Goal: Information Seeking & Learning: Learn about a topic

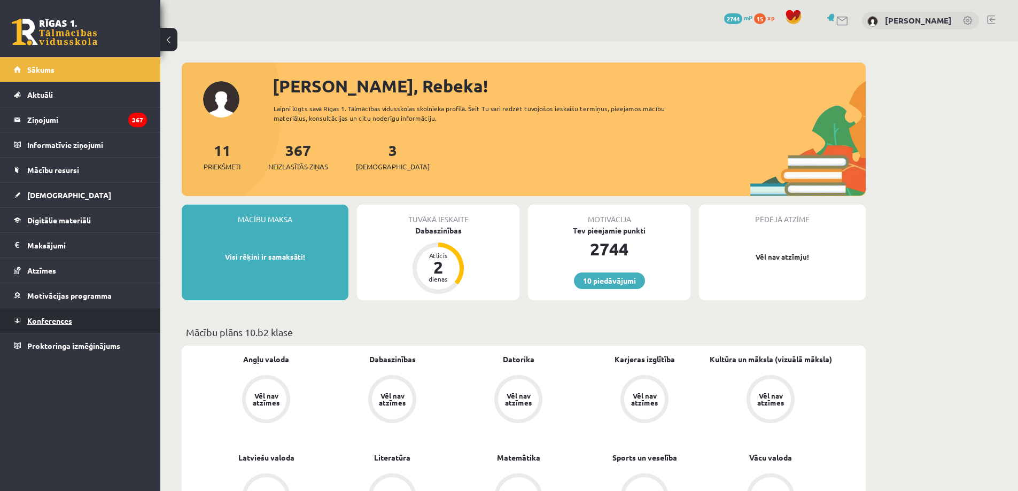
click at [52, 318] on span "Konferences" at bounding box center [49, 321] width 45 height 10
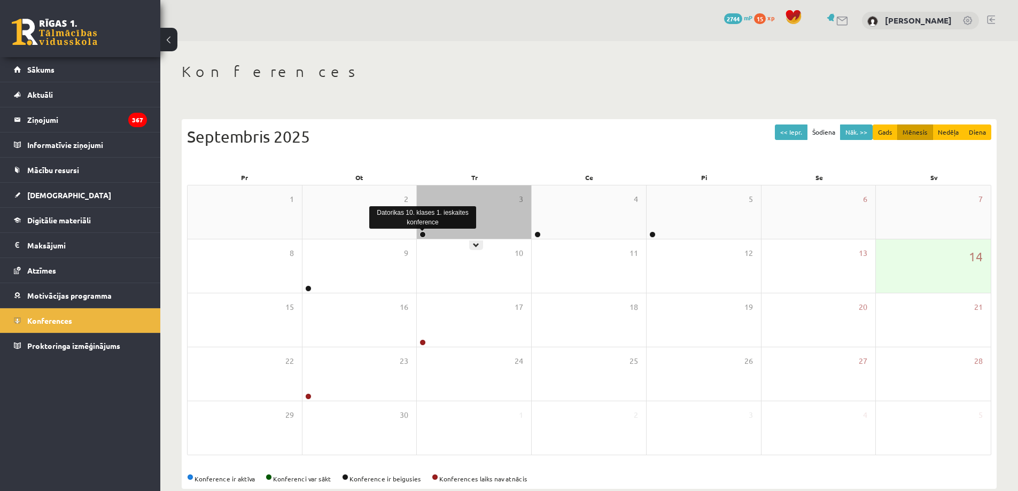
click at [422, 236] on link at bounding box center [423, 234] width 6 height 6
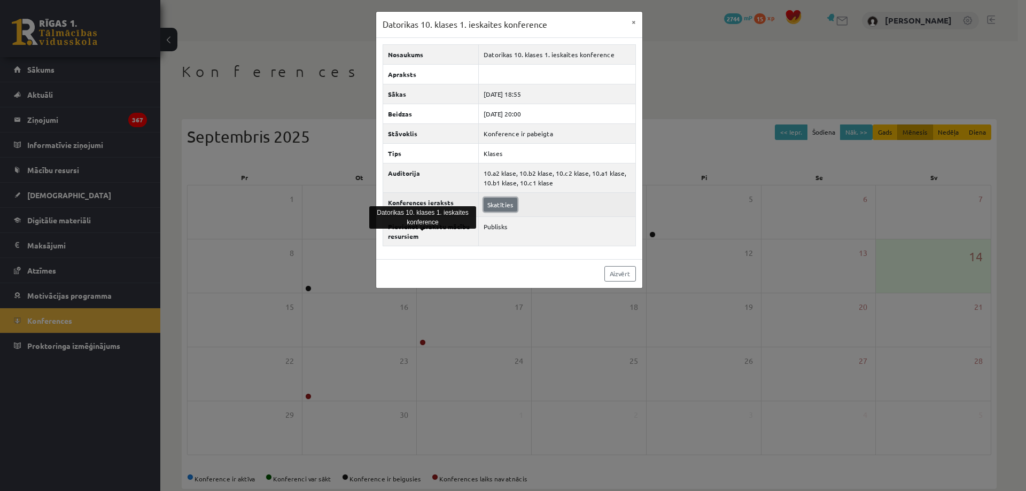
click at [495, 207] on link "Skatīties" at bounding box center [501, 205] width 34 height 14
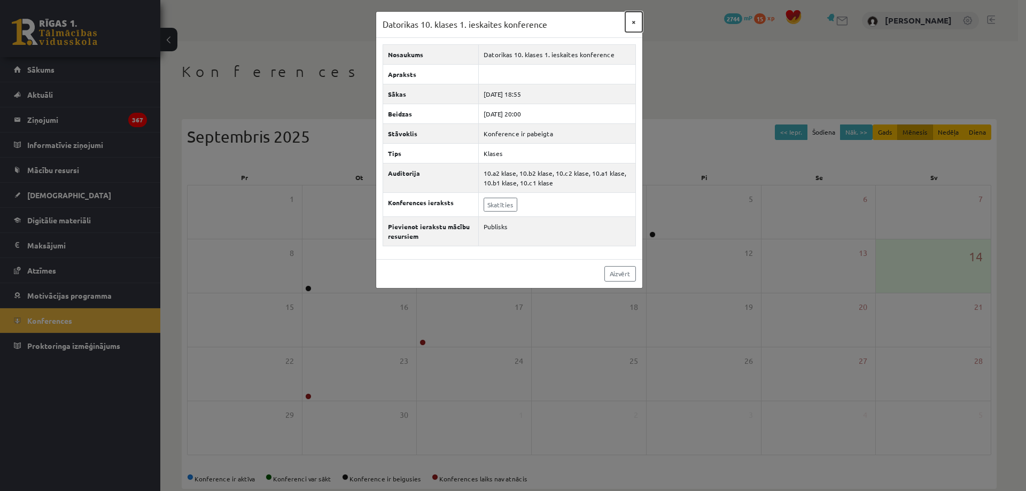
click at [634, 20] on button "×" at bounding box center [633, 22] width 17 height 20
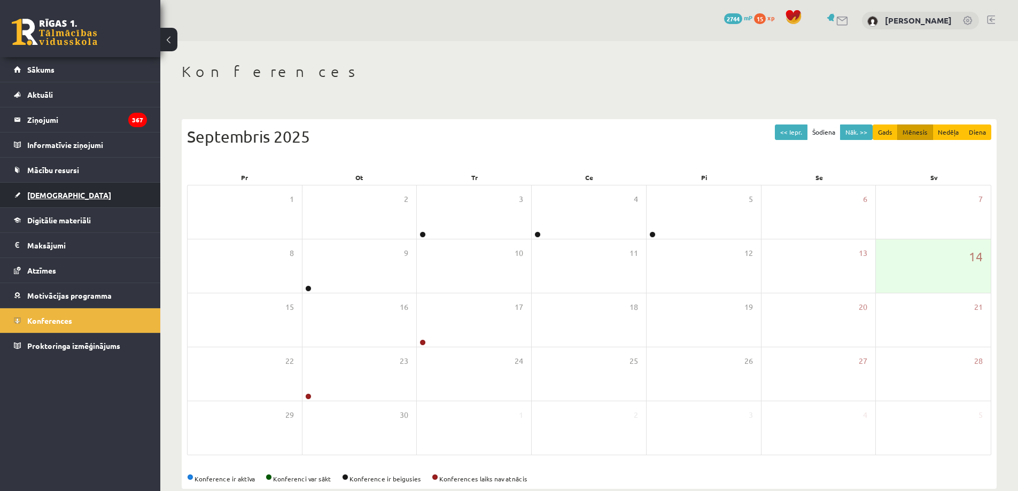
click at [45, 194] on span "[DEMOGRAPHIC_DATA]" at bounding box center [69, 195] width 84 height 10
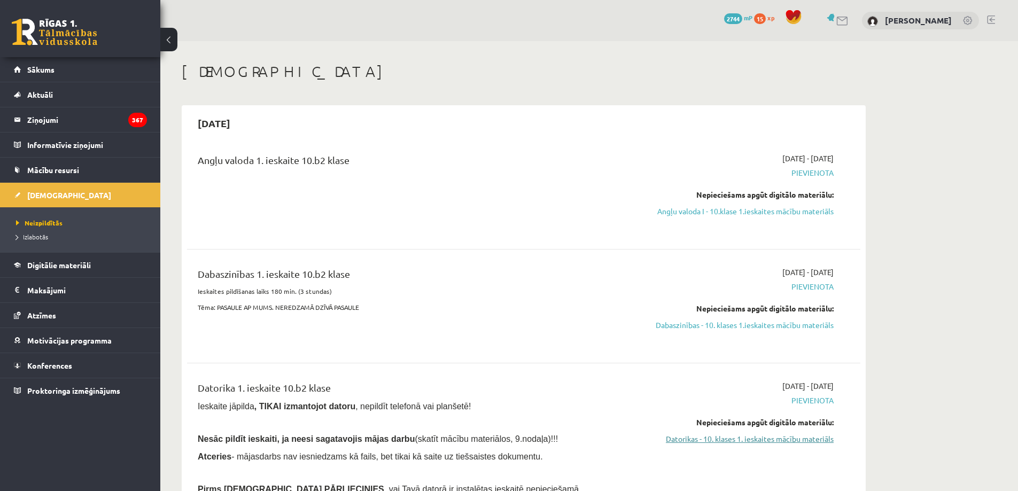
click at [792, 442] on link "Datorikas - 10. klases 1. ieskaites mācību materiāls" at bounding box center [733, 439] width 202 height 11
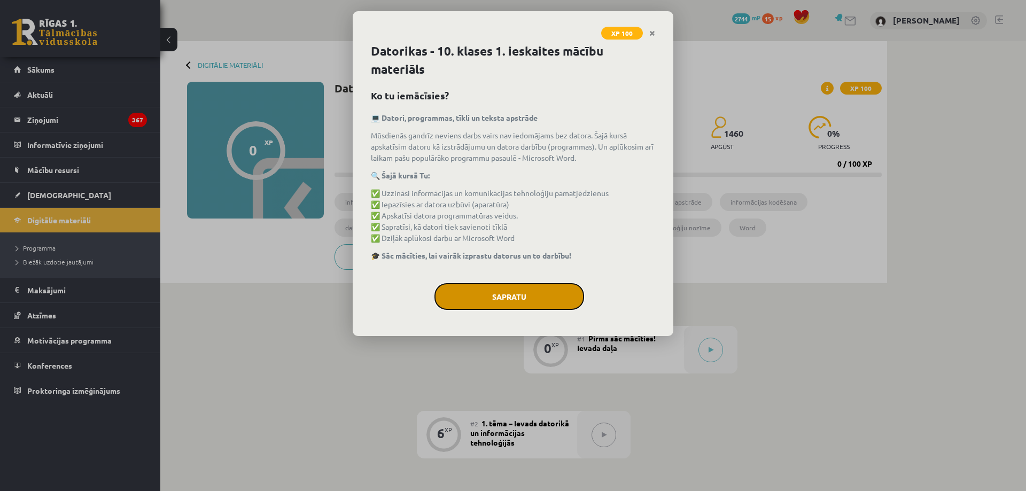
click at [554, 292] on button "Sapratu" at bounding box center [510, 296] width 150 height 27
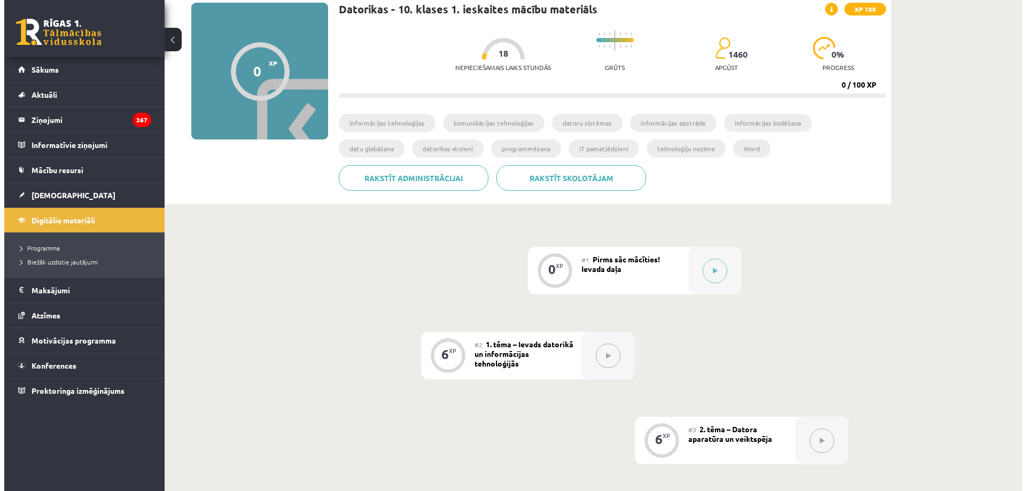
scroll to position [83, 0]
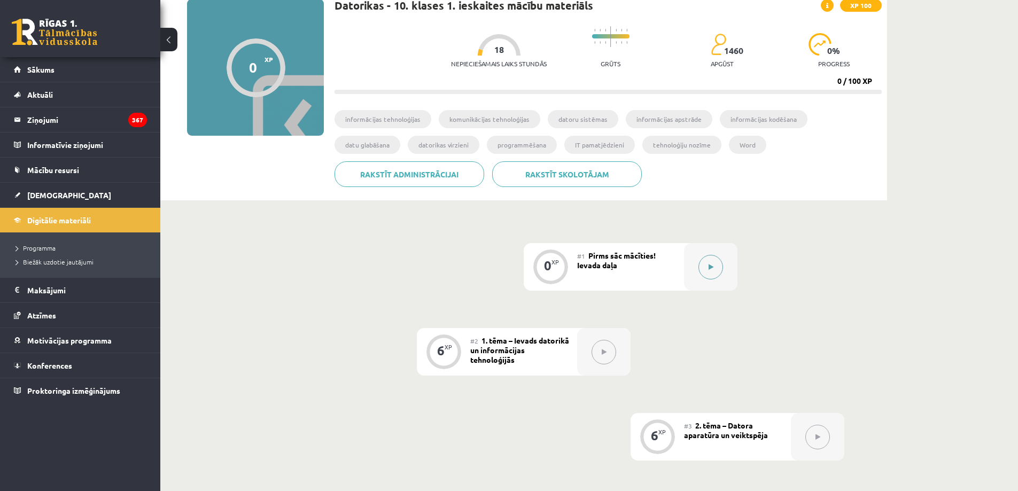
click at [716, 266] on button at bounding box center [711, 267] width 25 height 25
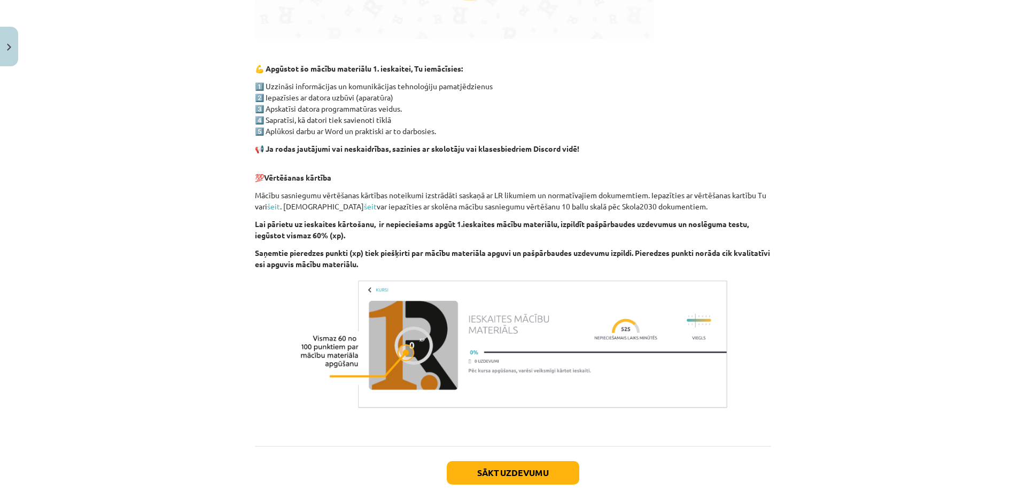
scroll to position [643, 0]
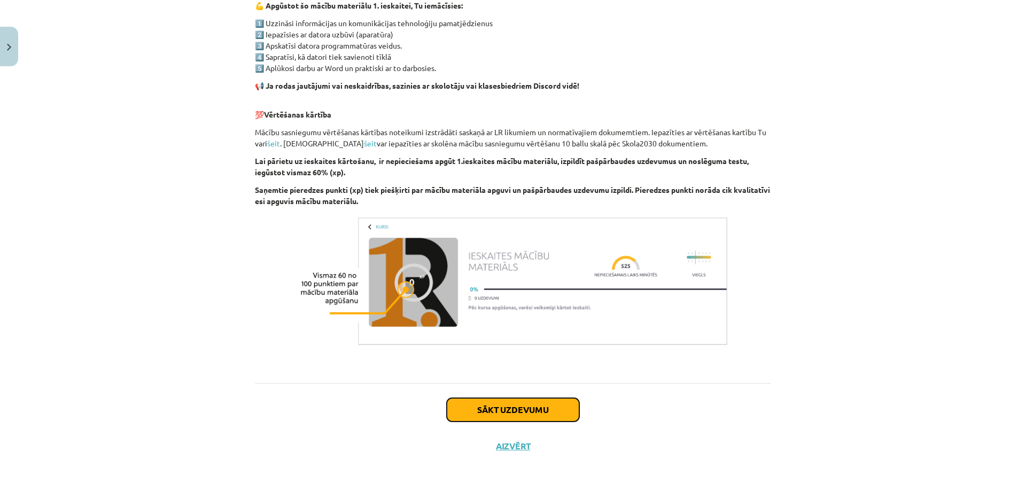
click at [509, 411] on button "Sākt uzdevumu" at bounding box center [513, 410] width 133 height 24
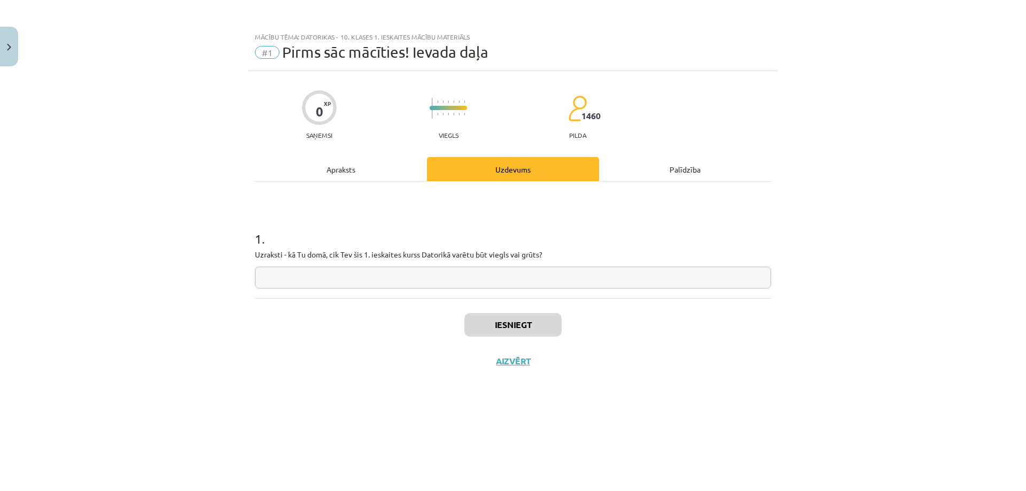
scroll to position [0, 0]
click at [490, 275] on input "text" at bounding box center [513, 278] width 516 height 22
type input "**********"
click at [506, 322] on button "Iesniegt" at bounding box center [513, 325] width 97 height 24
click at [528, 366] on button "Nākamā nodarbība" at bounding box center [513, 368] width 105 height 25
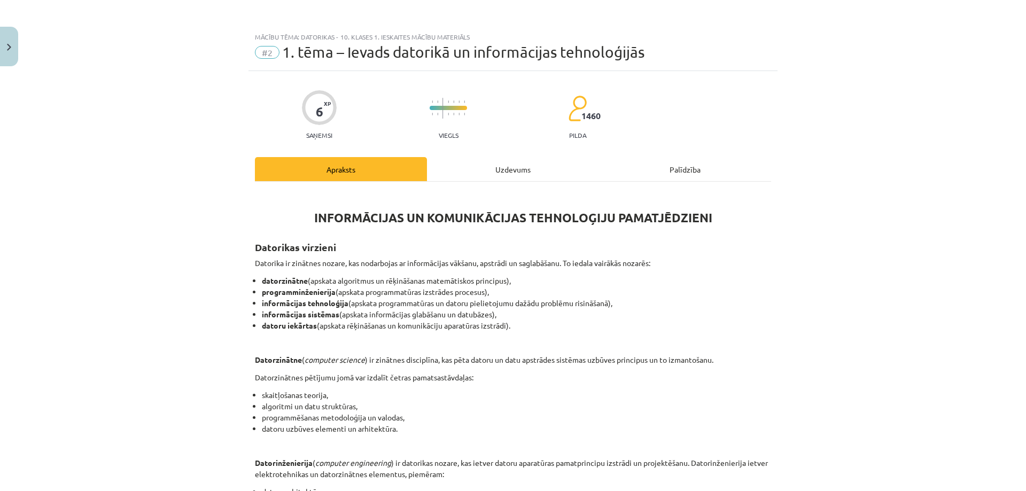
click at [508, 165] on div "Uzdevums" at bounding box center [513, 169] width 172 height 24
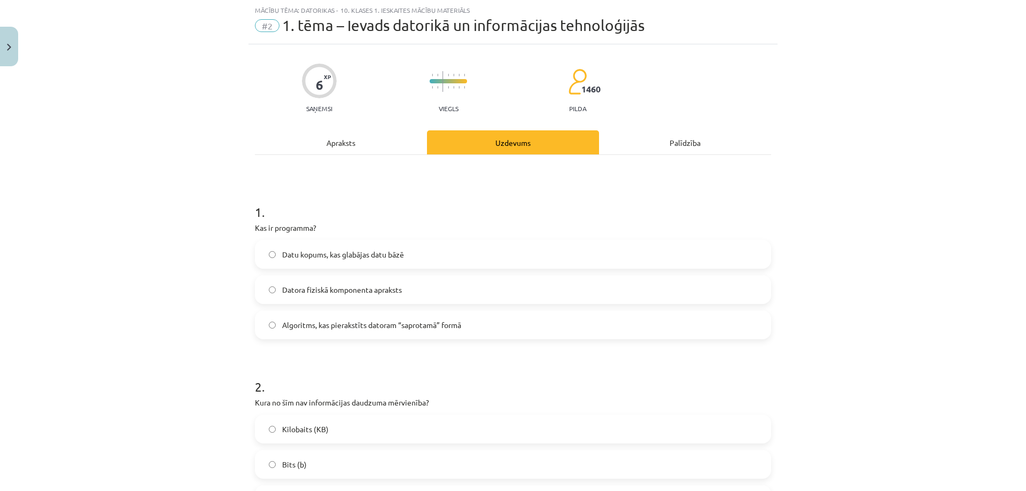
click at [350, 144] on div "Apraksts" at bounding box center [341, 142] width 172 height 24
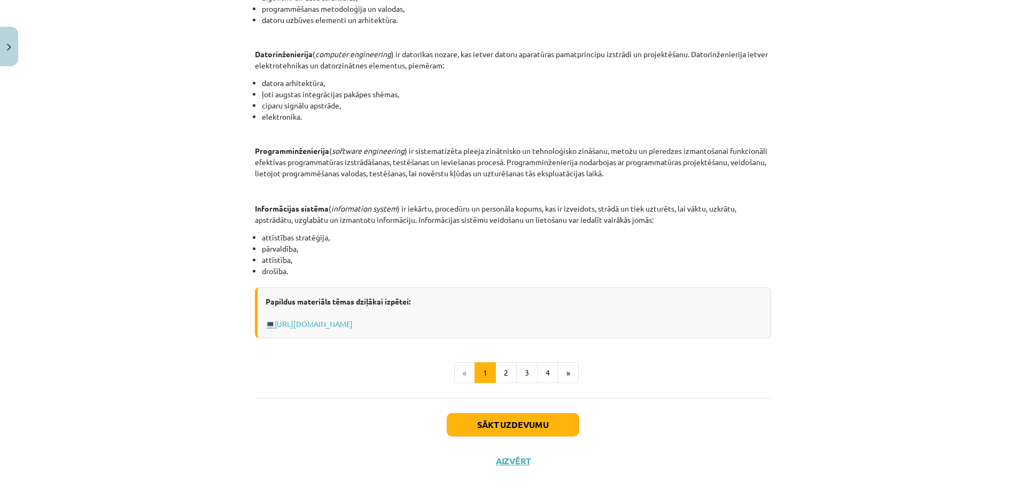
scroll to position [396, 0]
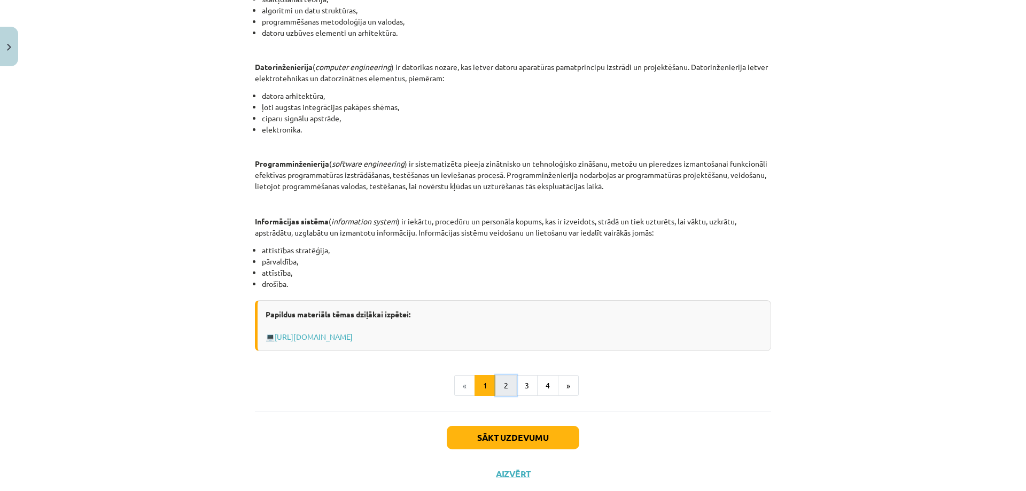
click at [500, 385] on button "2" at bounding box center [506, 385] width 21 height 21
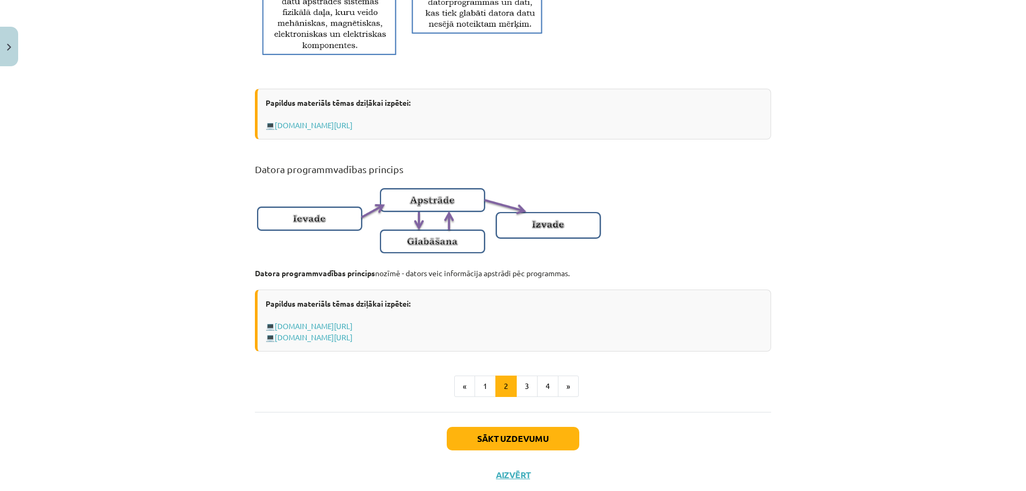
scroll to position [576, 0]
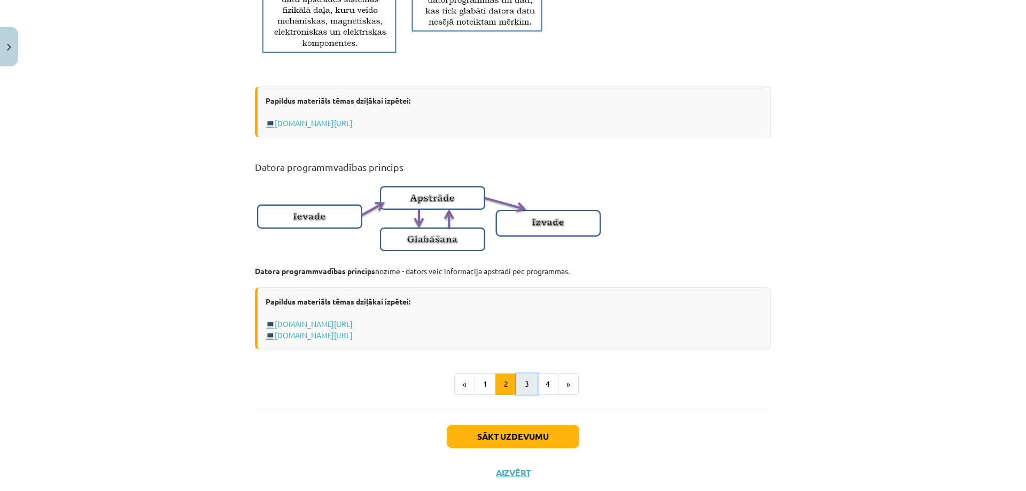
click at [522, 395] on button "3" at bounding box center [526, 384] width 21 height 21
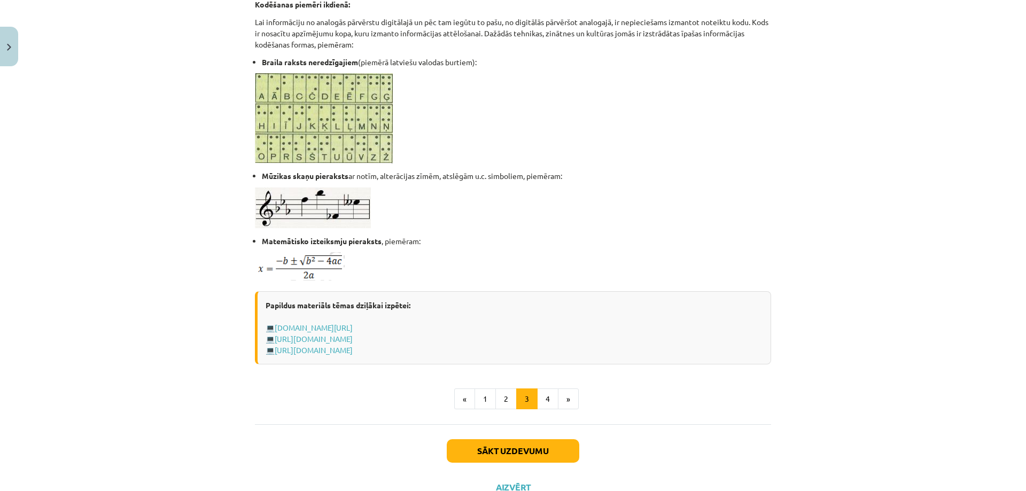
scroll to position [552, 0]
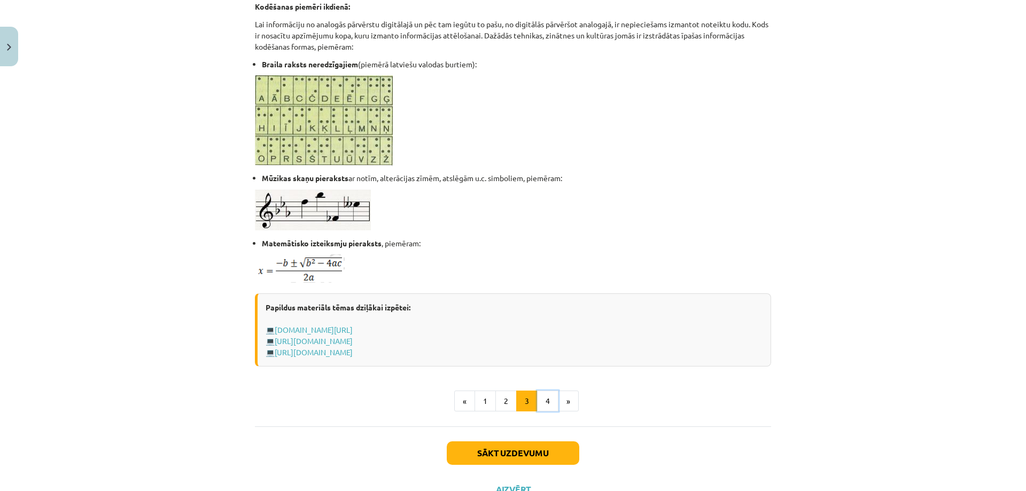
click at [544, 396] on button "4" at bounding box center [547, 401] width 21 height 21
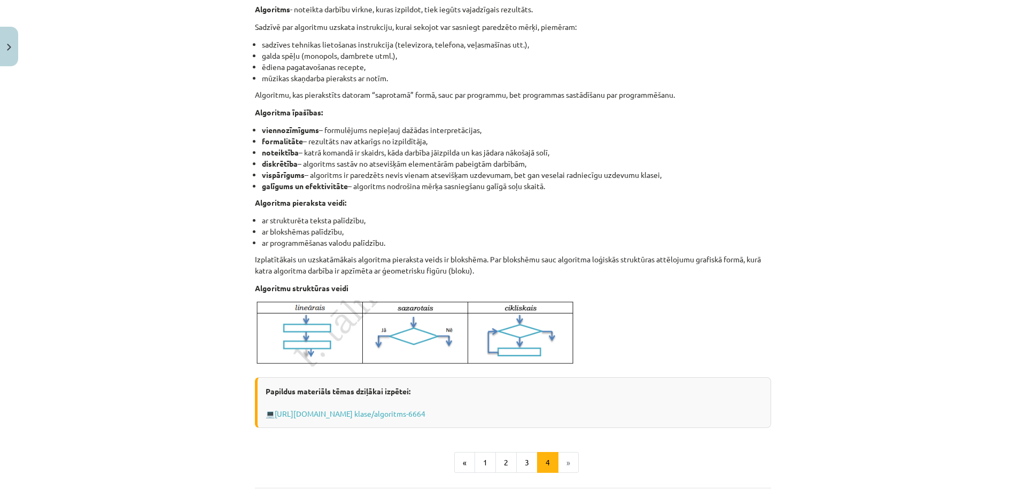
scroll to position [322, 0]
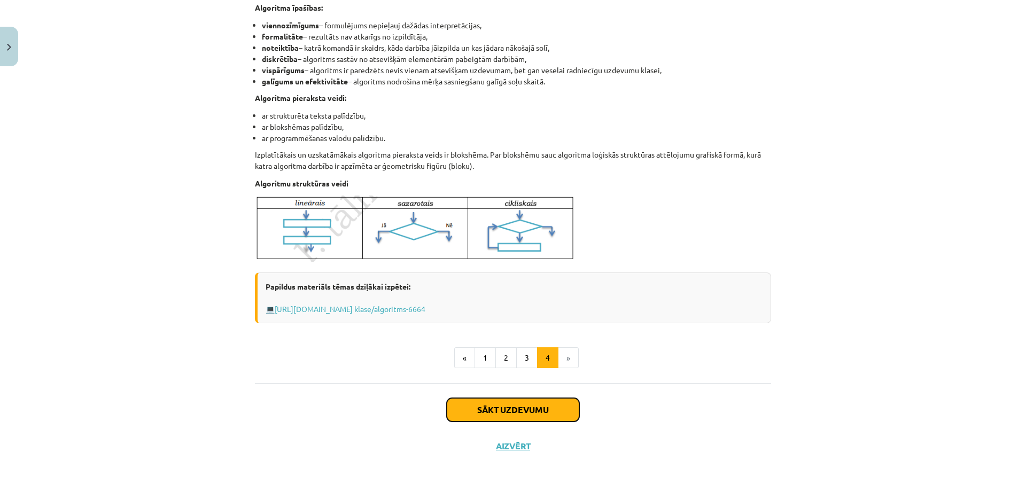
click at [528, 408] on button "Sākt uzdevumu" at bounding box center [513, 410] width 133 height 24
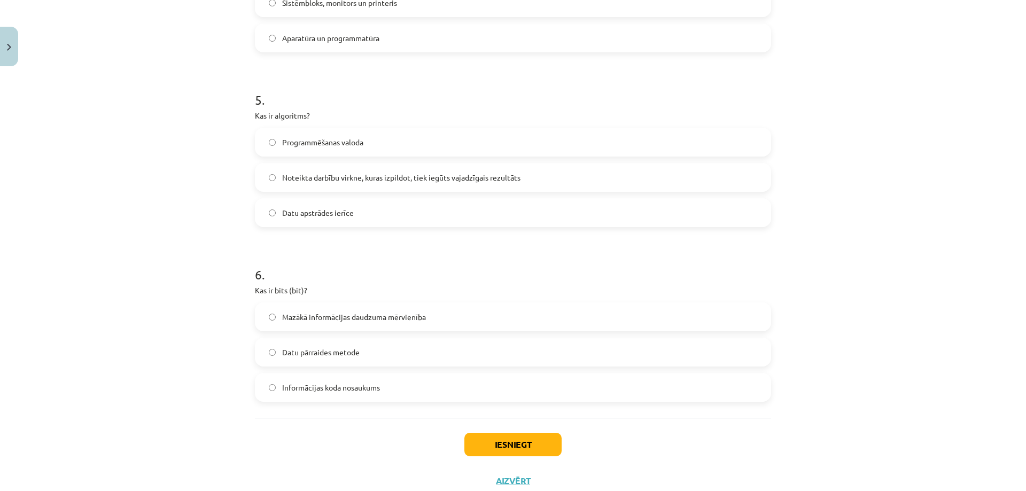
scroll to position [912, 0]
click at [272, 174] on label "Noteikta darbību virkne, kuras izpildot, tiek iegūts vajadzīgais rezultāts" at bounding box center [513, 174] width 514 height 27
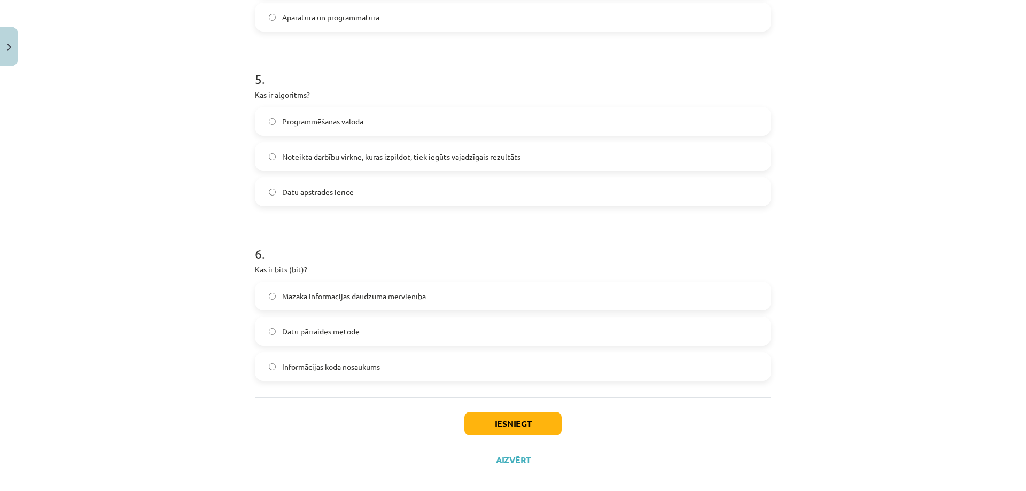
scroll to position [943, 0]
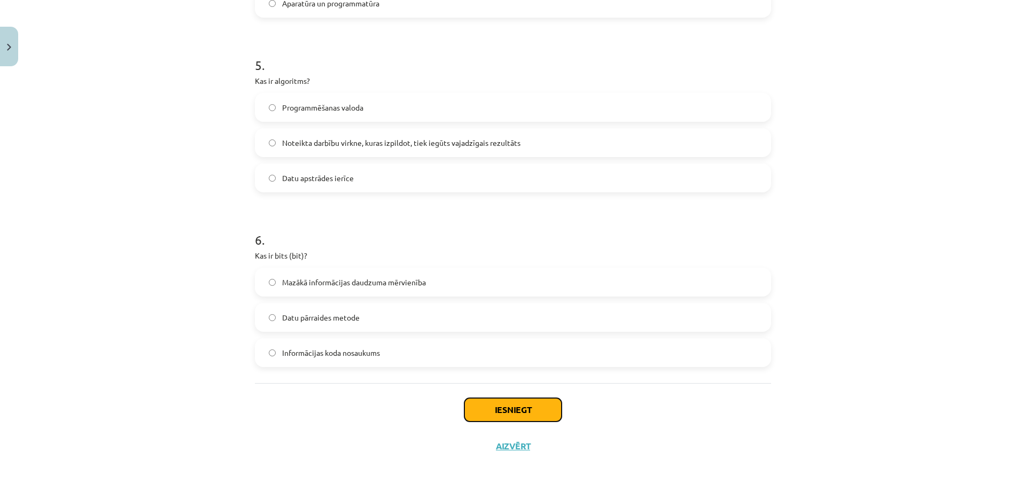
click at [484, 407] on button "Iesniegt" at bounding box center [513, 410] width 97 height 24
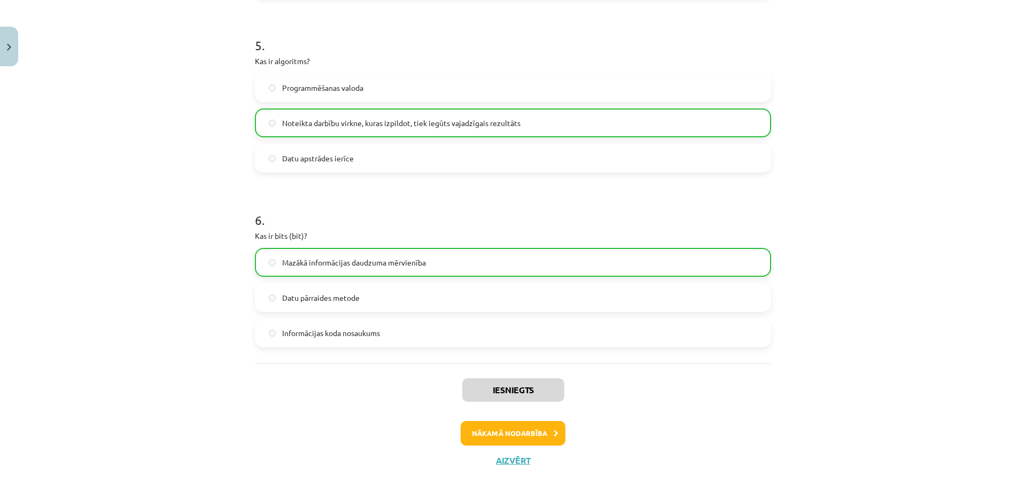
scroll to position [978, 0]
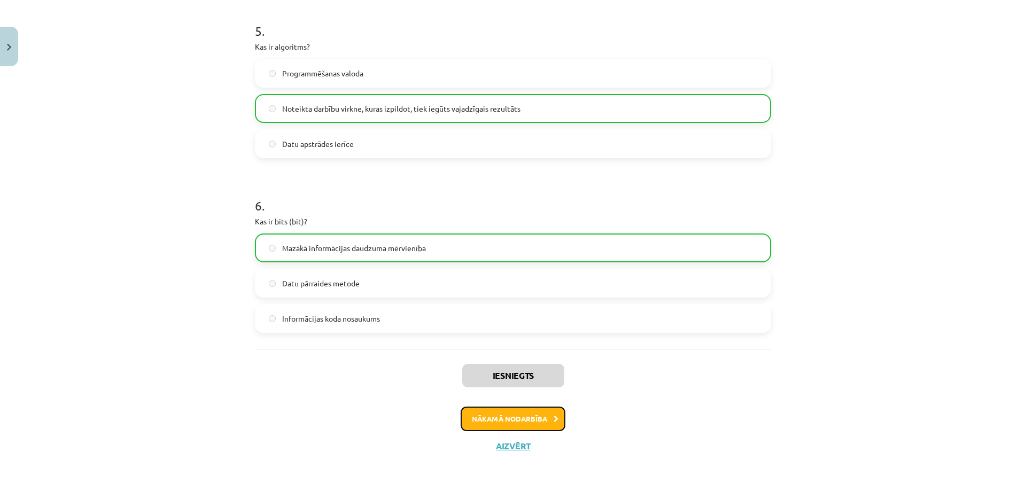
click at [511, 421] on button "Nākamā nodarbība" at bounding box center [513, 419] width 105 height 25
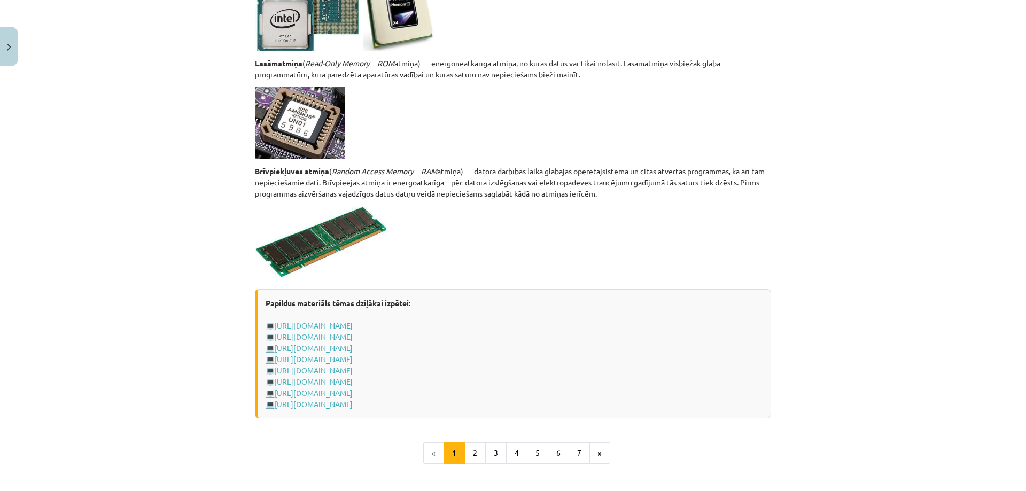
scroll to position [1798, 0]
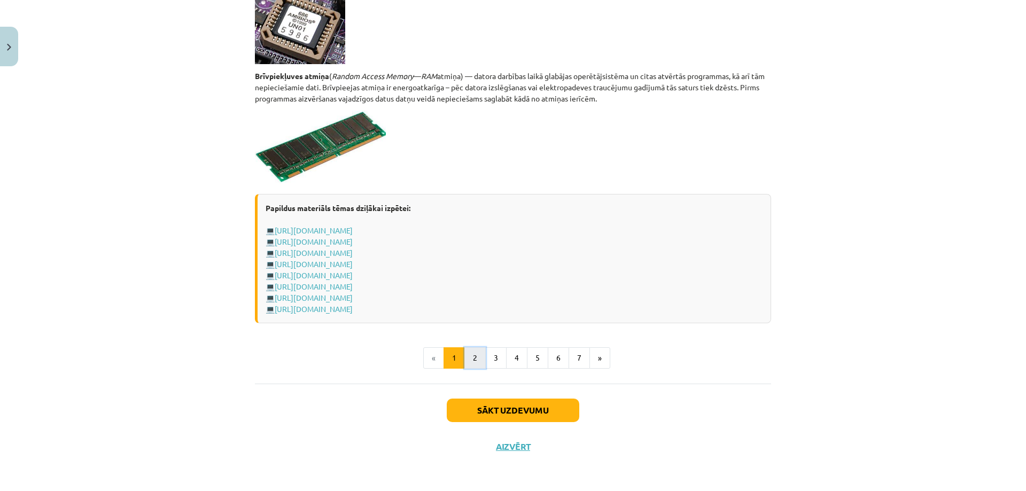
click at [470, 360] on button "2" at bounding box center [475, 357] width 21 height 21
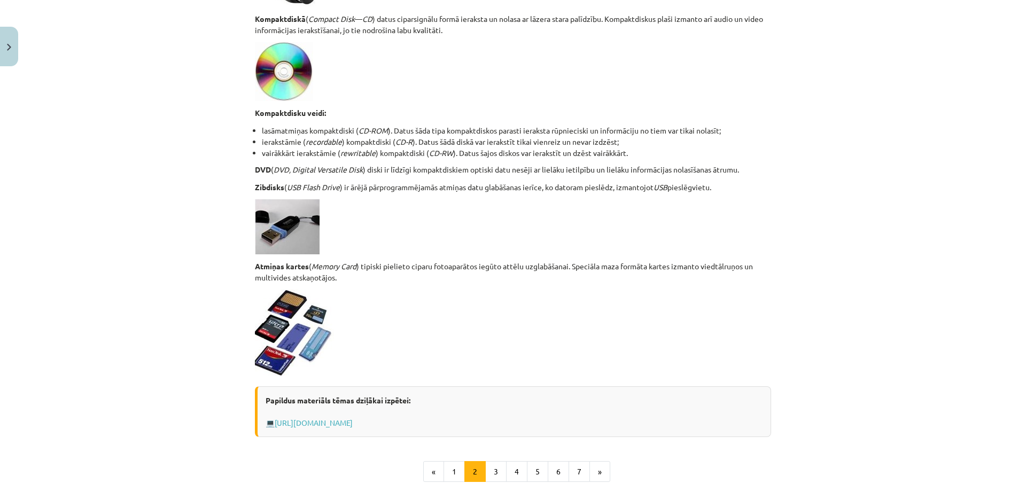
scroll to position [838, 0]
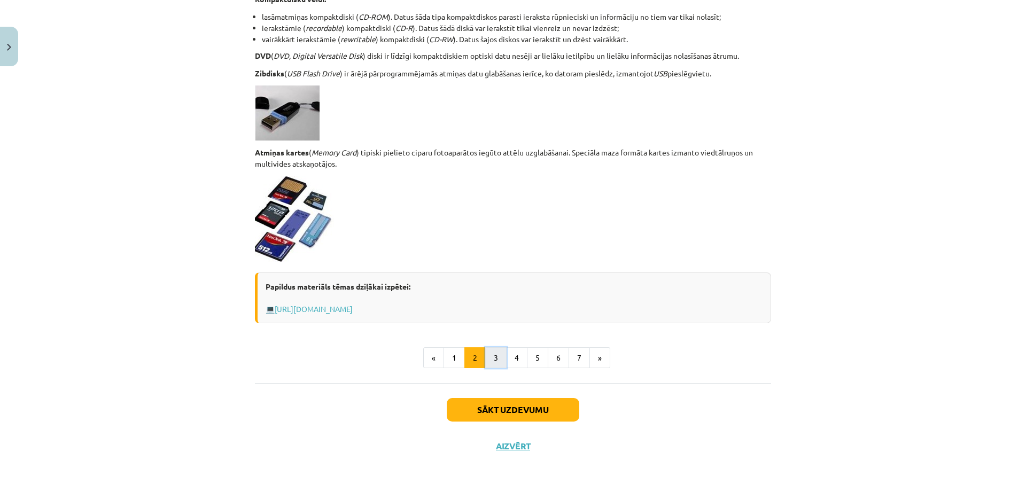
click at [492, 359] on button "3" at bounding box center [495, 357] width 21 height 21
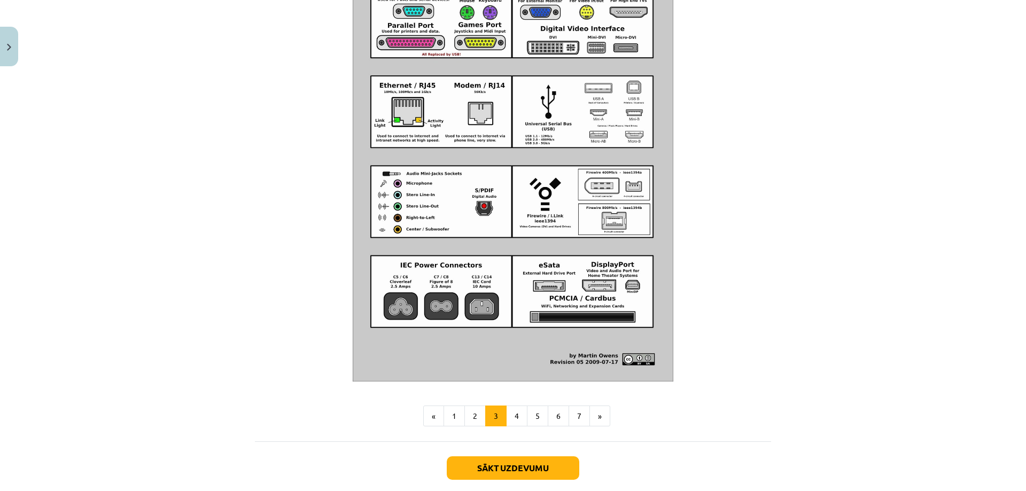
scroll to position [1147, 0]
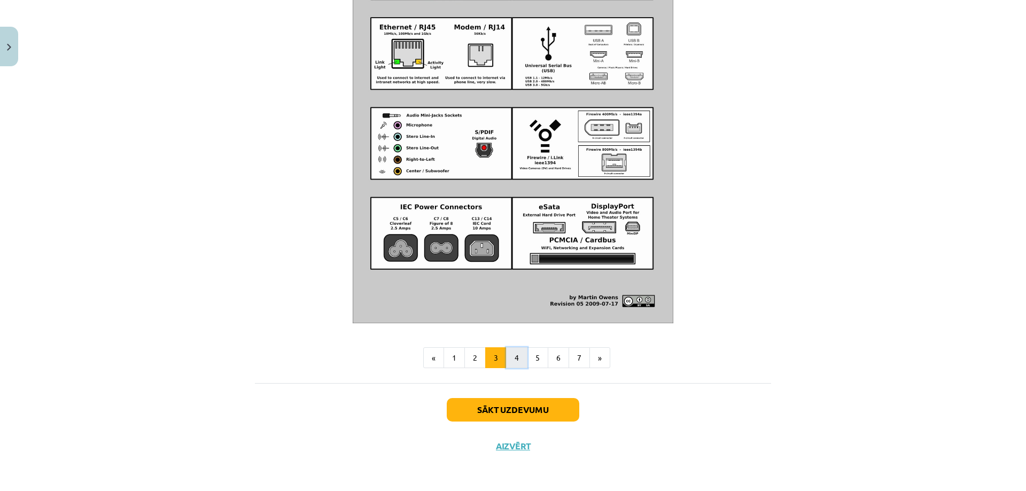
click at [512, 363] on button "4" at bounding box center [516, 357] width 21 height 21
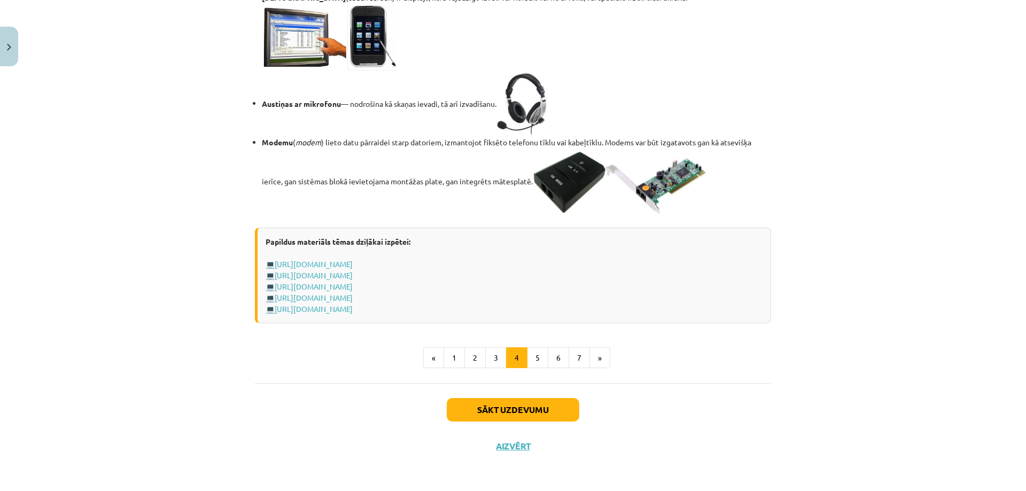
scroll to position [1831, 0]
click at [530, 356] on button "5" at bounding box center [537, 357] width 21 height 21
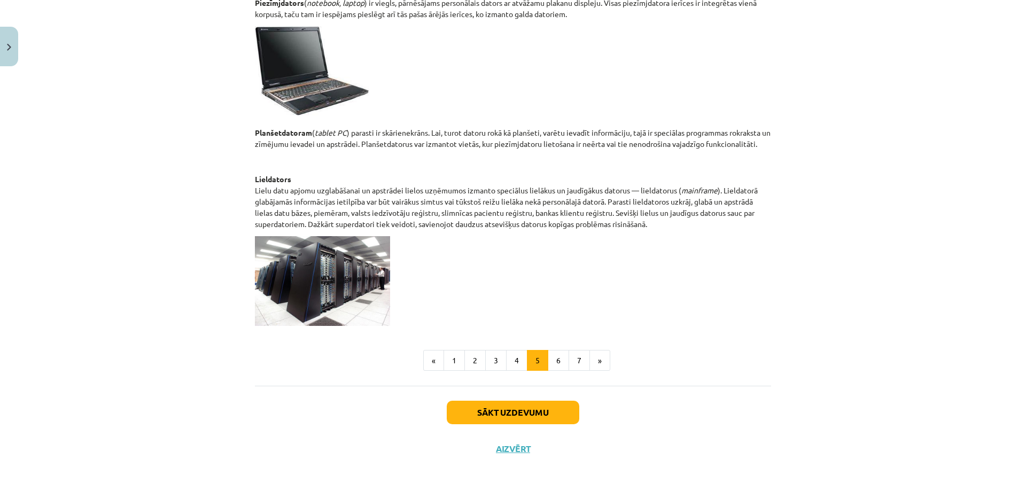
scroll to position [470, 0]
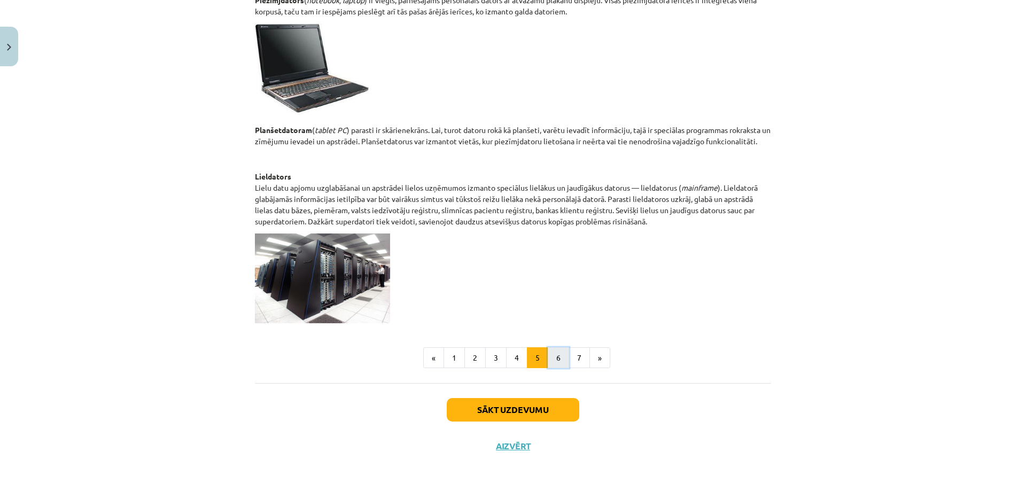
click at [552, 361] on button "6" at bounding box center [558, 357] width 21 height 21
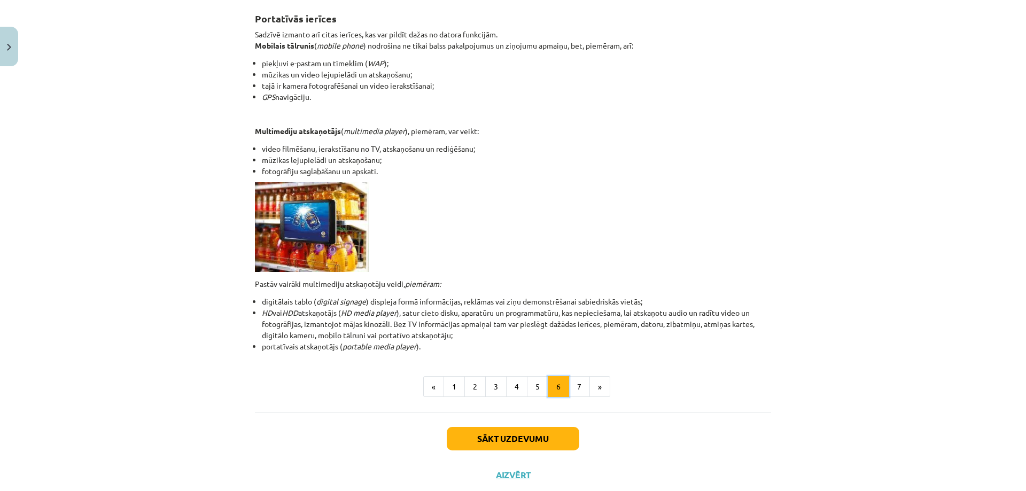
scroll to position [191, 0]
click at [574, 385] on button "7" at bounding box center [579, 387] width 21 height 21
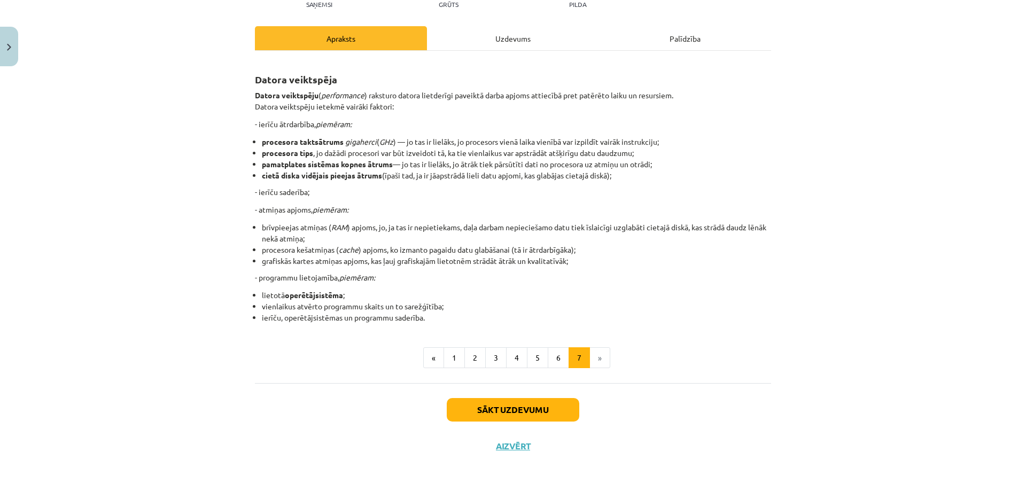
click at [593, 358] on li "»" at bounding box center [600, 357] width 20 height 21
click at [598, 355] on li "»" at bounding box center [600, 357] width 20 height 21
click at [533, 409] on button "Sākt uzdevumu" at bounding box center [513, 410] width 133 height 24
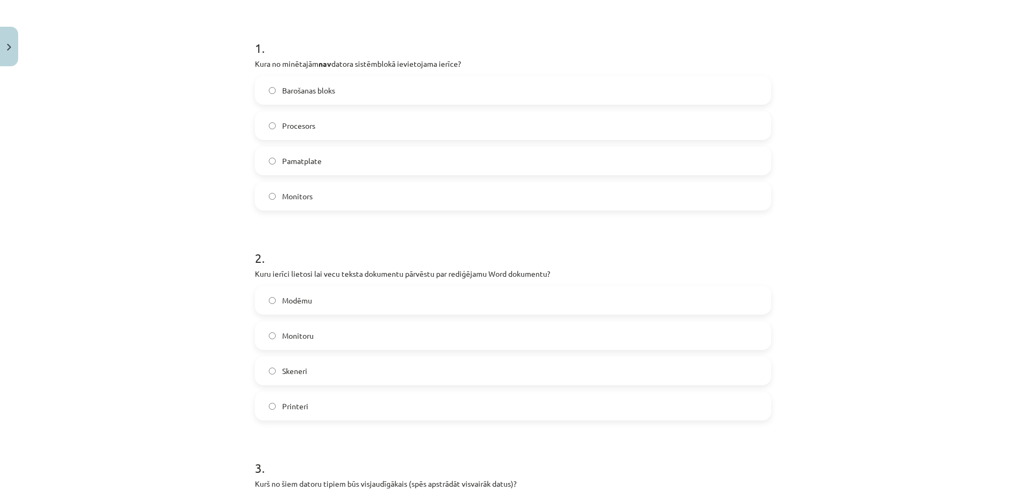
scroll to position [200, 0]
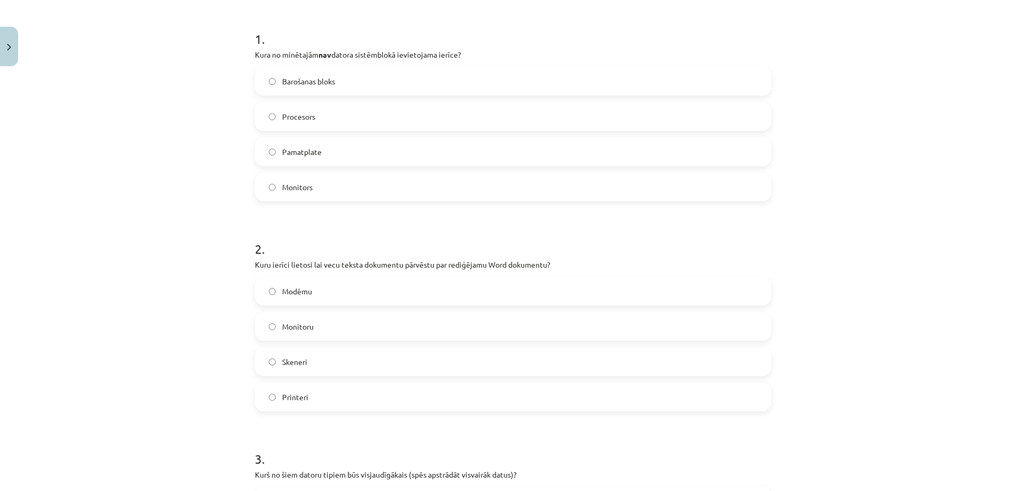
drag, startPoint x: 272, startPoint y: 187, endPoint x: 373, endPoint y: 185, distance: 101.0
click at [273, 187] on label "Monitors" at bounding box center [513, 187] width 514 height 27
click at [261, 146] on label "Skeneri" at bounding box center [513, 149] width 514 height 27
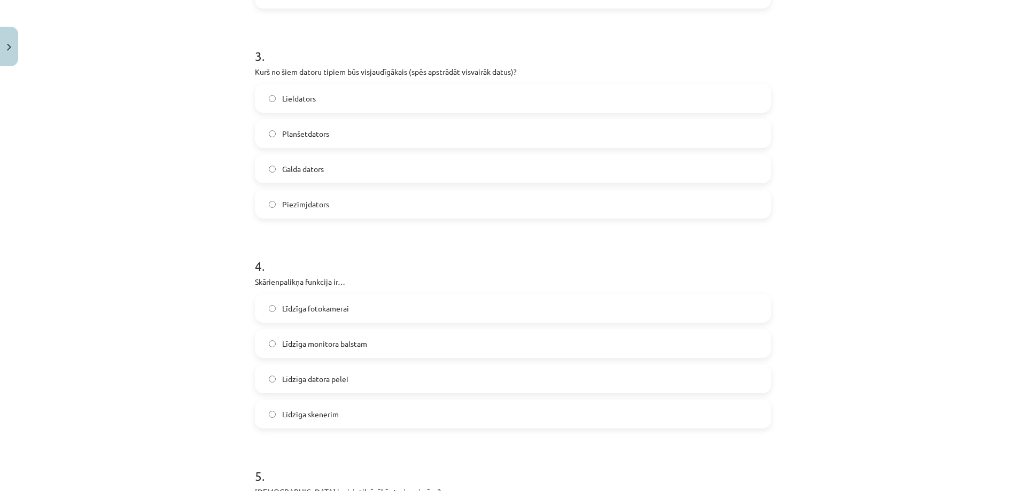
scroll to position [624, 0]
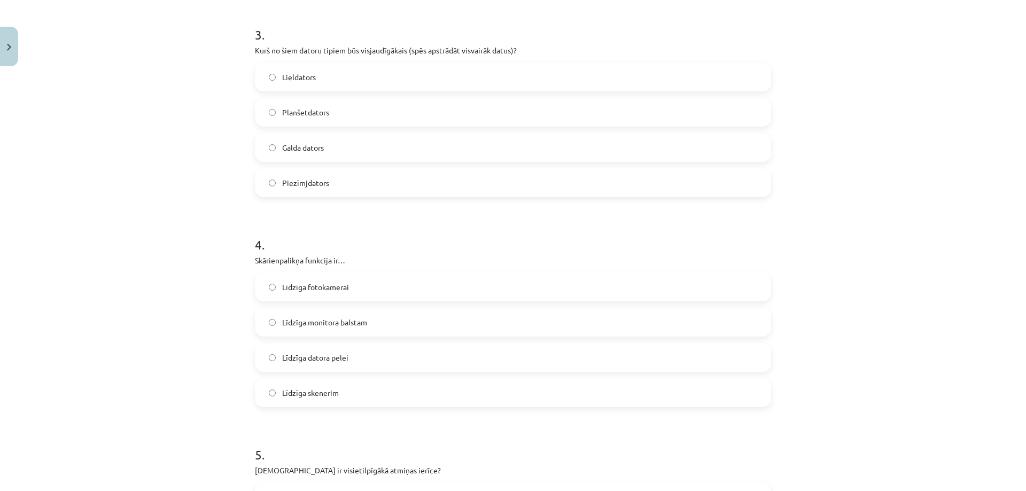
click at [273, 77] on label "Lieldators" at bounding box center [513, 77] width 514 height 27
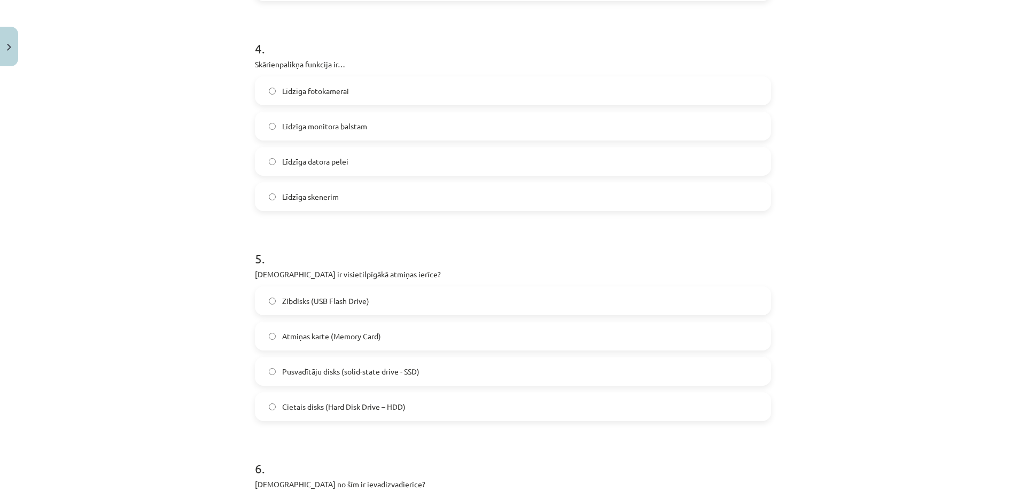
scroll to position [822, 0]
click at [277, 157] on label "Līdzīga datora pelei" at bounding box center [513, 159] width 514 height 27
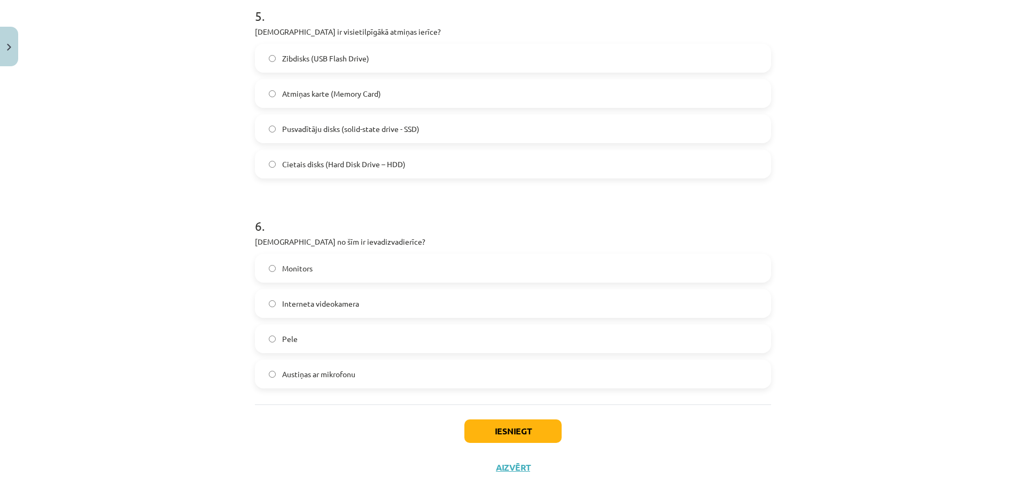
scroll to position [1065, 0]
click at [491, 429] on button "Iesniegt" at bounding box center [513, 430] width 97 height 24
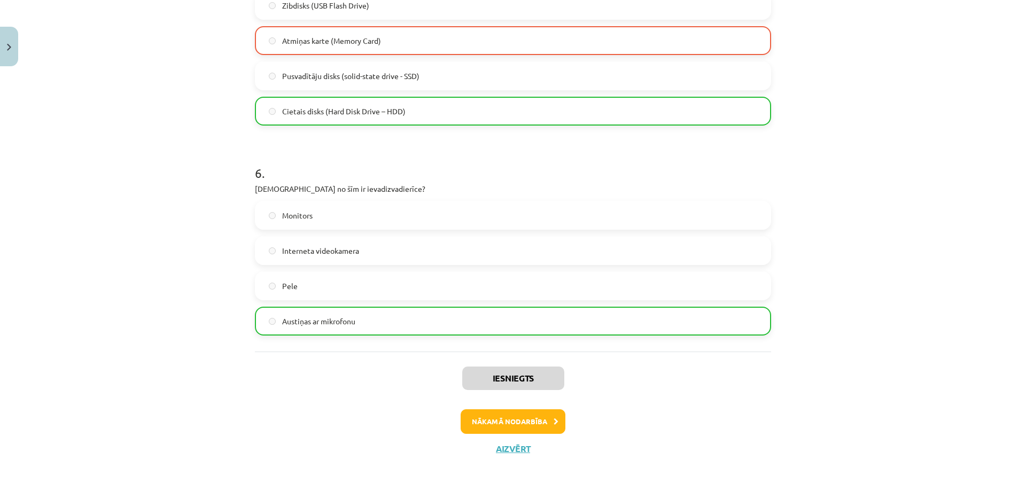
scroll to position [1119, 0]
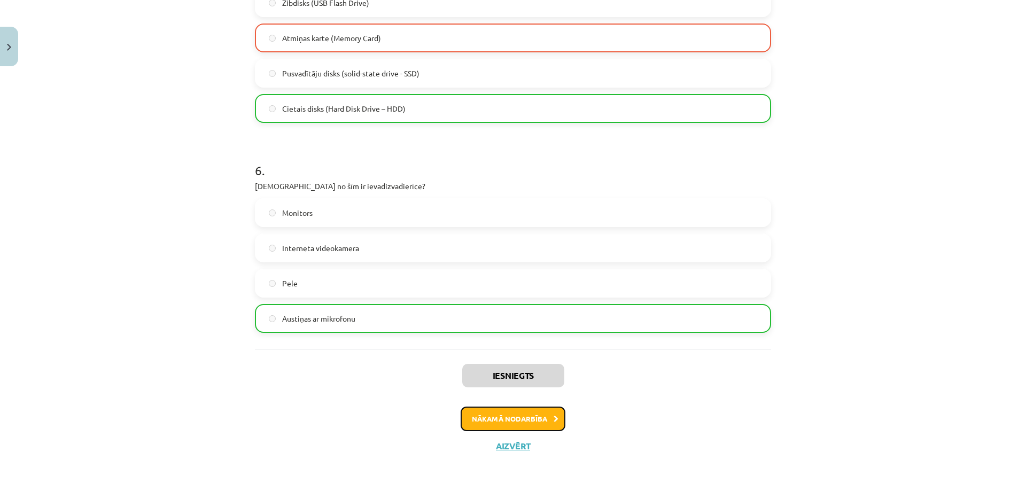
click at [513, 419] on button "Nākamā nodarbība" at bounding box center [513, 419] width 105 height 25
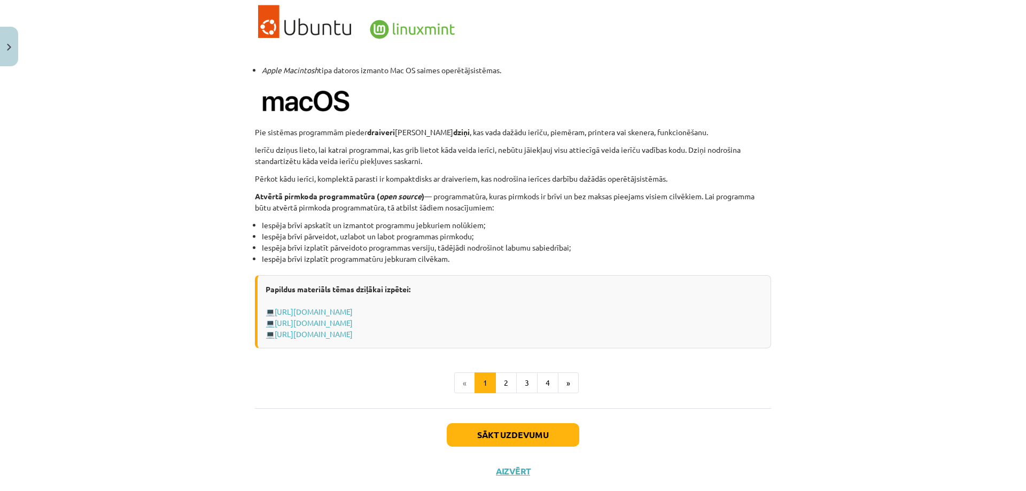
scroll to position [1023, 0]
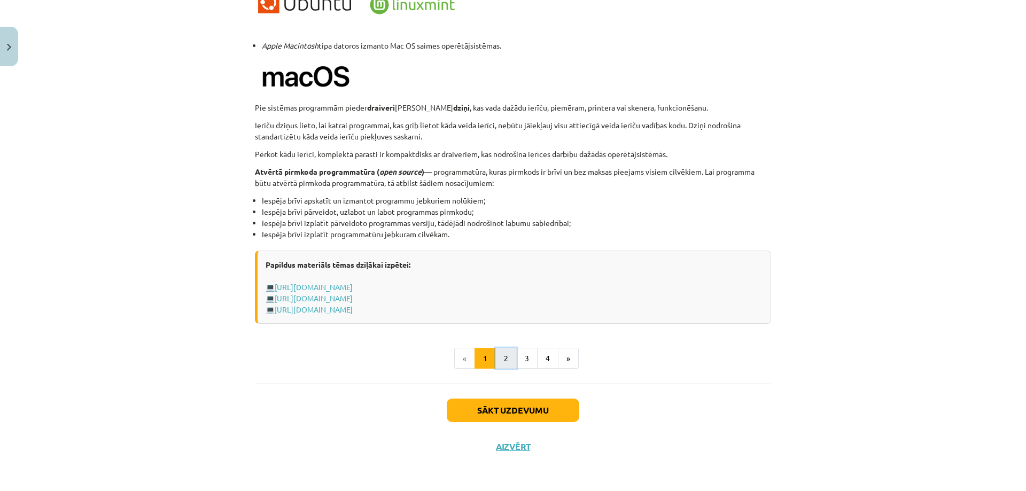
click at [506, 356] on button "2" at bounding box center [506, 358] width 21 height 21
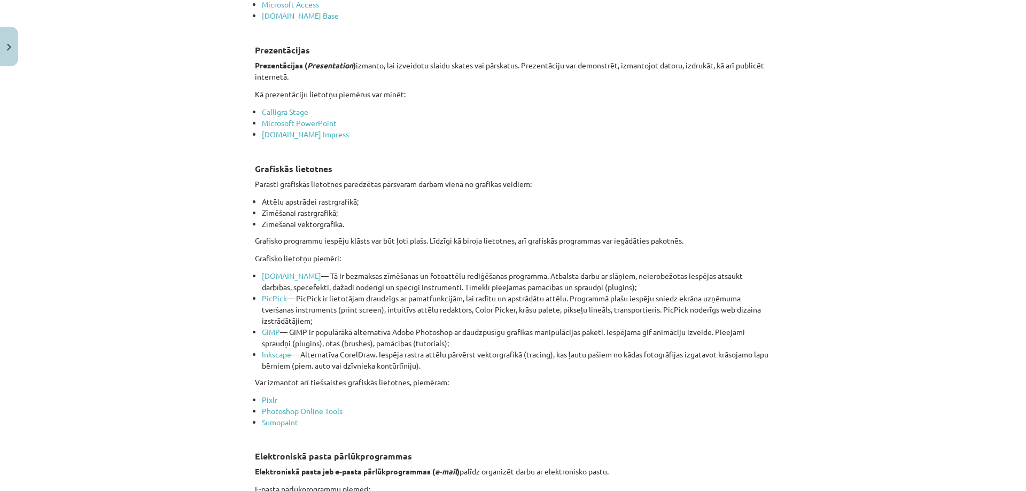
scroll to position [874, 0]
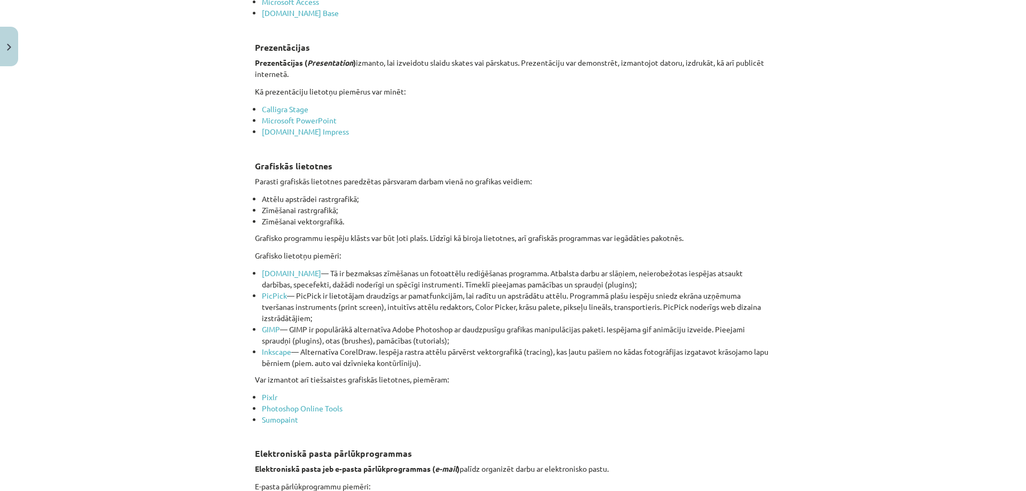
drag, startPoint x: 1017, startPoint y: 261, endPoint x: 1011, endPoint y: 287, distance: 26.7
click at [1011, 287] on div "Mācību tēma: Datorikas - 10. klases 1. ieskaites mācību materiāls #4 3. tēma – …" at bounding box center [513, 245] width 1026 height 491
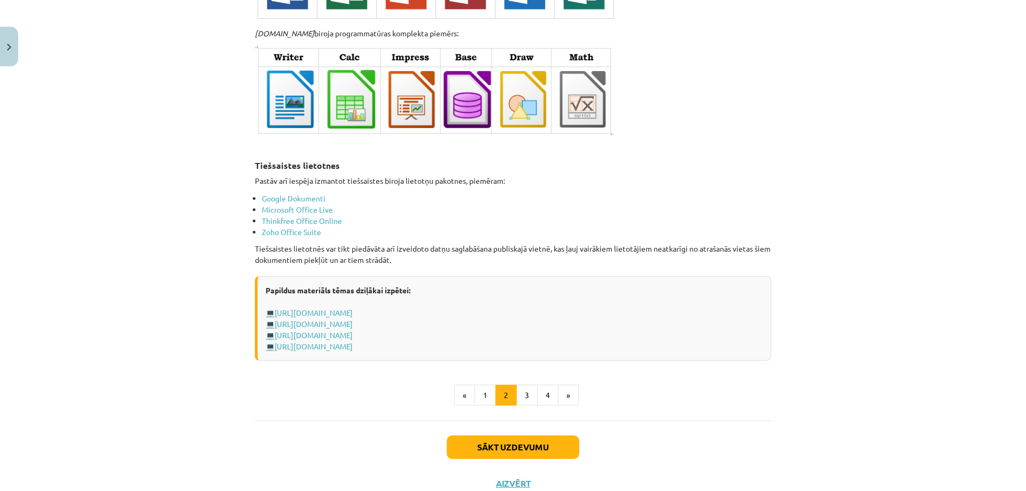
scroll to position [1733, 0]
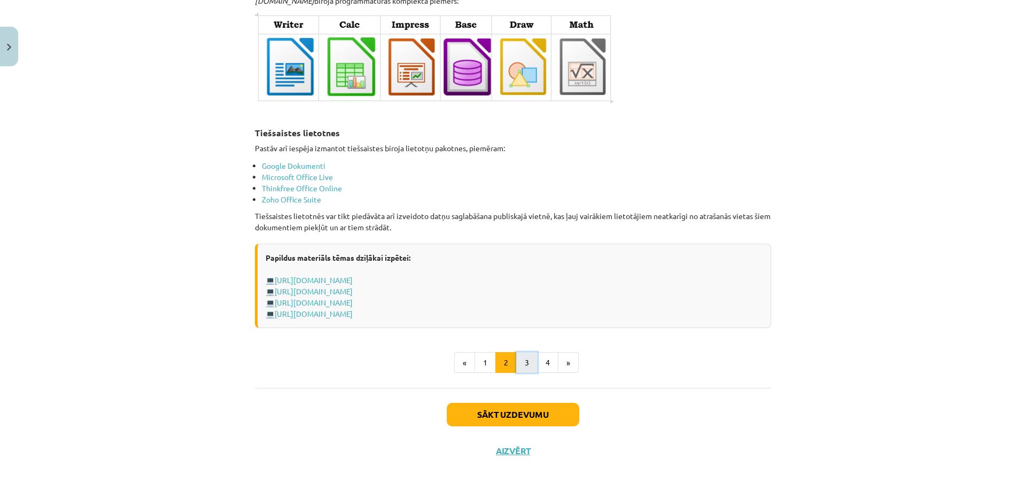
click at [527, 357] on button "3" at bounding box center [526, 362] width 21 height 21
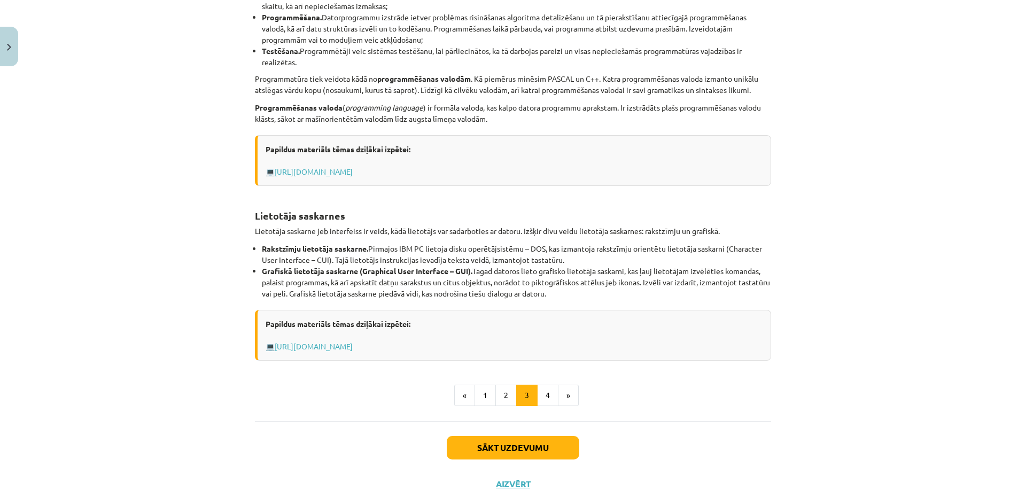
scroll to position [303, 0]
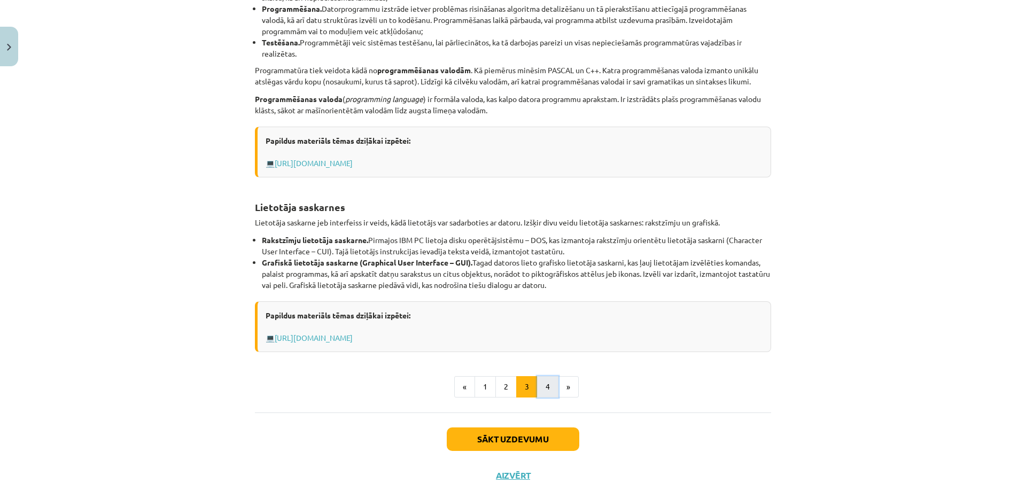
click at [540, 389] on button "4" at bounding box center [547, 386] width 21 height 21
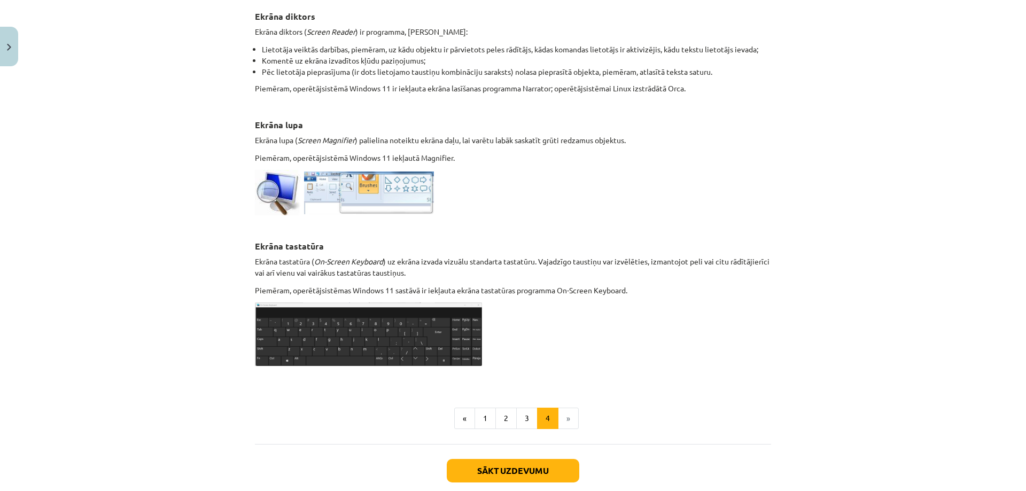
scroll to position [431, 0]
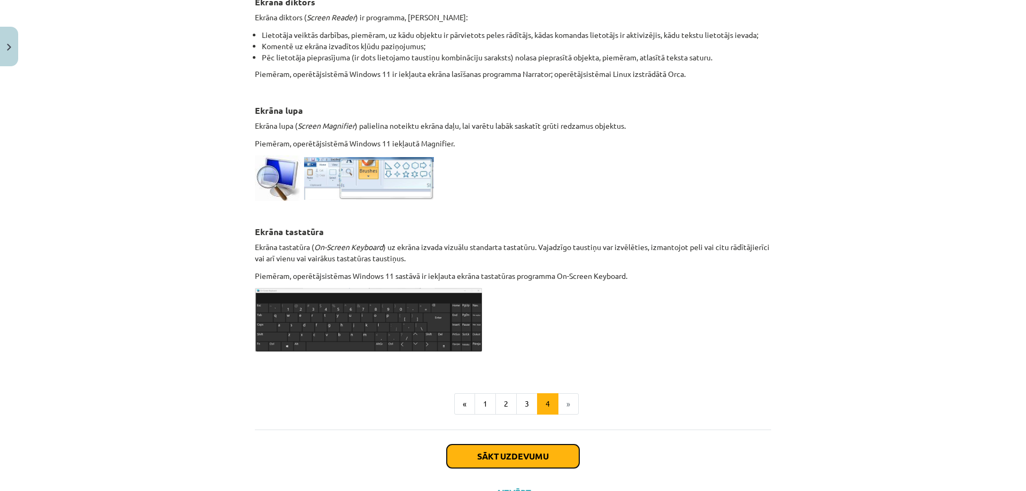
click at [545, 453] on button "Sākt uzdevumu" at bounding box center [513, 457] width 133 height 24
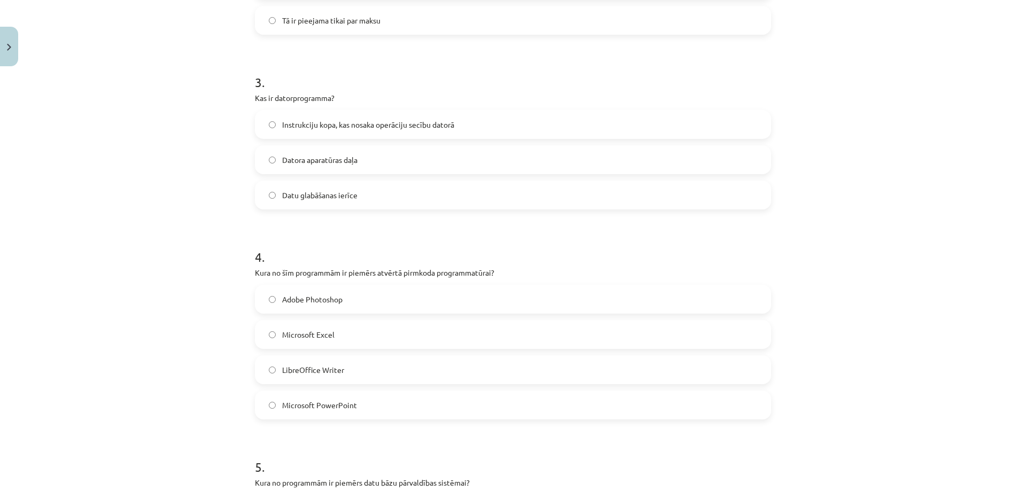
scroll to position [603, 0]
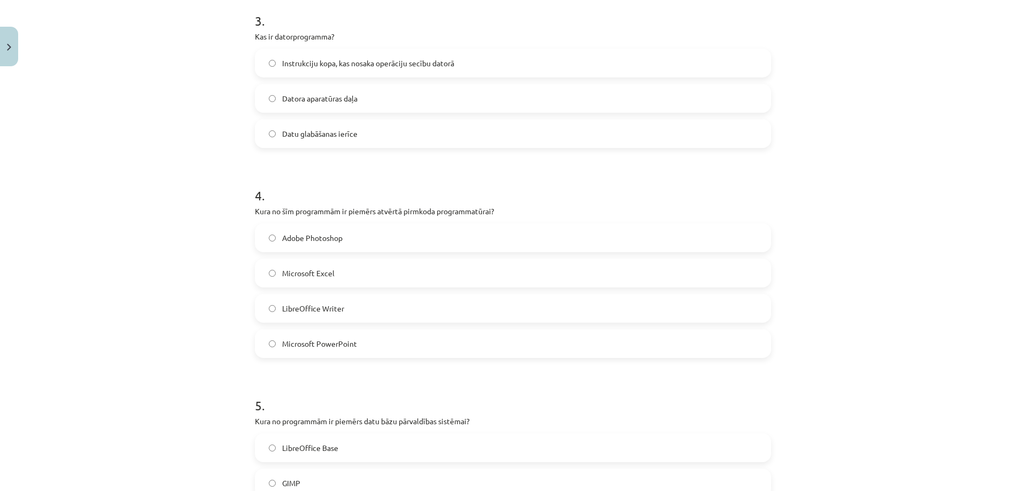
click at [273, 313] on label "LibreOffice Writer" at bounding box center [513, 308] width 514 height 27
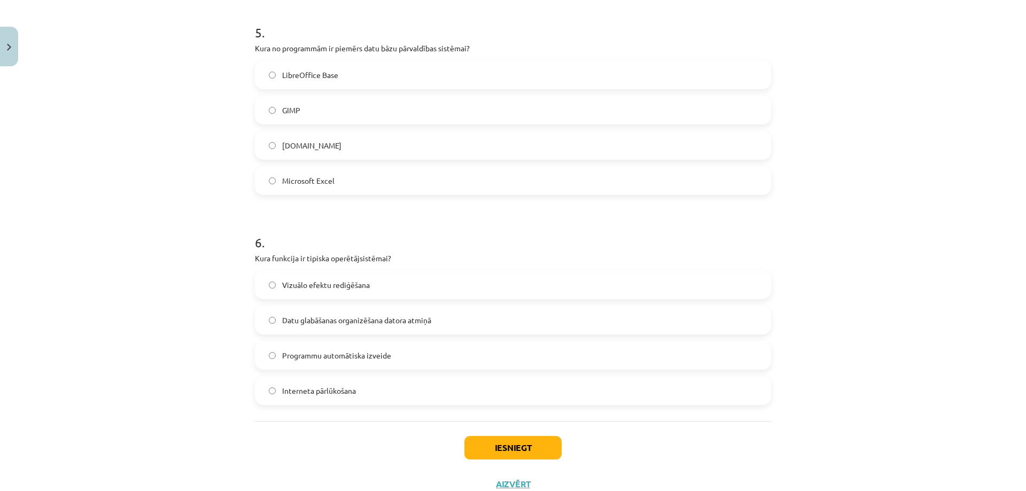
scroll to position [1014, 0]
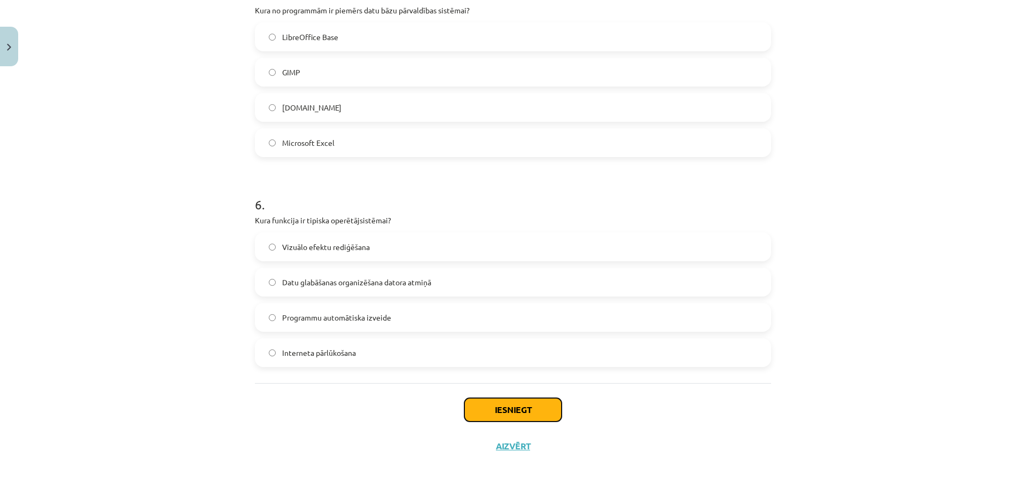
click at [499, 406] on button "Iesniegt" at bounding box center [513, 410] width 97 height 24
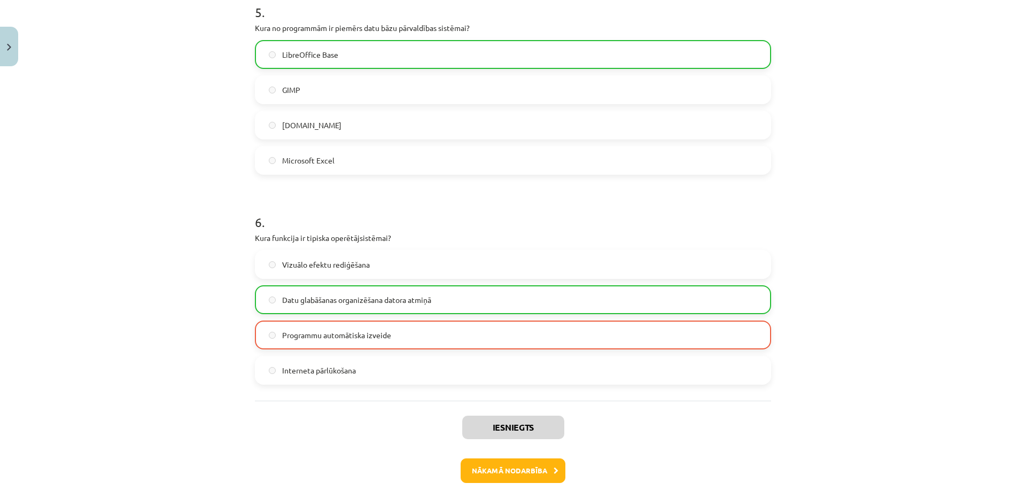
scroll to position [1048, 0]
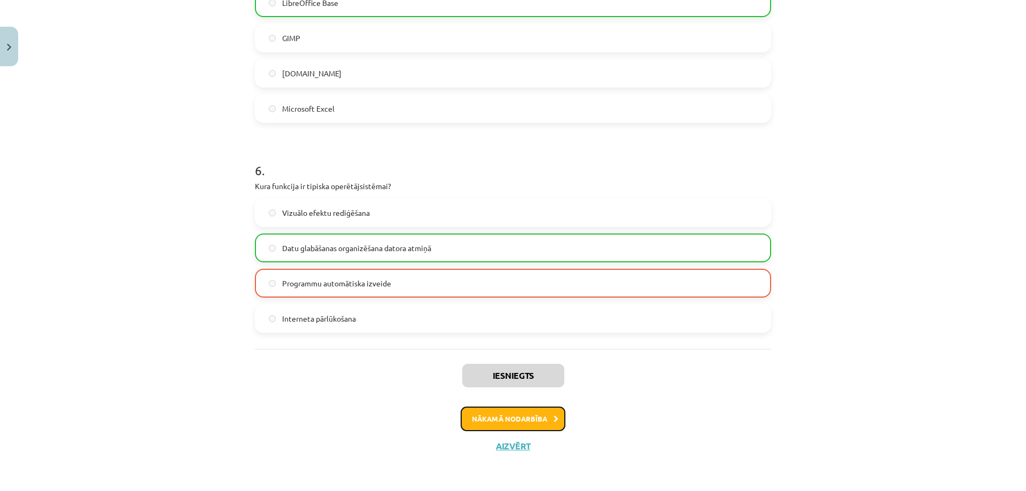
click at [509, 420] on button "Nākamā nodarbība" at bounding box center [513, 419] width 105 height 25
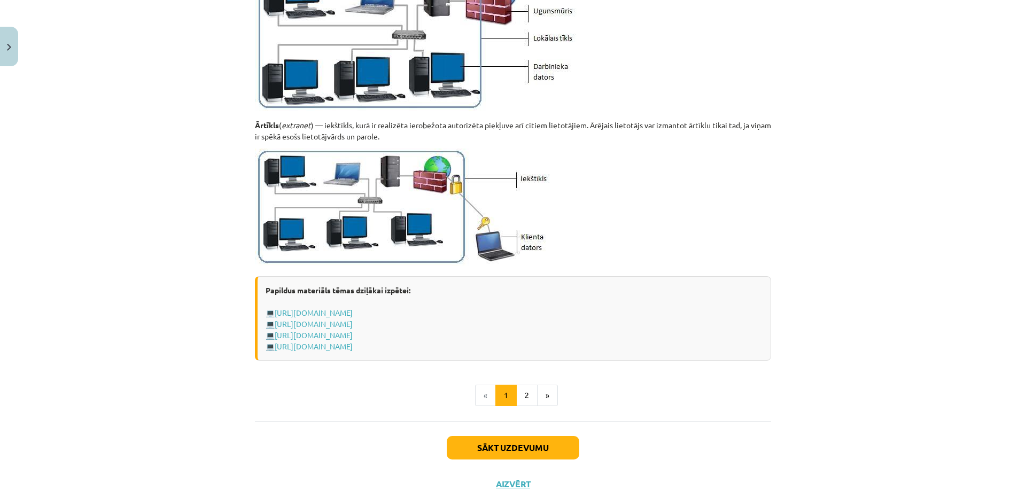
scroll to position [1207, 0]
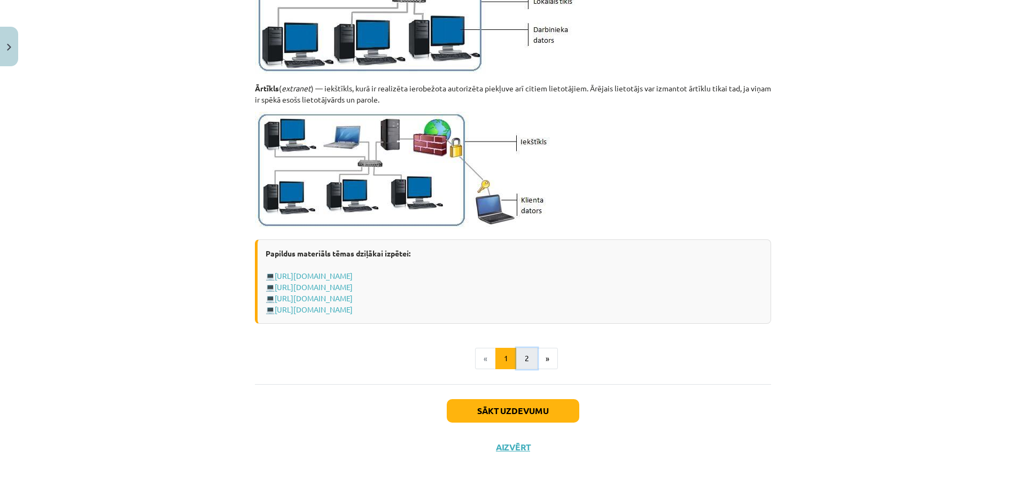
click at [521, 359] on button "2" at bounding box center [526, 358] width 21 height 21
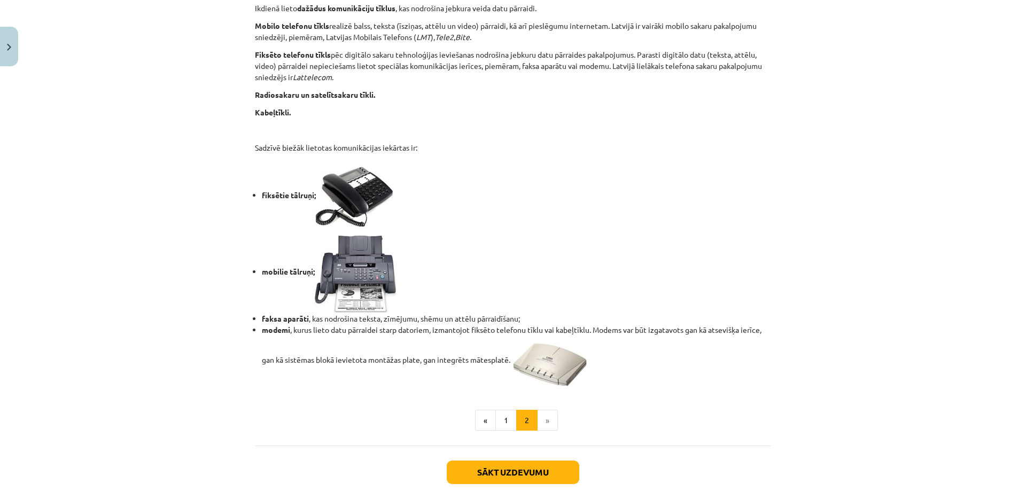
scroll to position [822, 0]
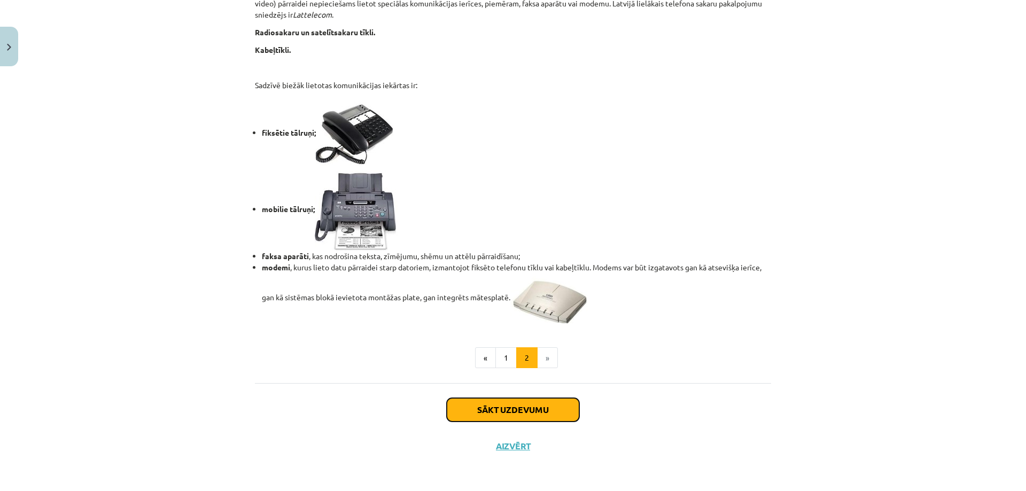
click at [486, 412] on button "Sākt uzdevumu" at bounding box center [513, 410] width 133 height 24
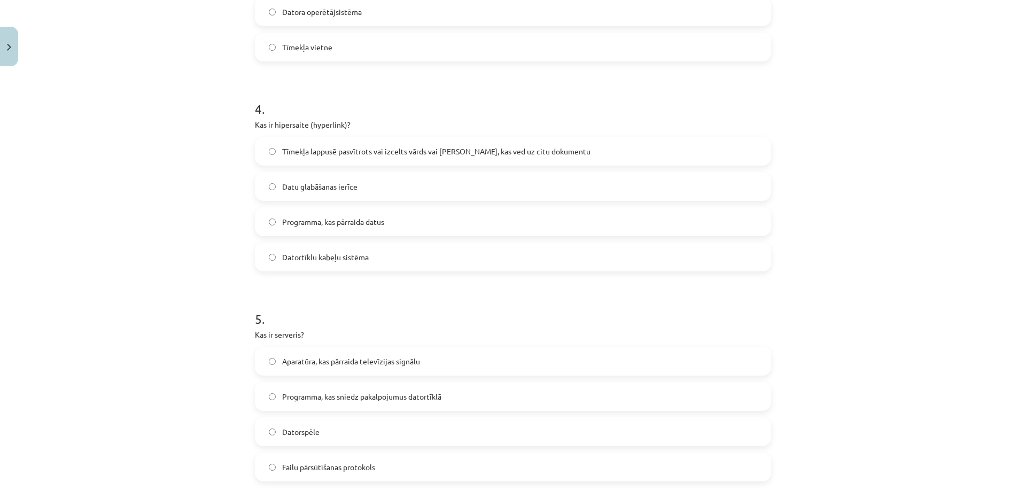
scroll to position [762, 0]
click at [275, 152] on label "Tīmekļa lappusē pasvītrots vai izcelts vārds vai [PERSON_NAME], kas ved uz citu…" at bounding box center [513, 149] width 514 height 27
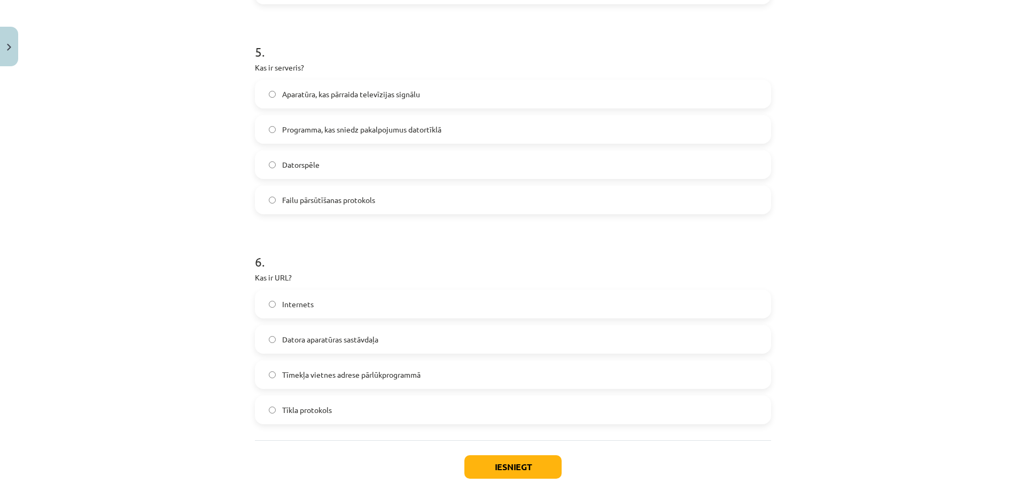
scroll to position [1085, 0]
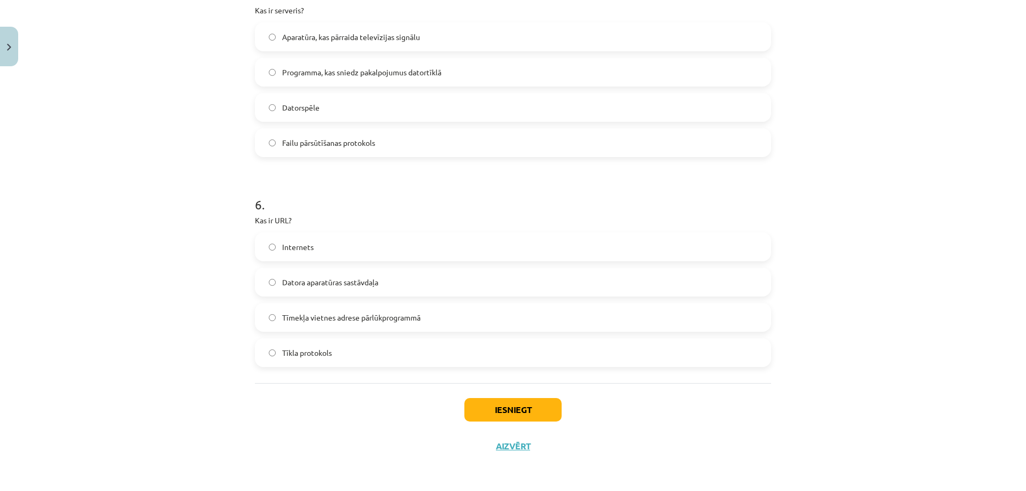
click at [274, 315] on label "Tīmekļa vietnes adrese pārlūkprogrammā" at bounding box center [513, 317] width 514 height 27
click at [540, 413] on button "Iesniegt" at bounding box center [513, 410] width 97 height 24
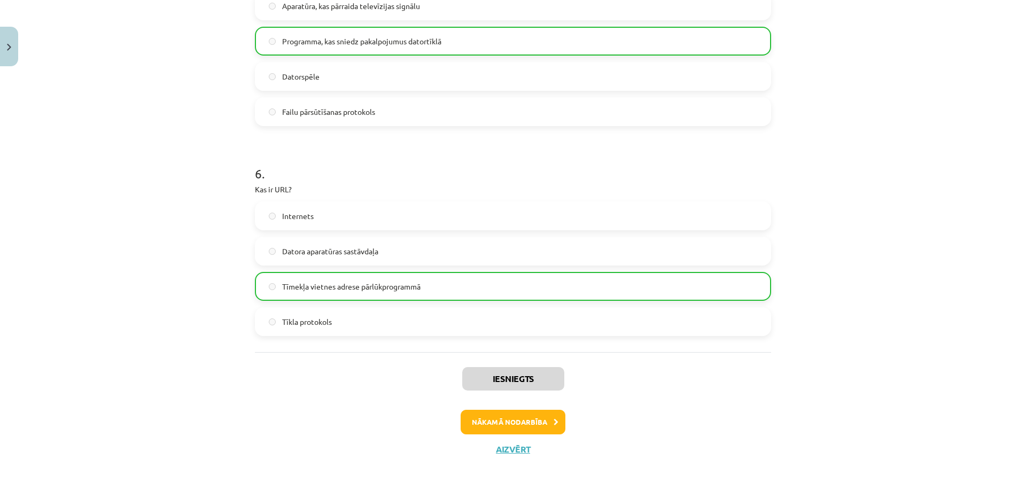
scroll to position [1117, 0]
click at [486, 417] on button "Nākamā nodarbība" at bounding box center [513, 420] width 105 height 25
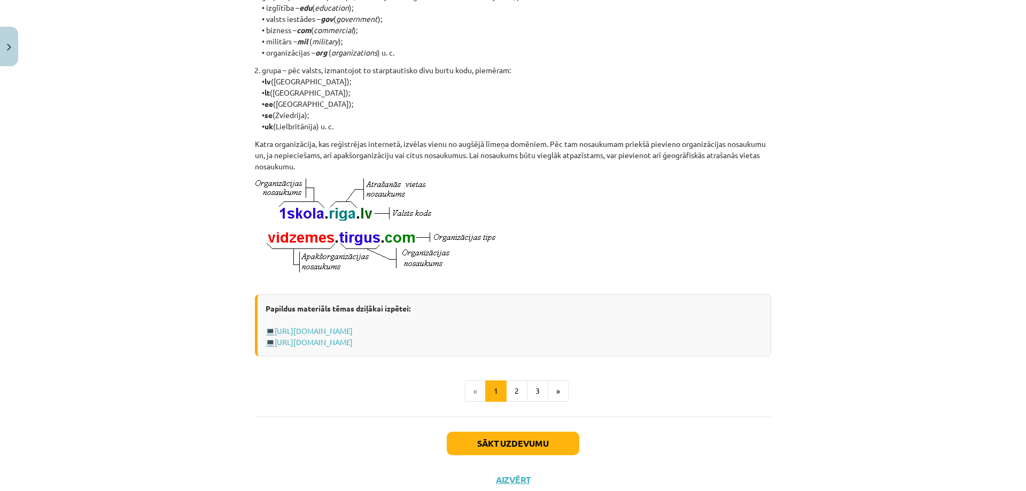
scroll to position [459, 0]
click at [511, 401] on button "2" at bounding box center [516, 390] width 21 height 21
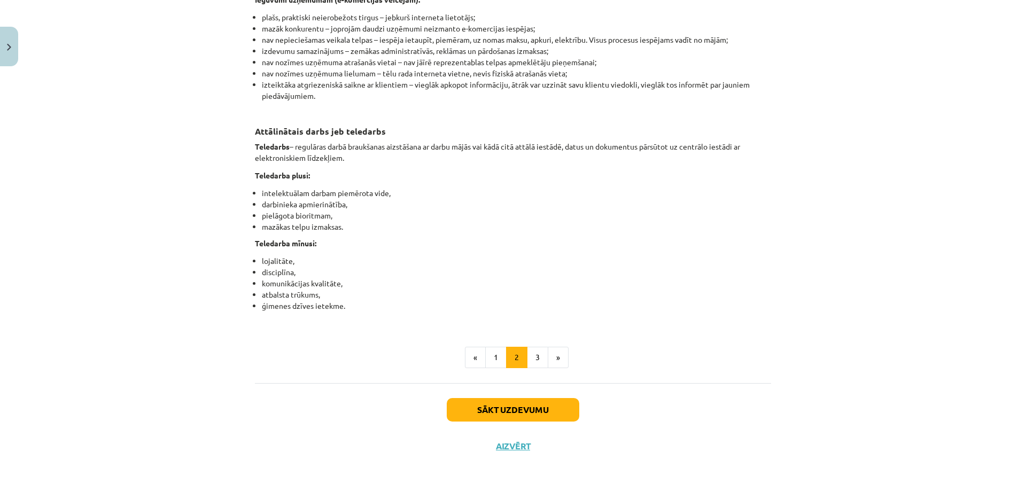
scroll to position [1634, 0]
click at [534, 358] on button "3" at bounding box center [537, 357] width 21 height 21
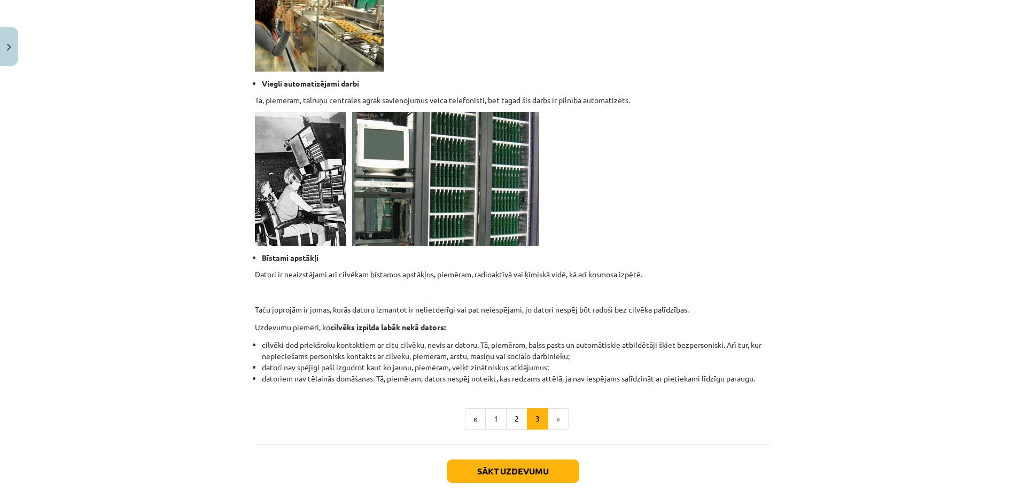
scroll to position [880, 0]
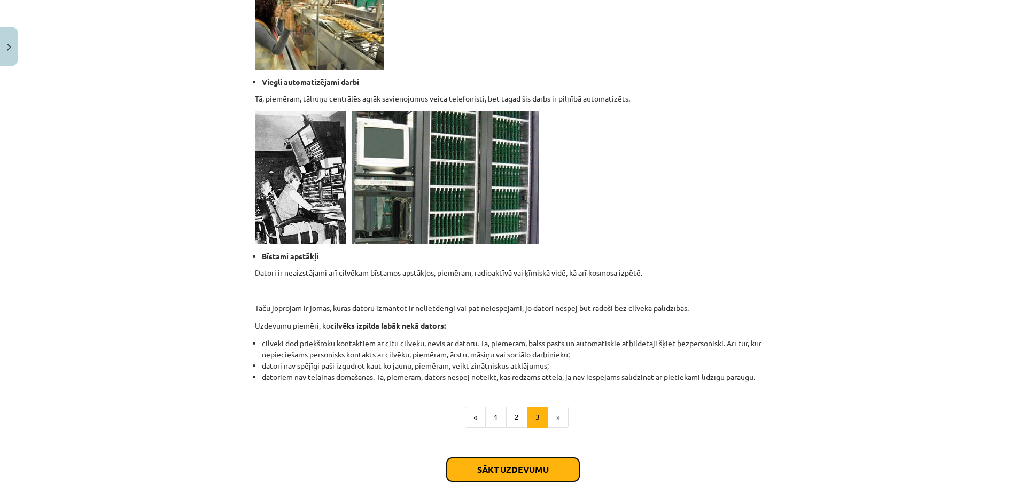
click at [511, 480] on button "Sākt uzdevumu" at bounding box center [513, 470] width 133 height 24
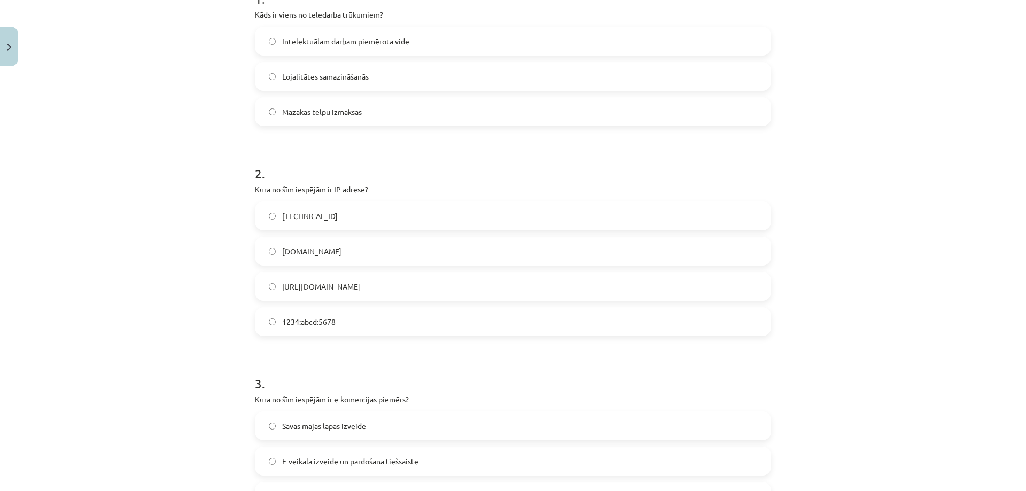
scroll to position [242, 0]
click at [269, 44] on label "Intelektuālam darbam piemērota vide" at bounding box center [513, 39] width 514 height 27
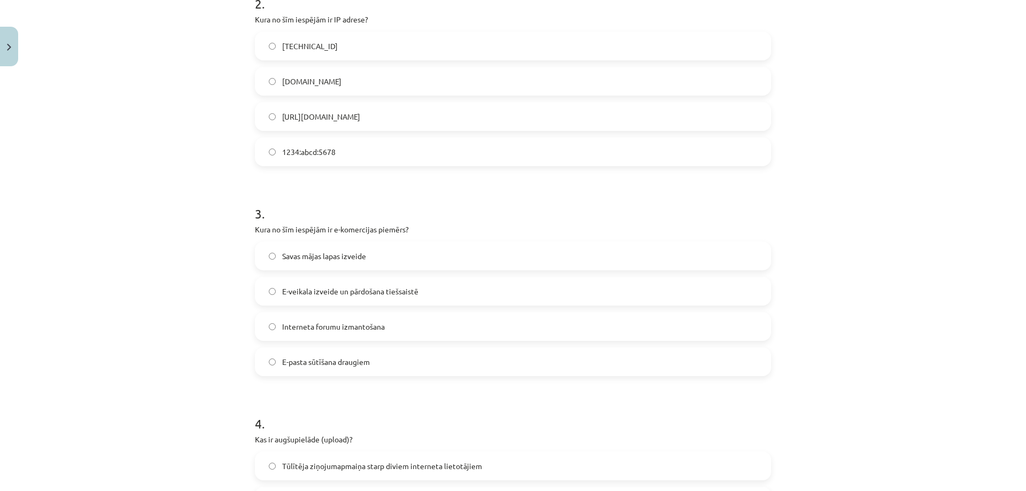
scroll to position [412, 0]
click at [268, 285] on label "E-veikala izveide un pārdošana tiešsaistē" at bounding box center [513, 289] width 514 height 27
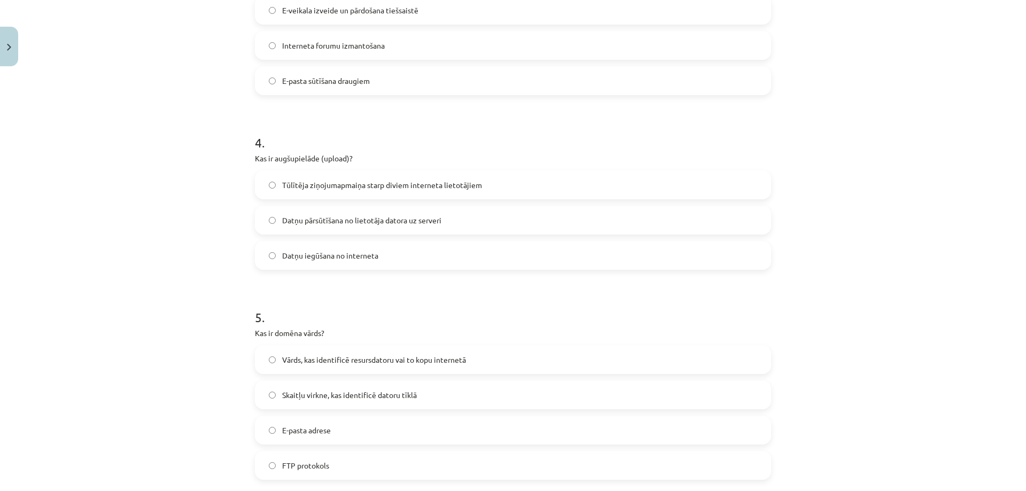
scroll to position [693, 0]
click at [265, 218] on label "Datņu pārsūtīšana no lietotāja datora uz serveri" at bounding box center [513, 218] width 514 height 27
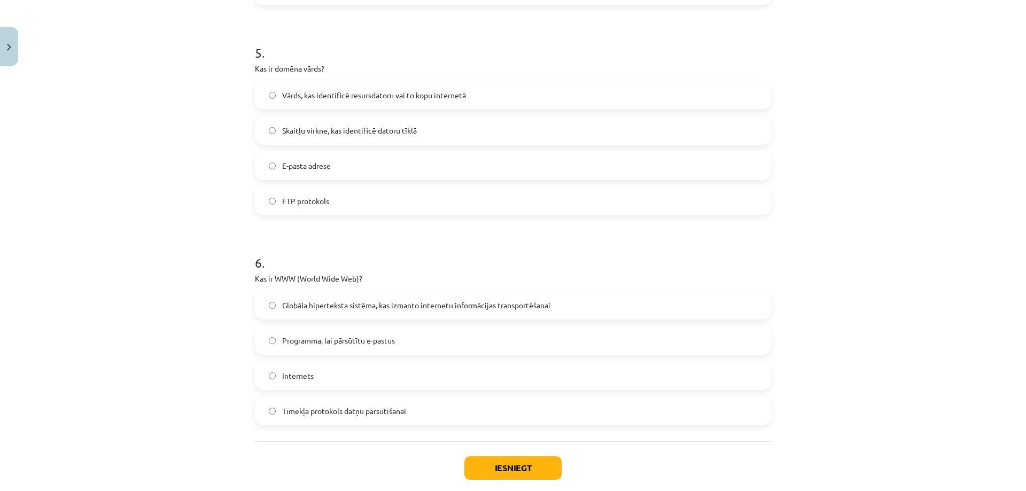
scroll to position [969, 0]
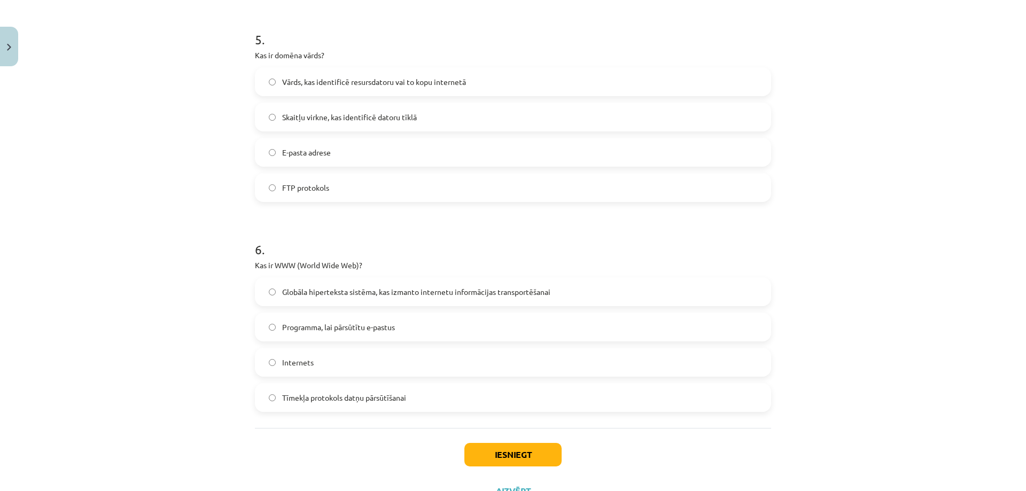
click at [273, 295] on label "Globāla hiperteksta sistēma, kas izmanto internetu informācijas transportēšanai" at bounding box center [513, 292] width 514 height 27
click at [498, 455] on button "Iesniegt" at bounding box center [513, 455] width 97 height 24
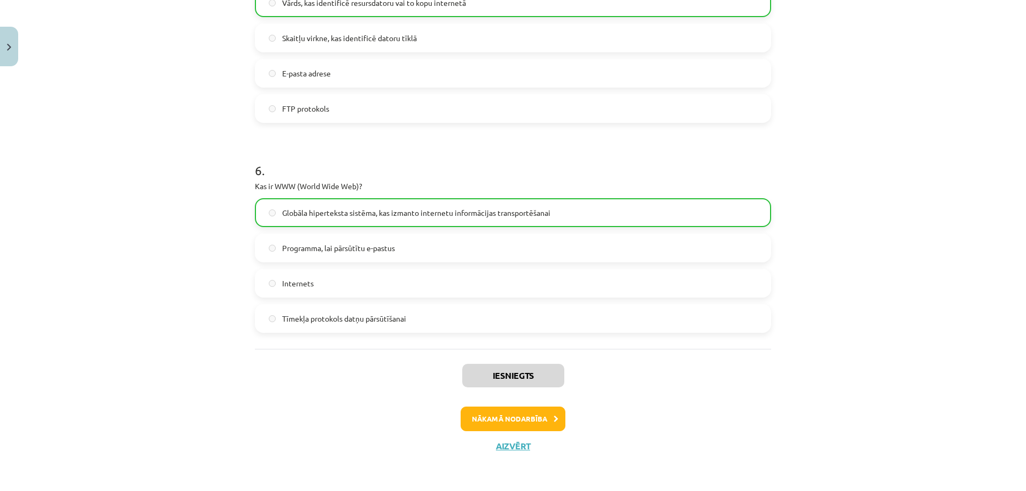
scroll to position [1023, 0]
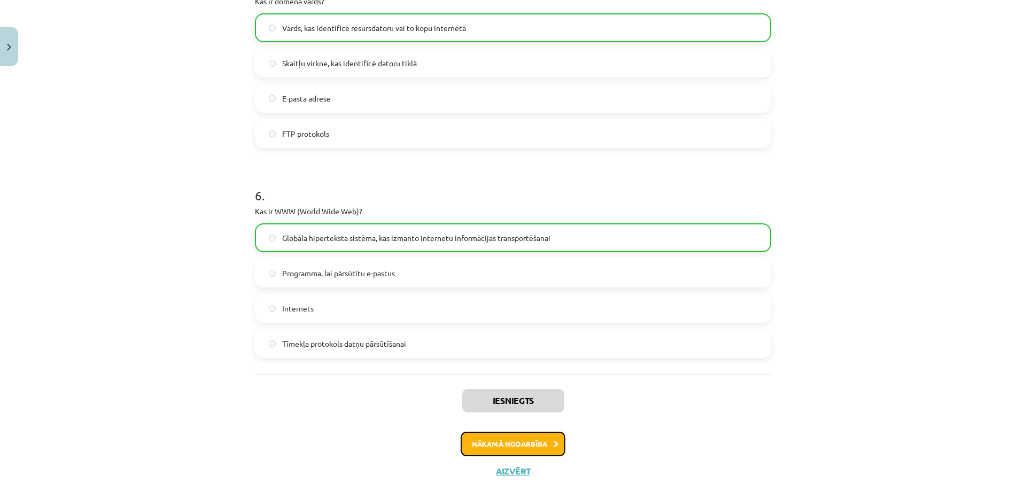
click at [488, 444] on button "Nākamā nodarbība" at bounding box center [513, 444] width 105 height 25
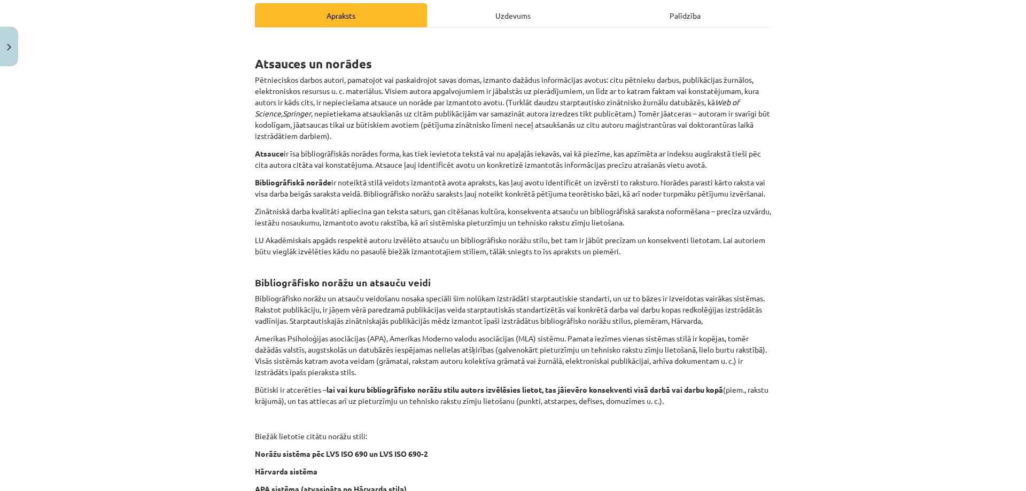
scroll to position [141, 0]
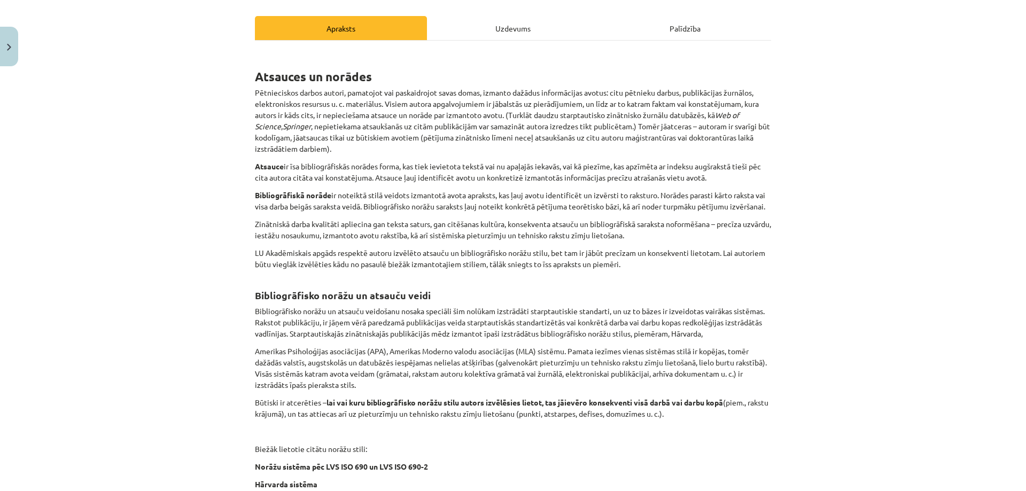
click at [519, 26] on div "Uzdevums" at bounding box center [513, 28] width 172 height 24
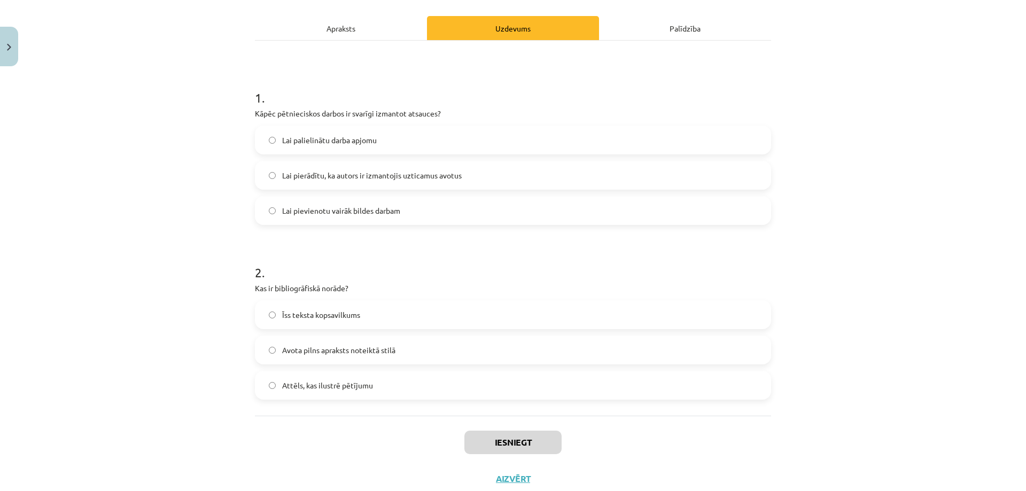
scroll to position [27, 0]
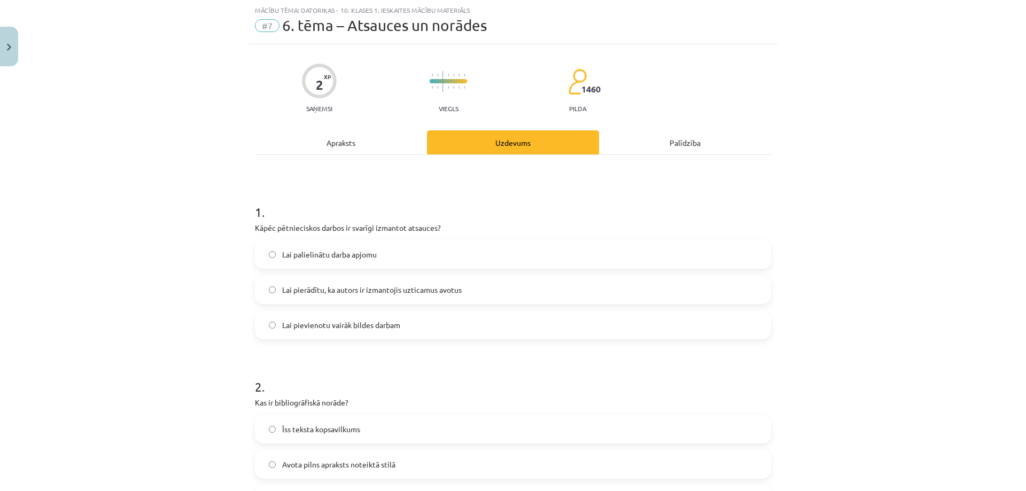
click at [324, 144] on div "Apraksts" at bounding box center [341, 142] width 172 height 24
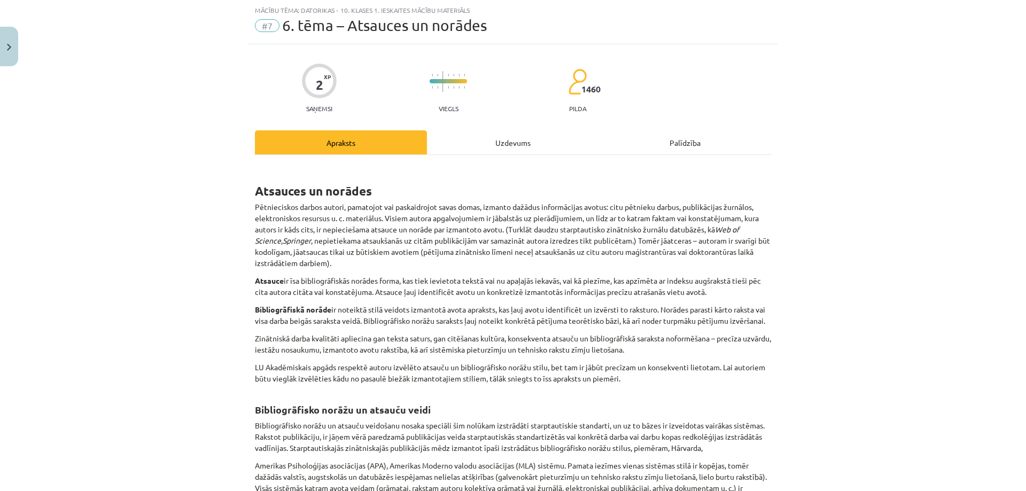
click at [482, 142] on div "Uzdevums" at bounding box center [513, 142] width 172 height 24
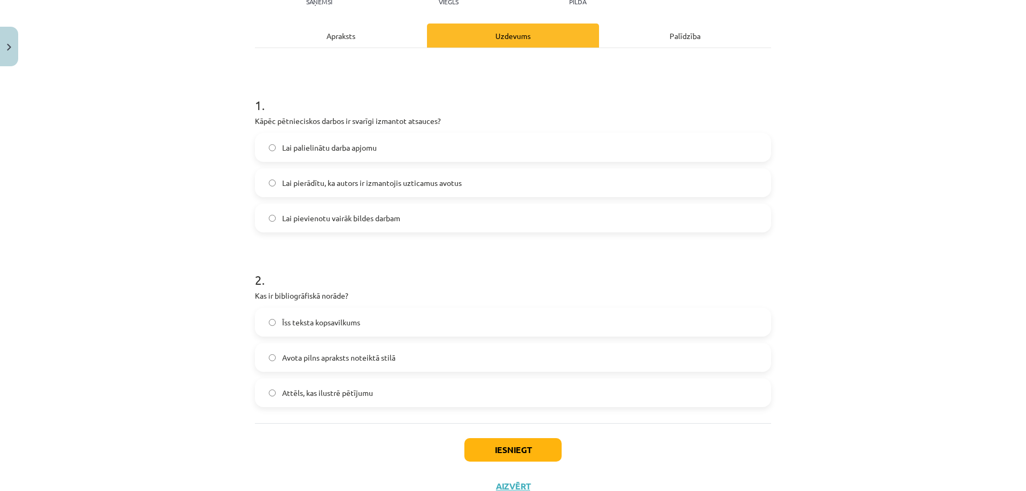
scroll to position [174, 0]
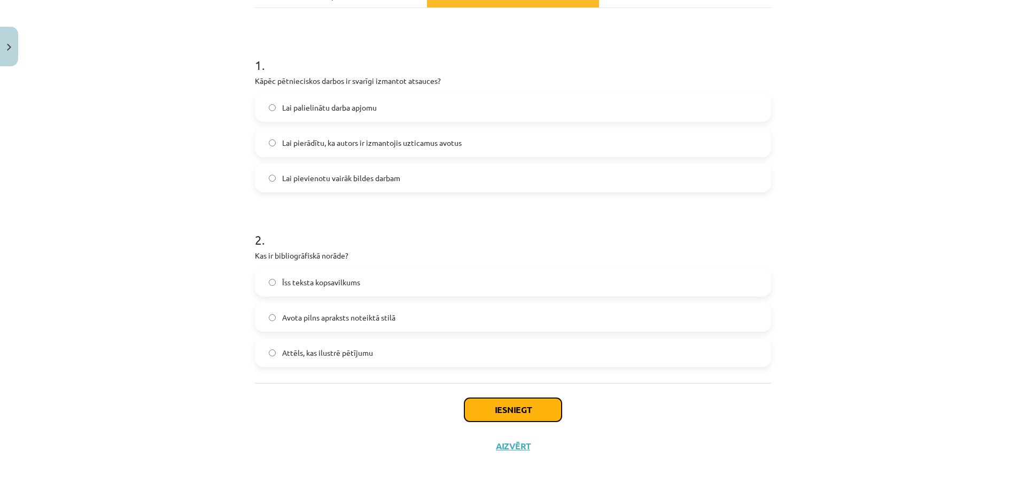
click at [497, 409] on button "Iesniegt" at bounding box center [513, 410] width 97 height 24
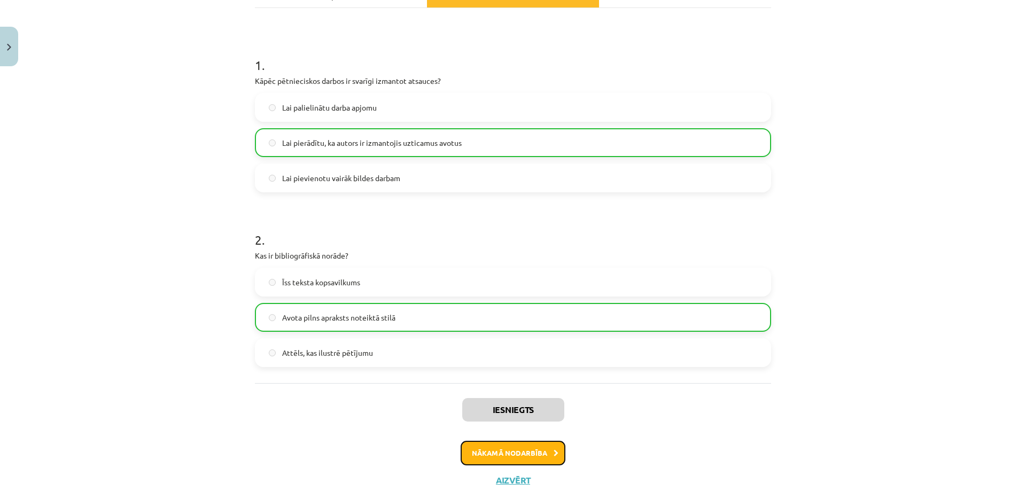
click at [484, 449] on button "Nākamā nodarbība" at bounding box center [513, 453] width 105 height 25
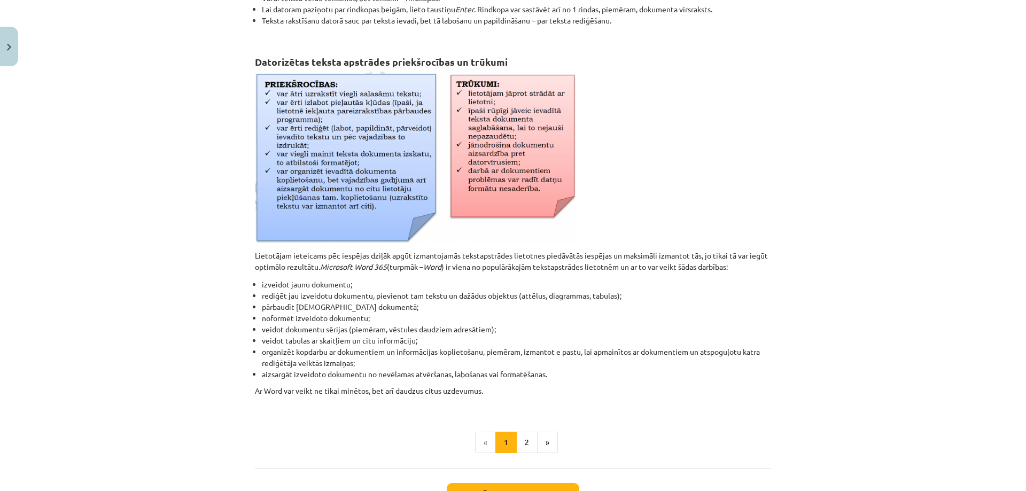
scroll to position [321, 0]
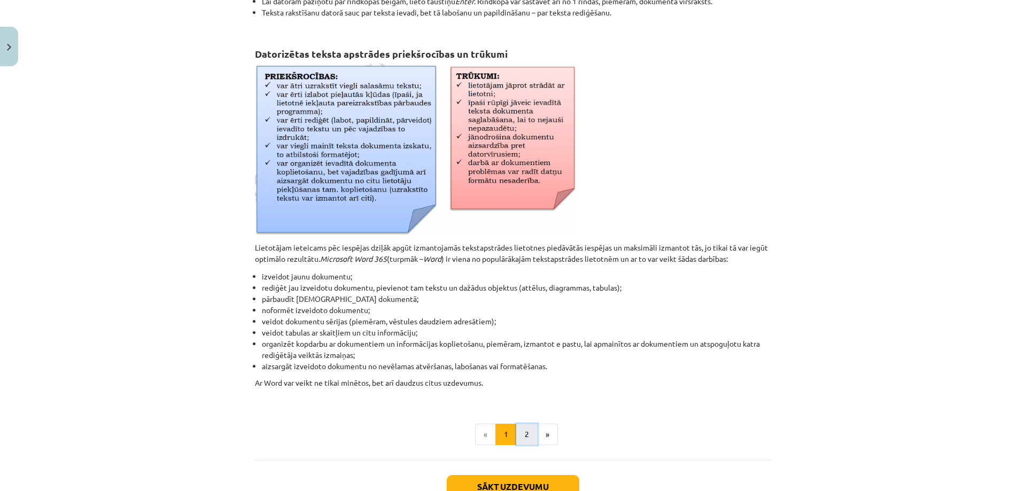
click at [521, 435] on button "2" at bounding box center [526, 434] width 21 height 21
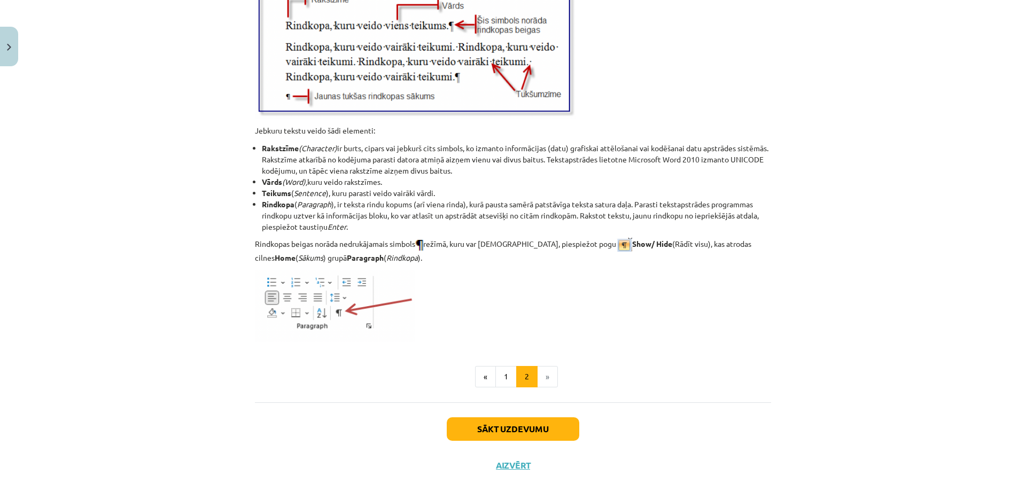
scroll to position [1279, 0]
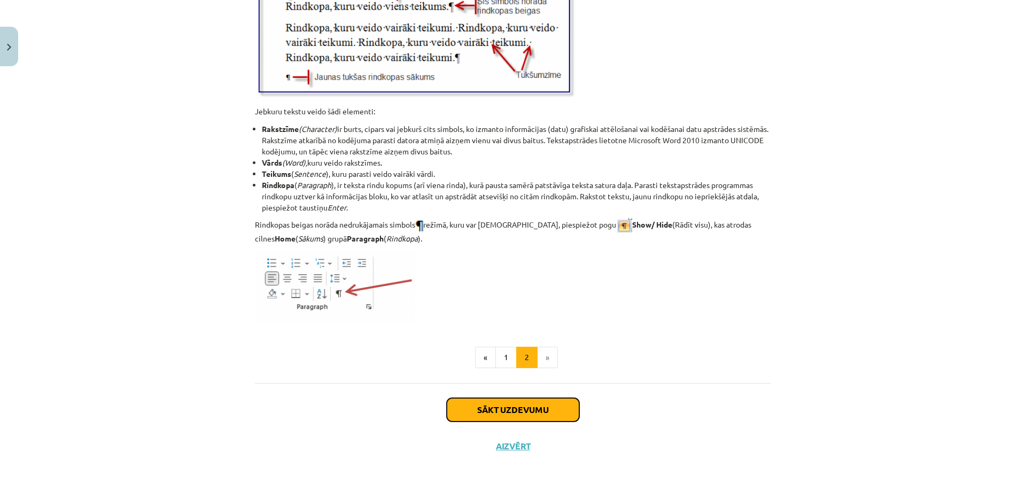
click at [533, 409] on button "Sākt uzdevumu" at bounding box center [513, 410] width 133 height 24
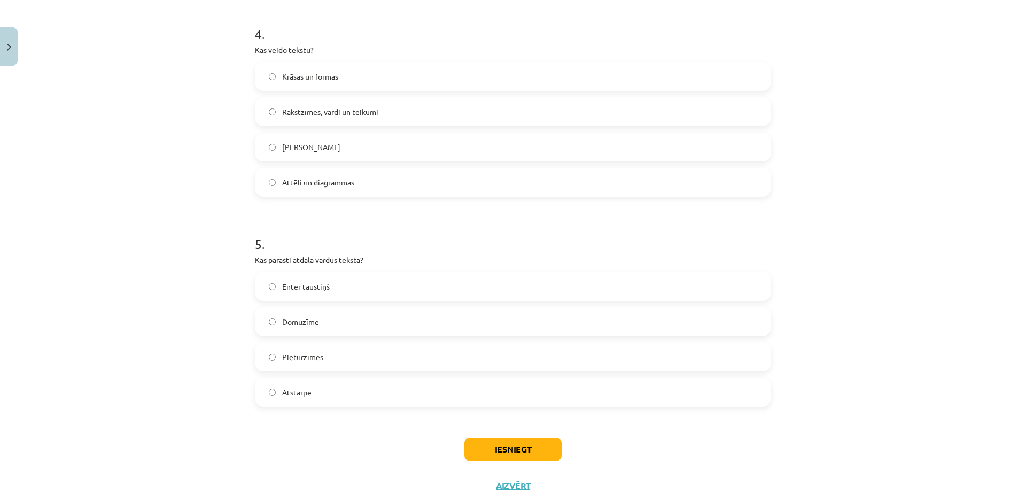
scroll to position [801, 0]
click at [480, 447] on button "Iesniegt" at bounding box center [513, 448] width 97 height 24
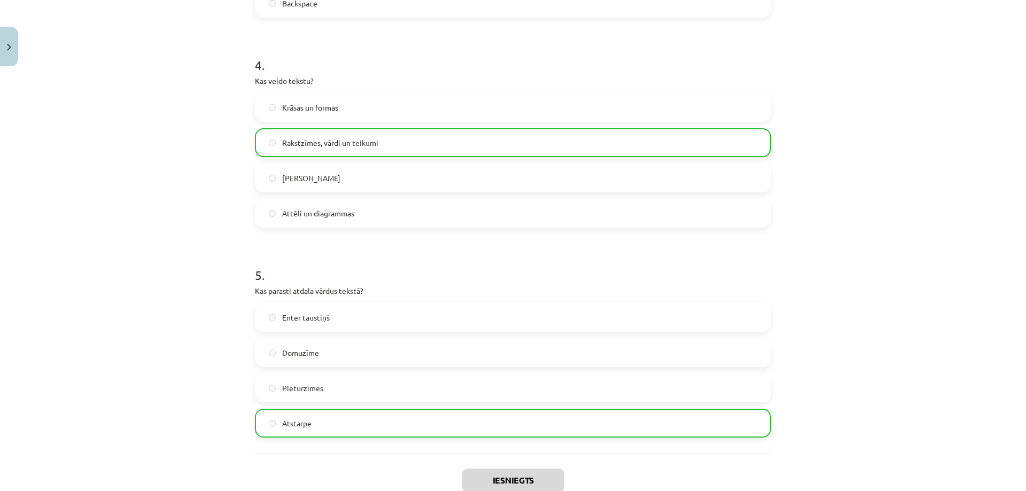
scroll to position [873, 0]
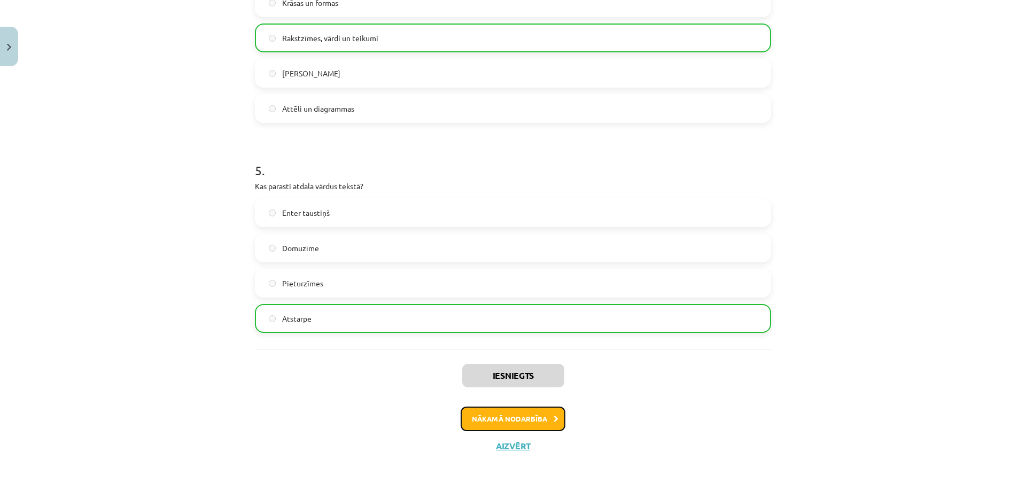
click at [529, 413] on button "Nākamā nodarbība" at bounding box center [513, 419] width 105 height 25
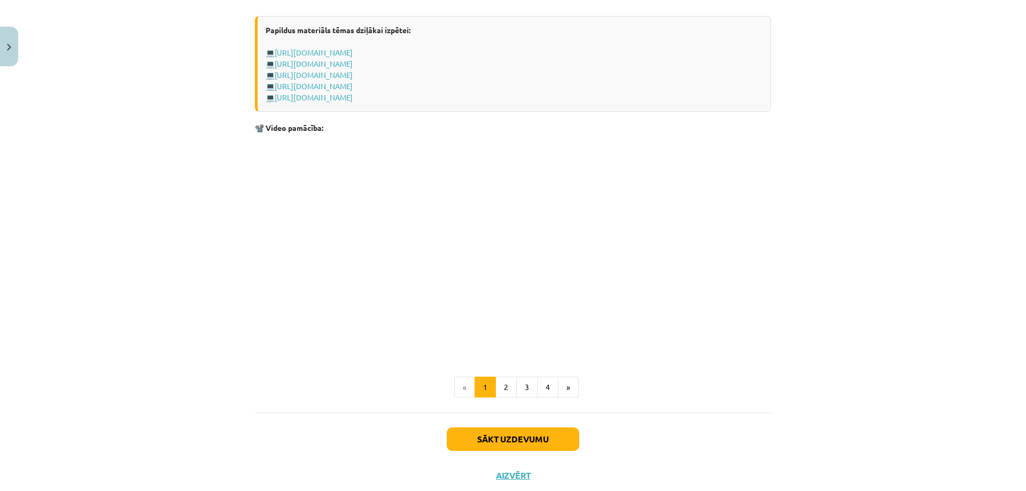
scroll to position [2041, 0]
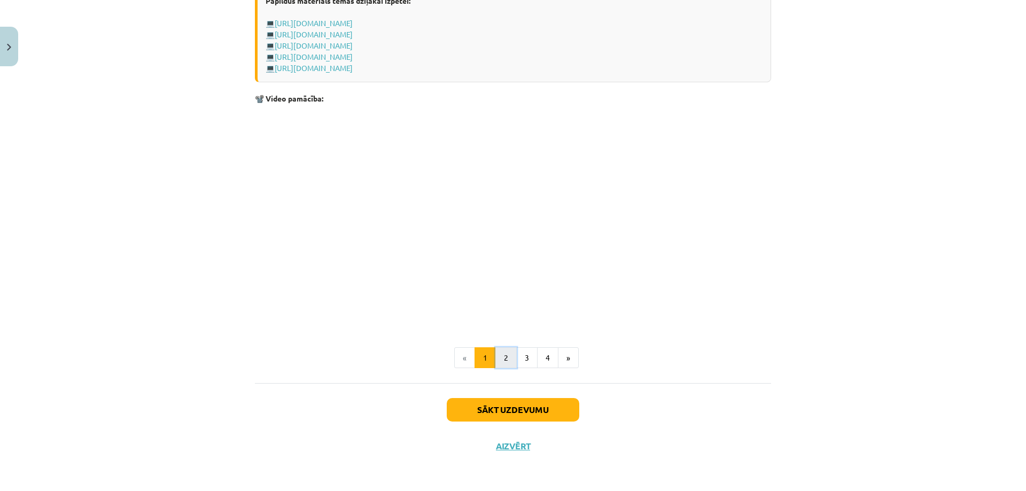
click at [504, 358] on button "2" at bounding box center [506, 357] width 21 height 21
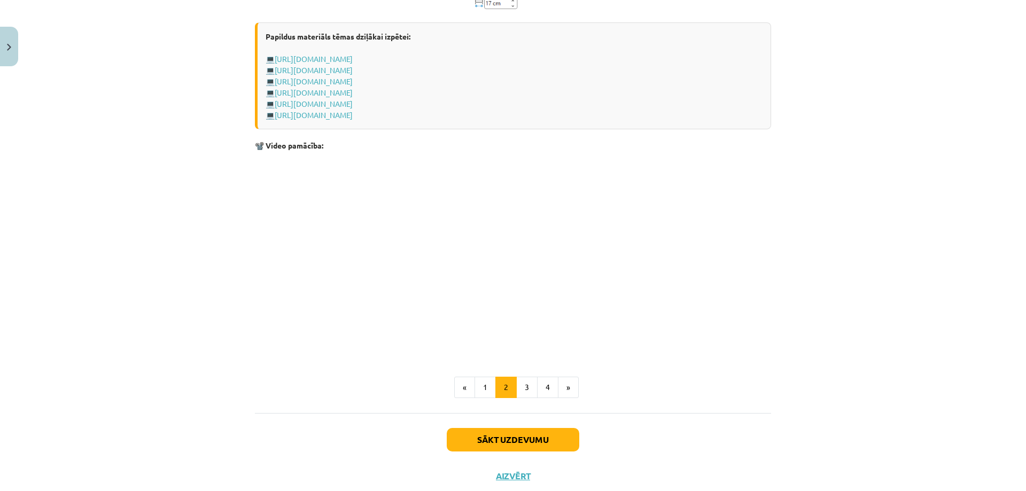
scroll to position [1553, 0]
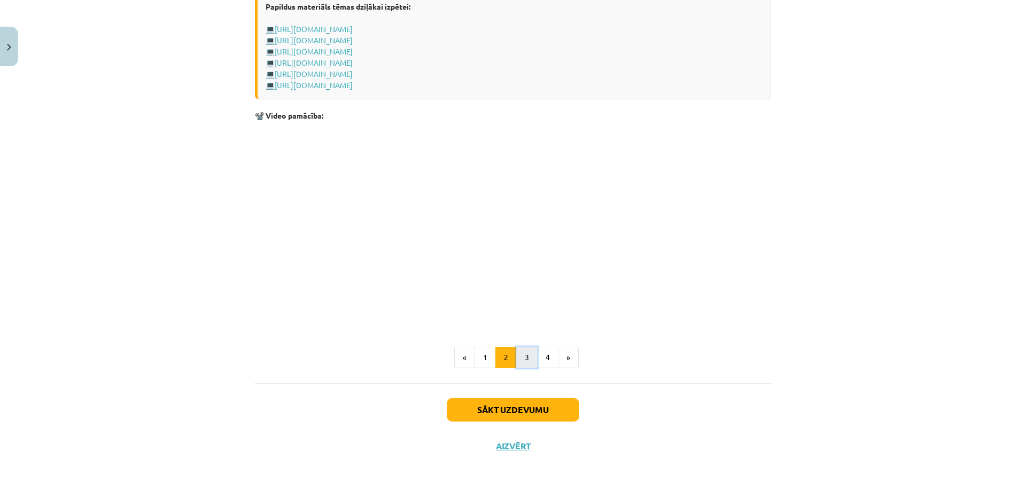
click at [525, 356] on button "3" at bounding box center [526, 357] width 21 height 21
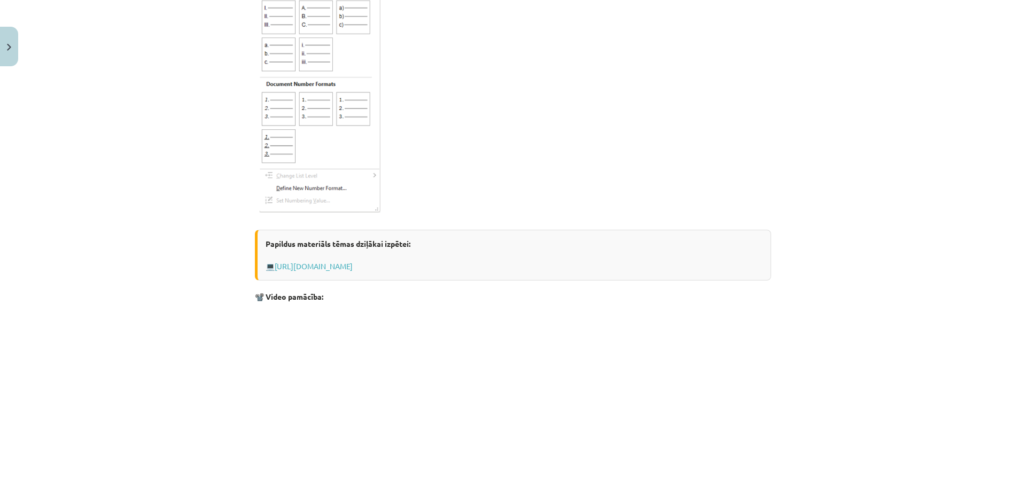
scroll to position [1650, 0]
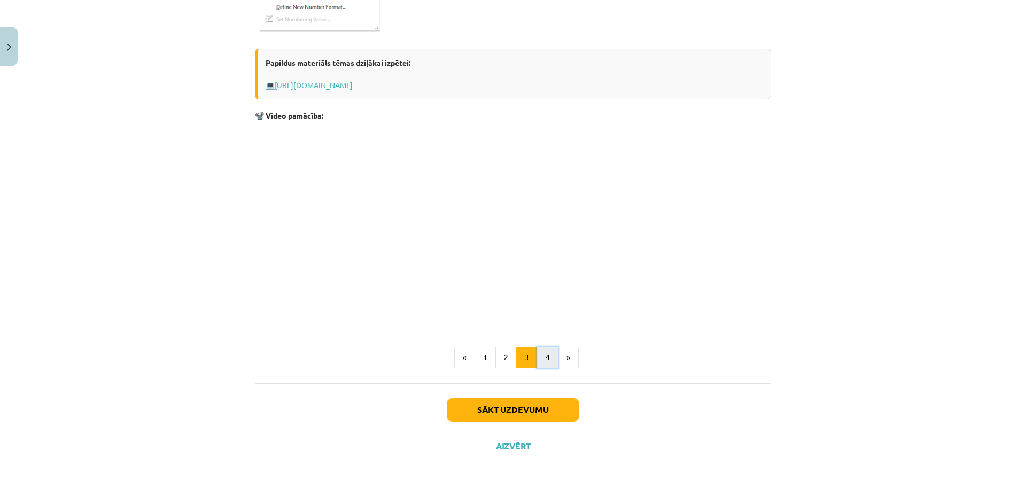
click at [546, 359] on button "4" at bounding box center [547, 357] width 21 height 21
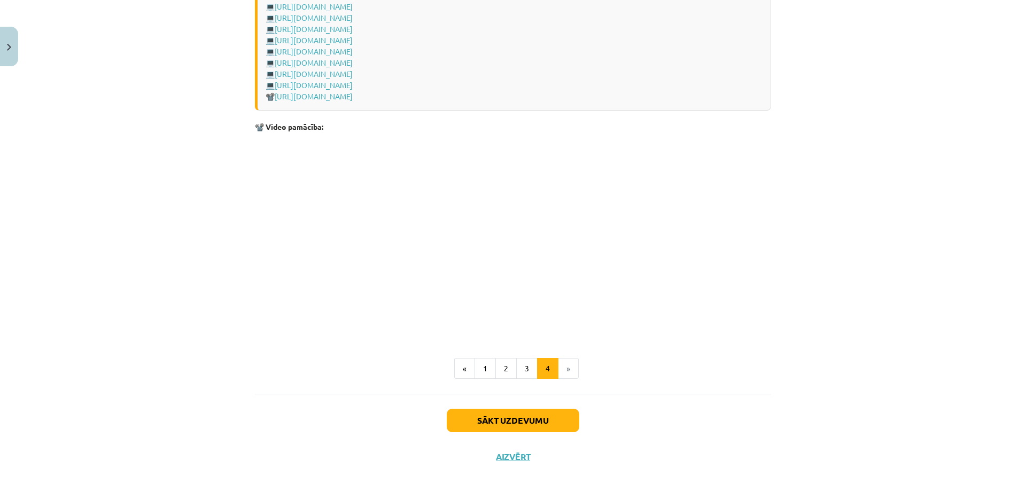
scroll to position [1496, 0]
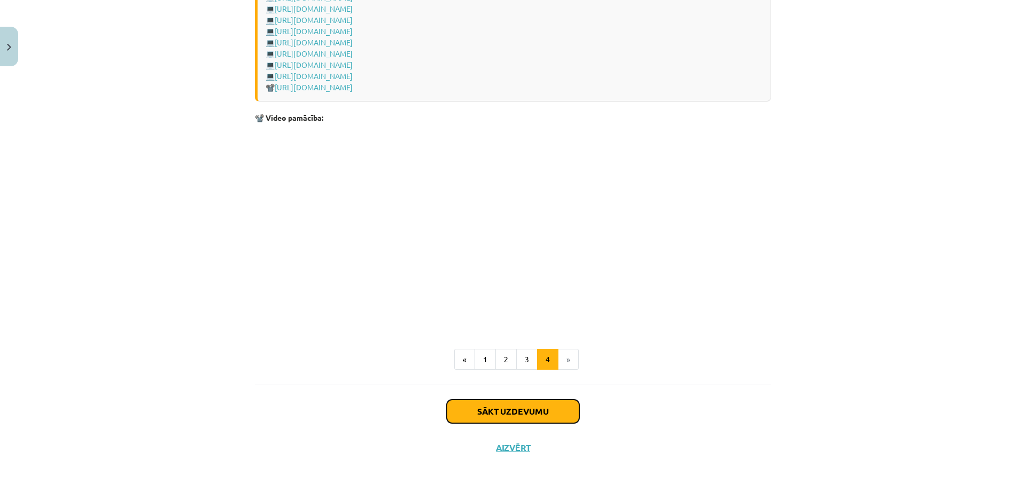
click at [494, 414] on button "Sākt uzdevumu" at bounding box center [513, 412] width 133 height 24
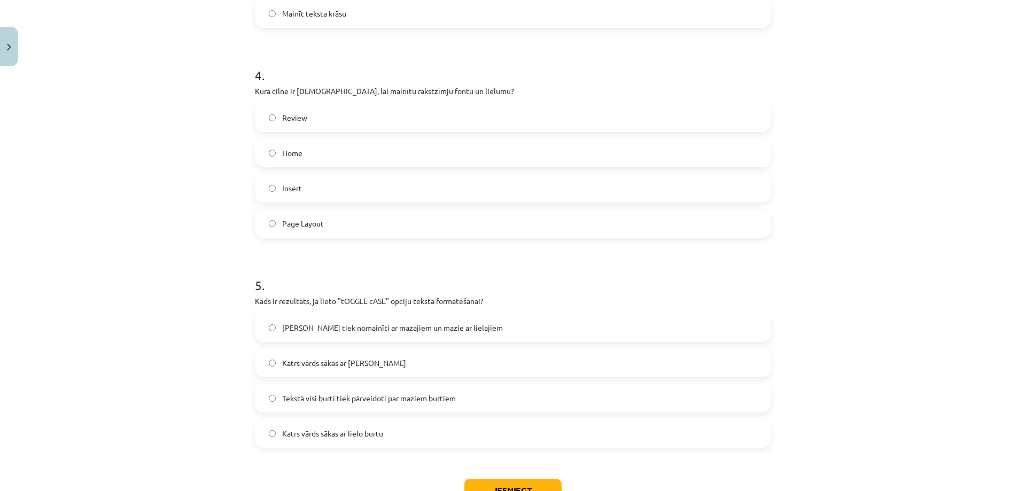
scroll to position [807, 0]
click at [482, 482] on button "Iesniegt" at bounding box center [513, 488] width 97 height 24
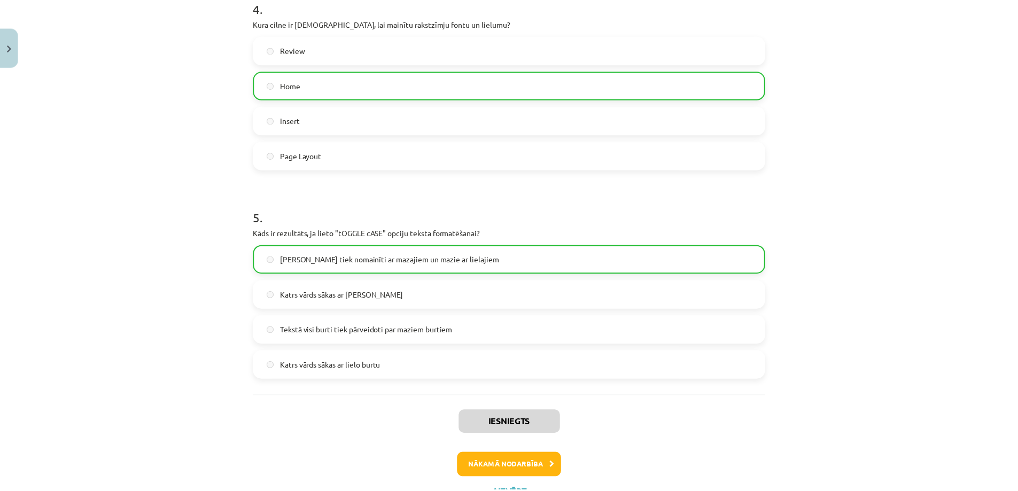
scroll to position [919, 0]
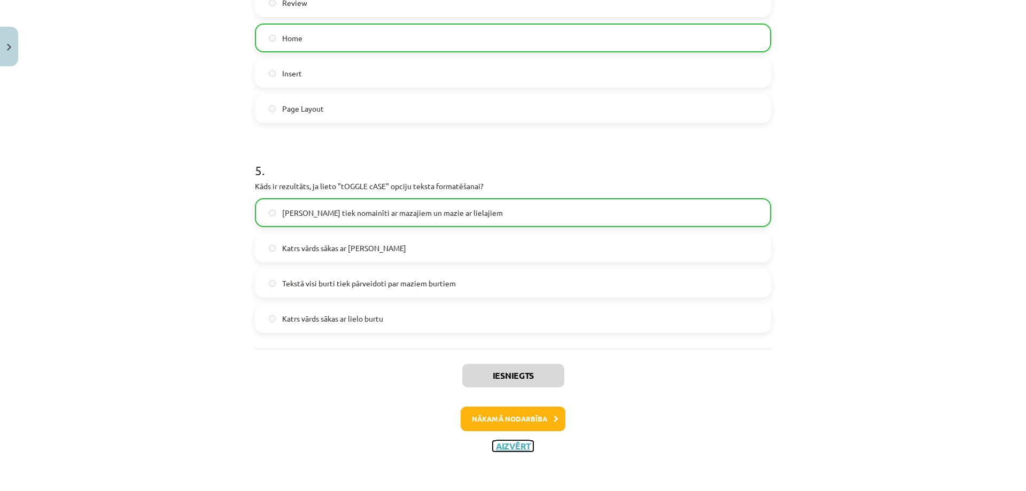
click at [507, 446] on button "Aizvērt" at bounding box center [513, 446] width 41 height 11
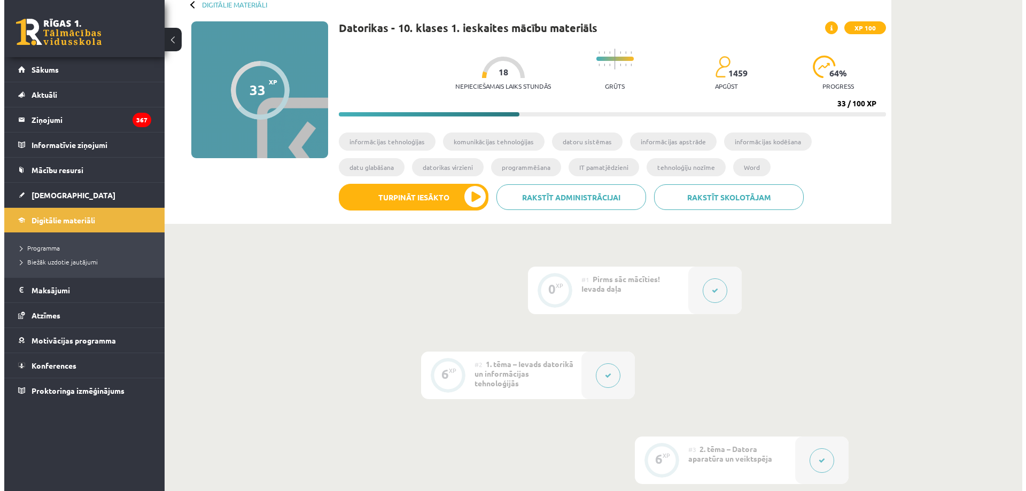
scroll to position [0, 0]
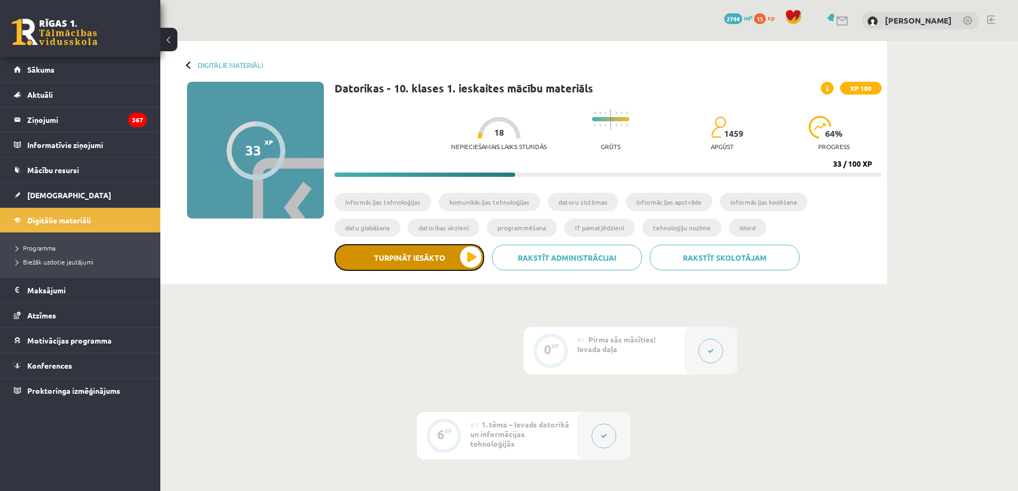
click at [385, 256] on button "Turpināt iesākto" at bounding box center [410, 257] width 150 height 27
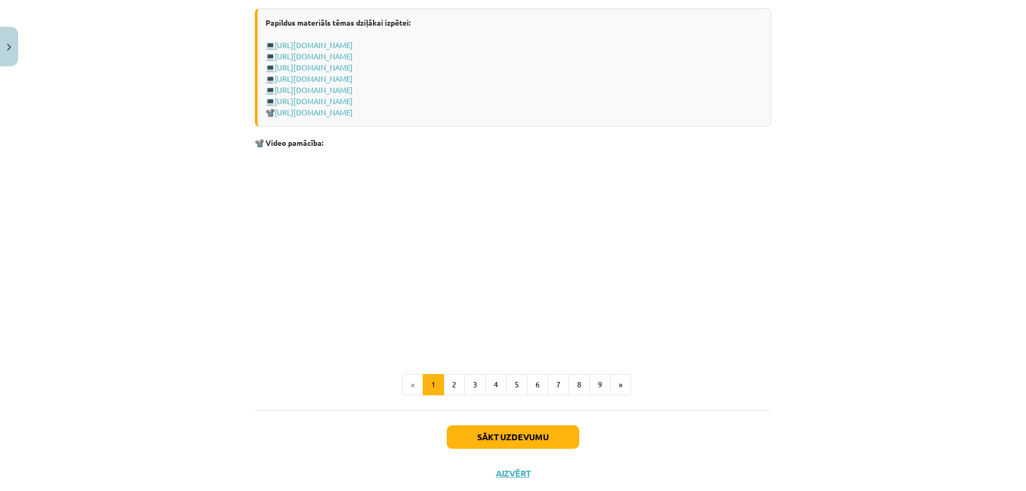
scroll to position [2151, 0]
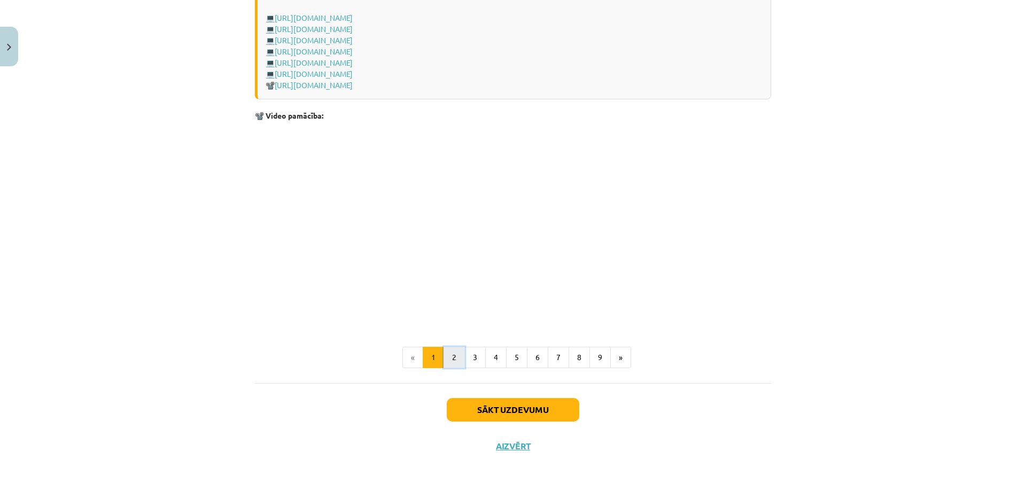
click at [451, 358] on button "2" at bounding box center [454, 357] width 21 height 21
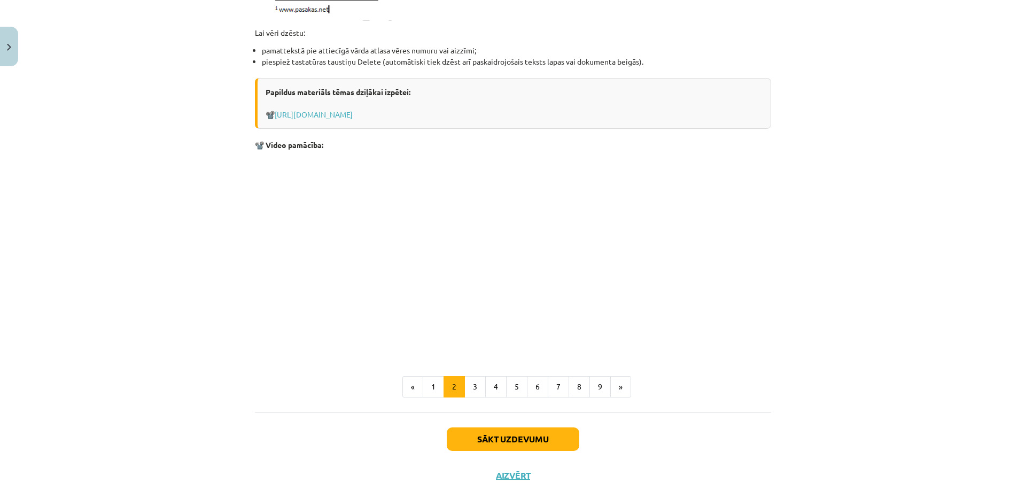
scroll to position [1204, 0]
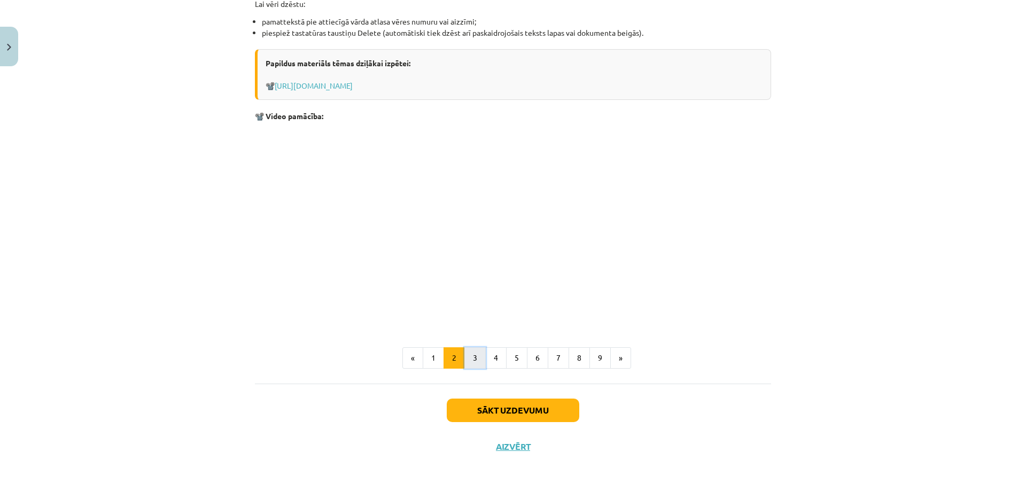
click at [471, 357] on button "3" at bounding box center [475, 357] width 21 height 21
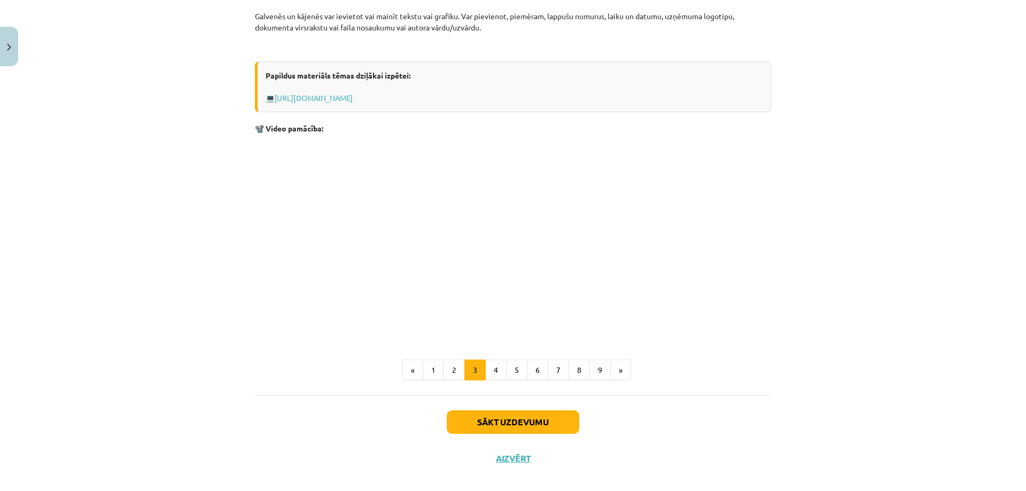
scroll to position [279, 0]
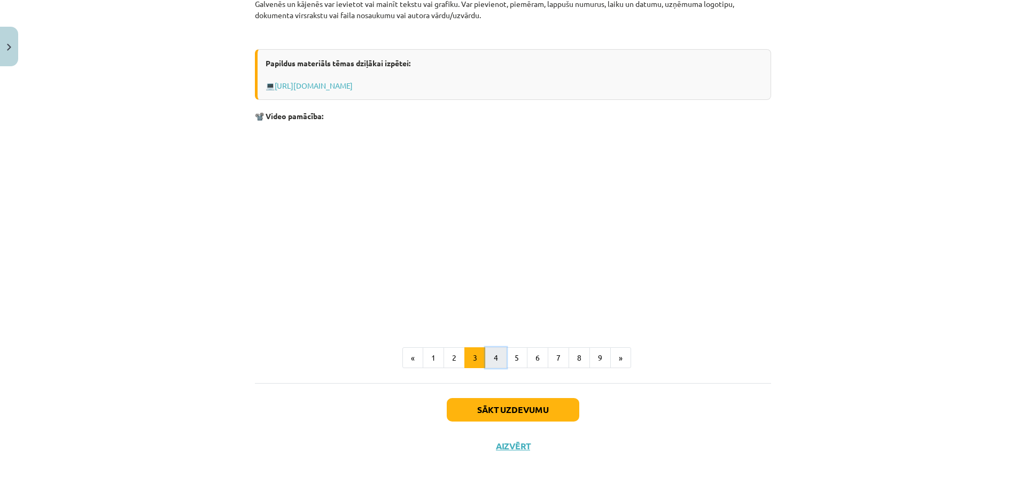
click at [492, 353] on button "4" at bounding box center [495, 357] width 21 height 21
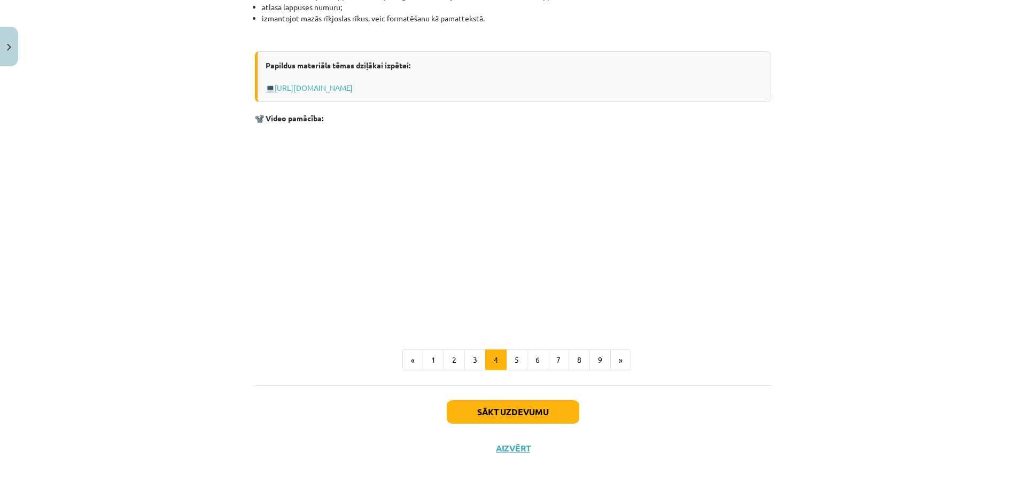
scroll to position [903, 0]
click at [513, 359] on button "5" at bounding box center [516, 359] width 21 height 21
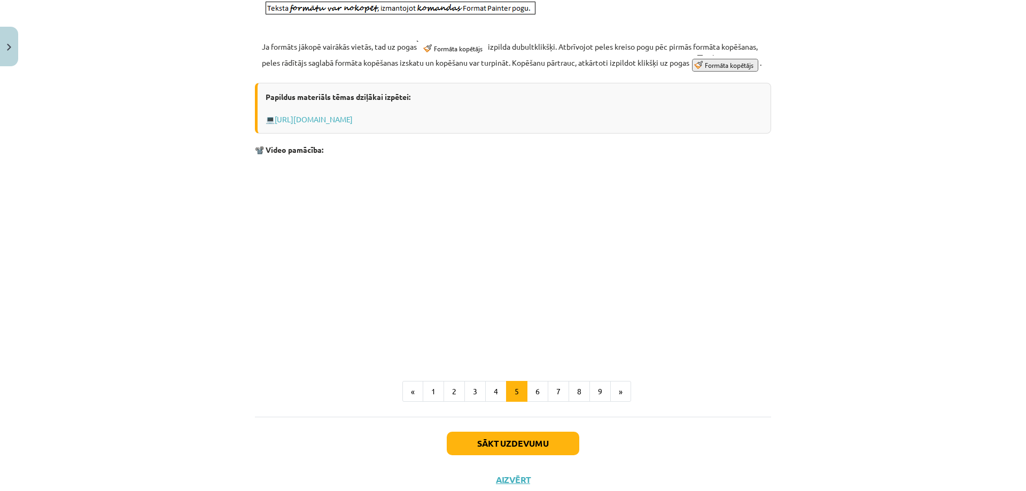
scroll to position [568, 0]
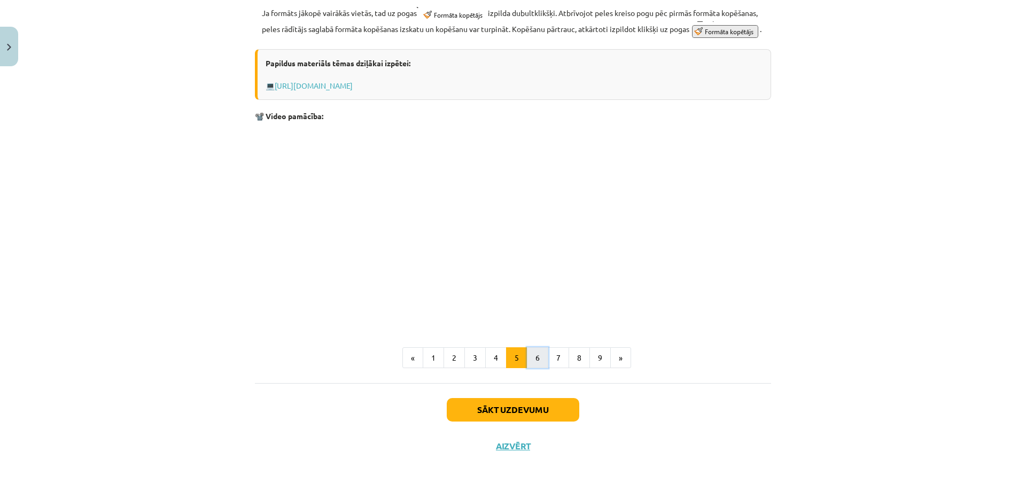
click at [536, 361] on button "6" at bounding box center [537, 357] width 21 height 21
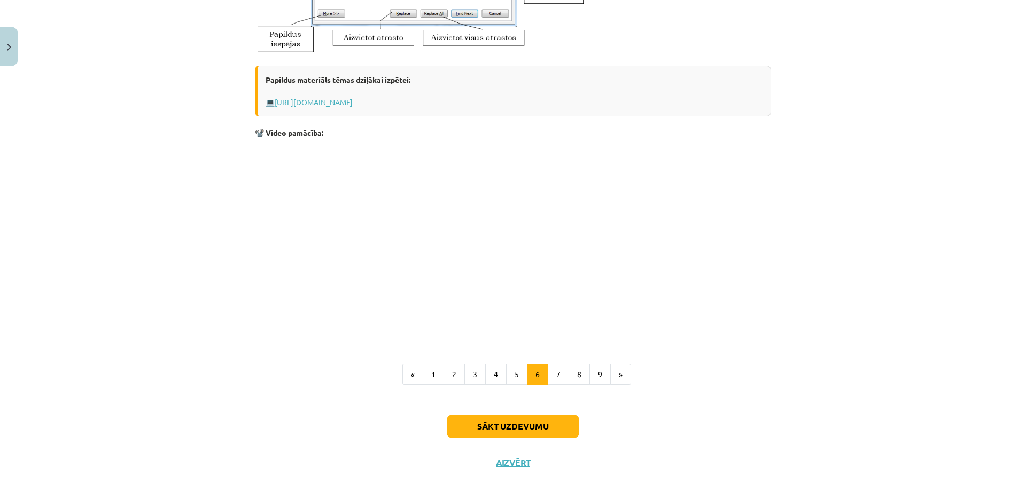
scroll to position [473, 0]
click at [560, 376] on button "7" at bounding box center [558, 373] width 21 height 21
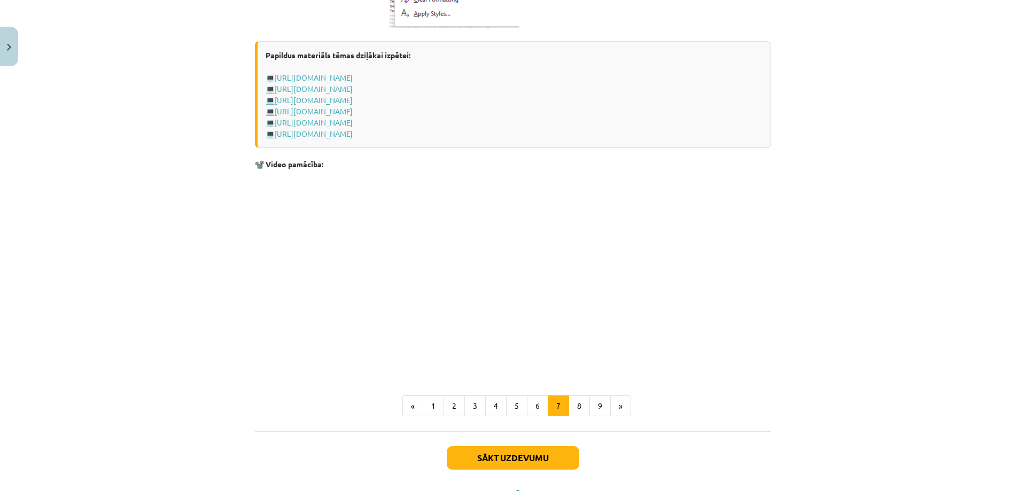
scroll to position [822, 0]
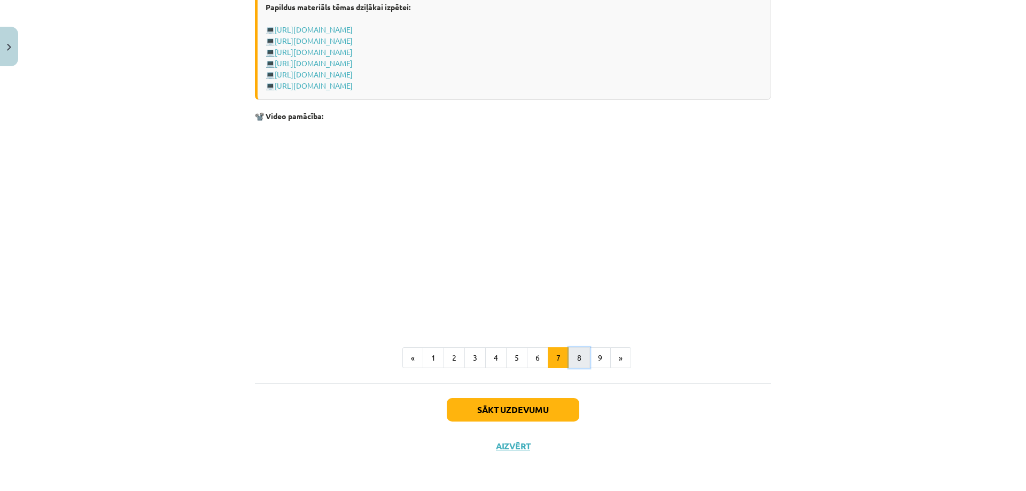
click at [573, 364] on button "8" at bounding box center [579, 357] width 21 height 21
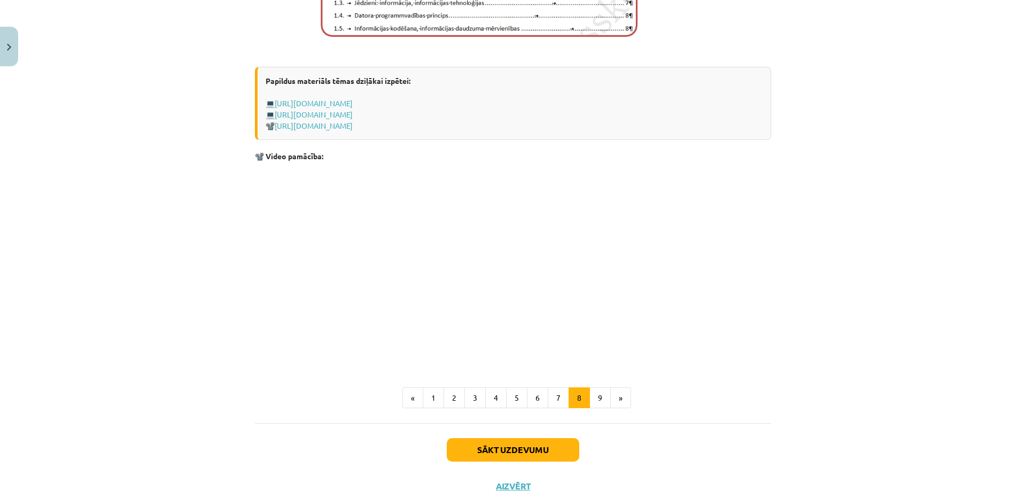
scroll to position [717, 0]
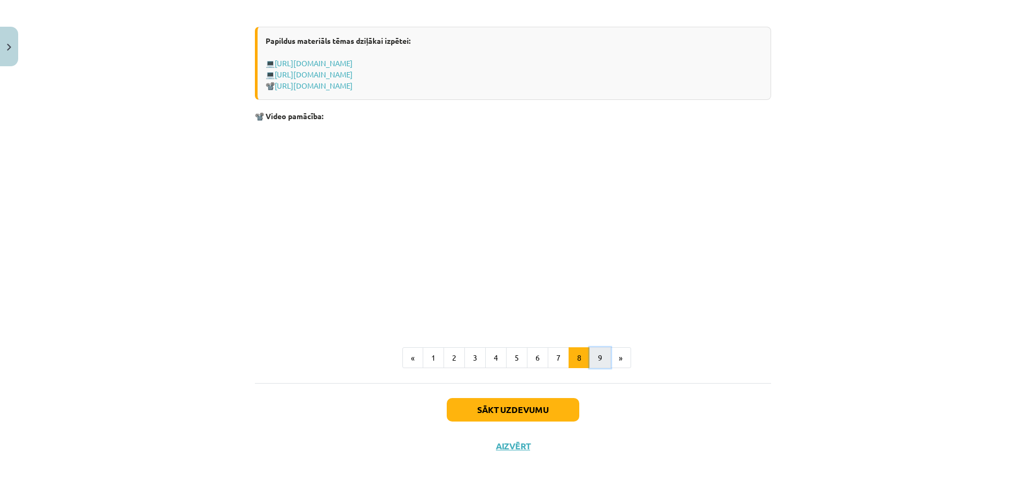
click at [594, 360] on button "9" at bounding box center [600, 357] width 21 height 21
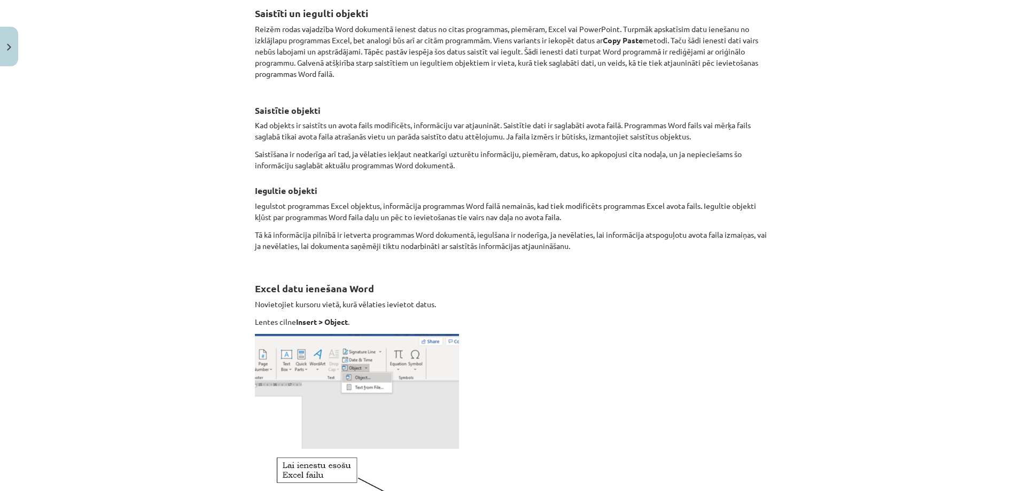
scroll to position [191, 0]
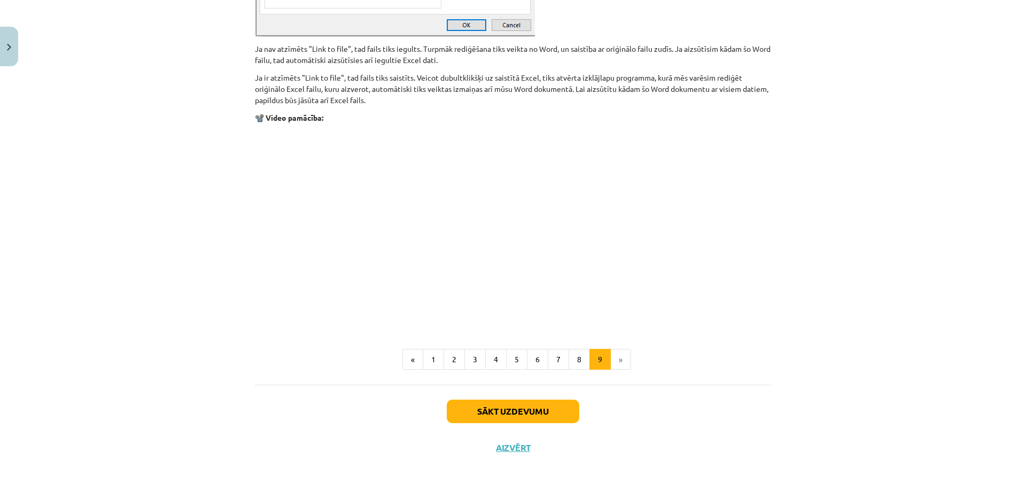
scroll to position [1232, 0]
click at [559, 407] on button "Sākt uzdevumu" at bounding box center [513, 411] width 133 height 24
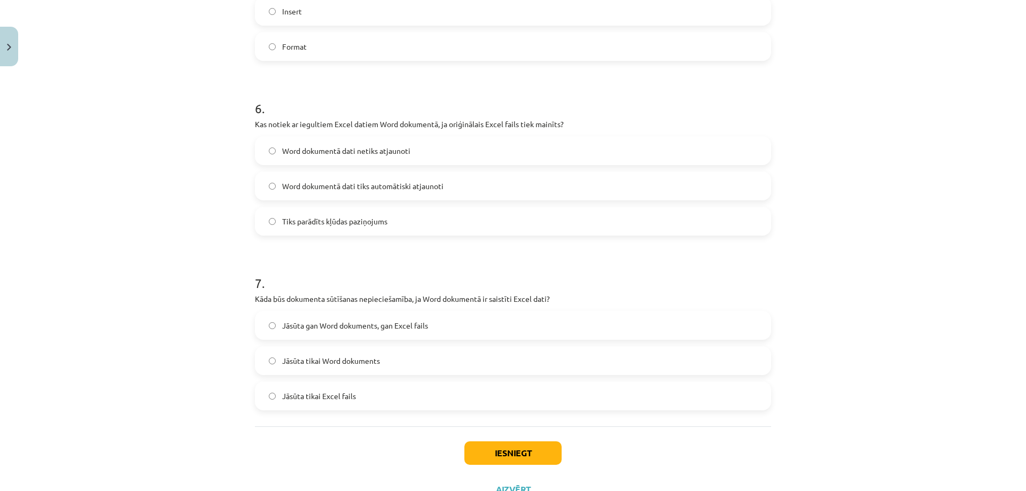
scroll to position [1206, 0]
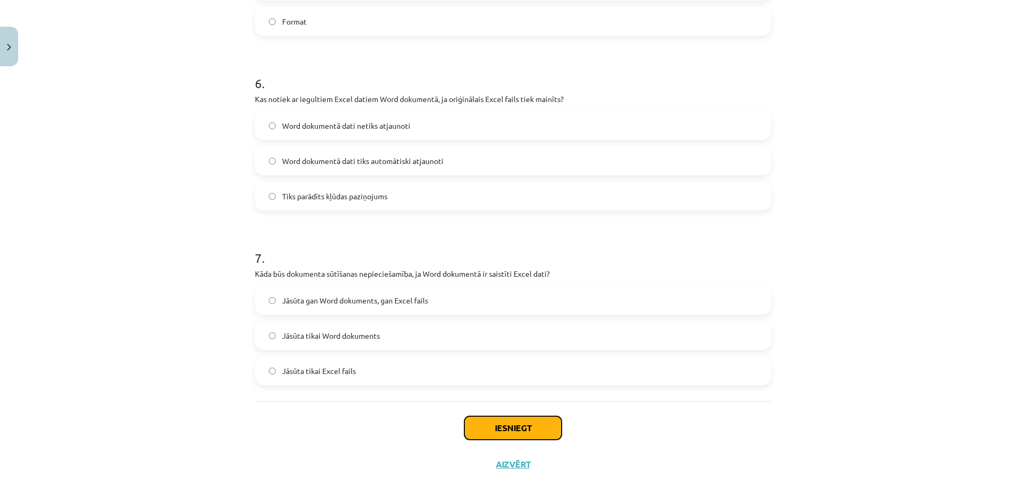
click at [513, 430] on button "Iesniegt" at bounding box center [513, 428] width 97 height 24
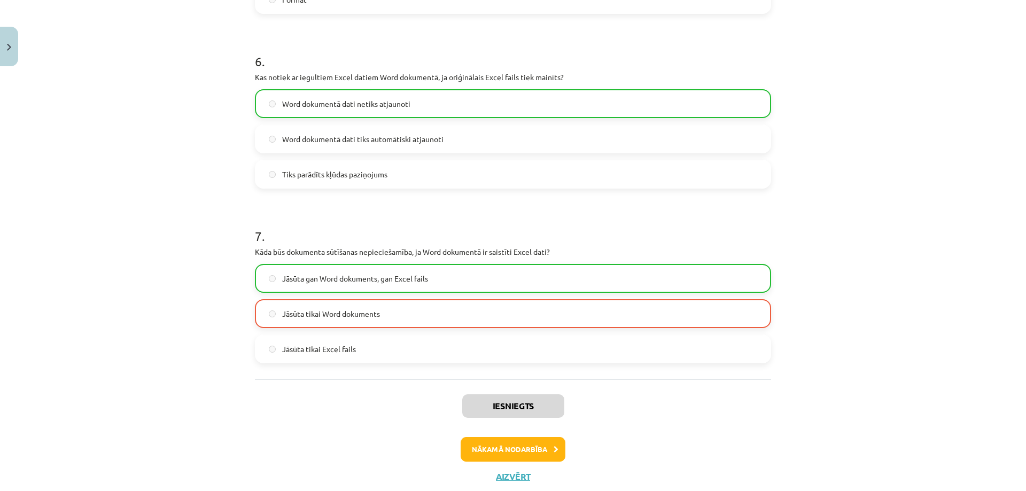
scroll to position [1258, 0]
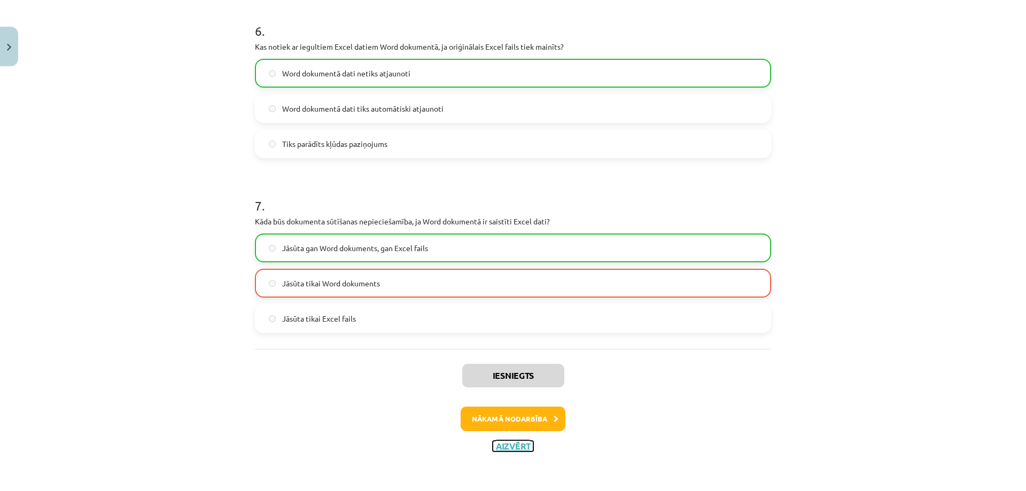
click at [510, 447] on button "Aizvērt" at bounding box center [513, 446] width 41 height 11
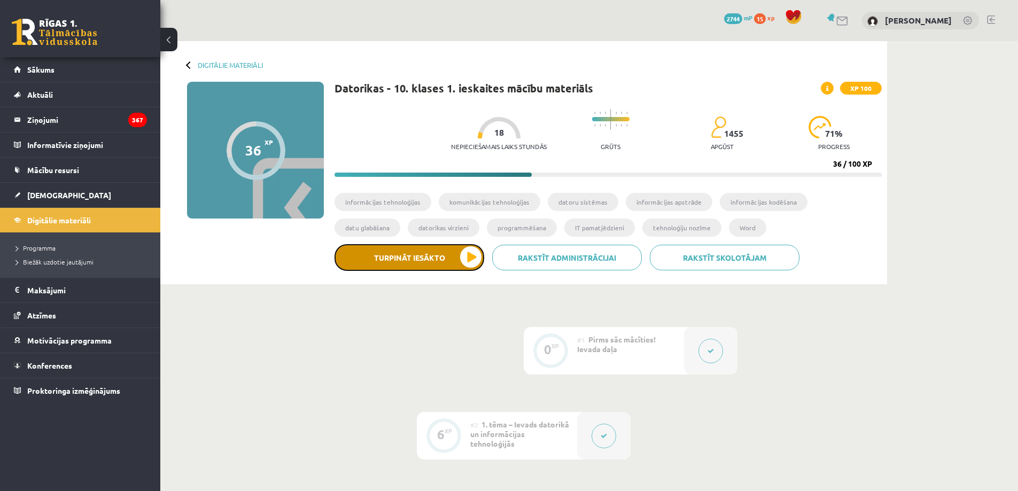
click at [392, 255] on button "Turpināt iesākto" at bounding box center [410, 257] width 150 height 27
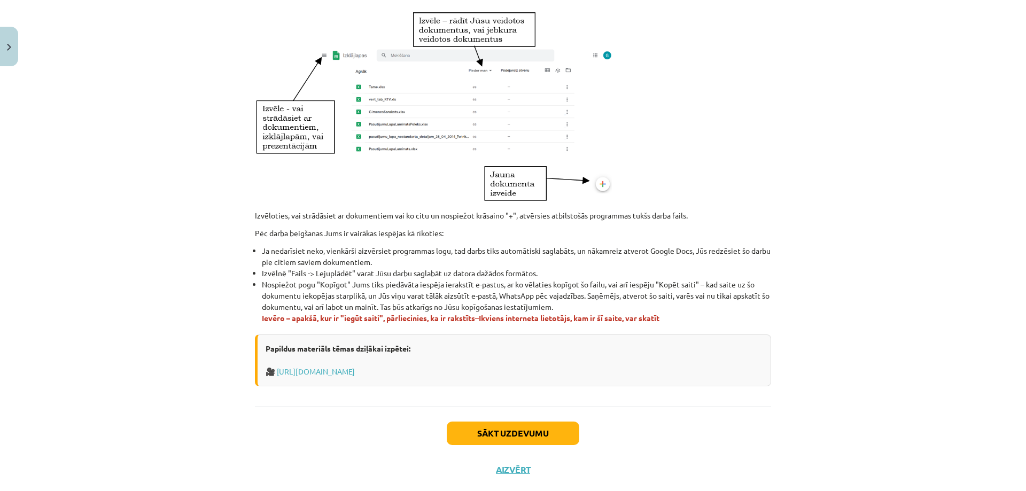
scroll to position [521, 0]
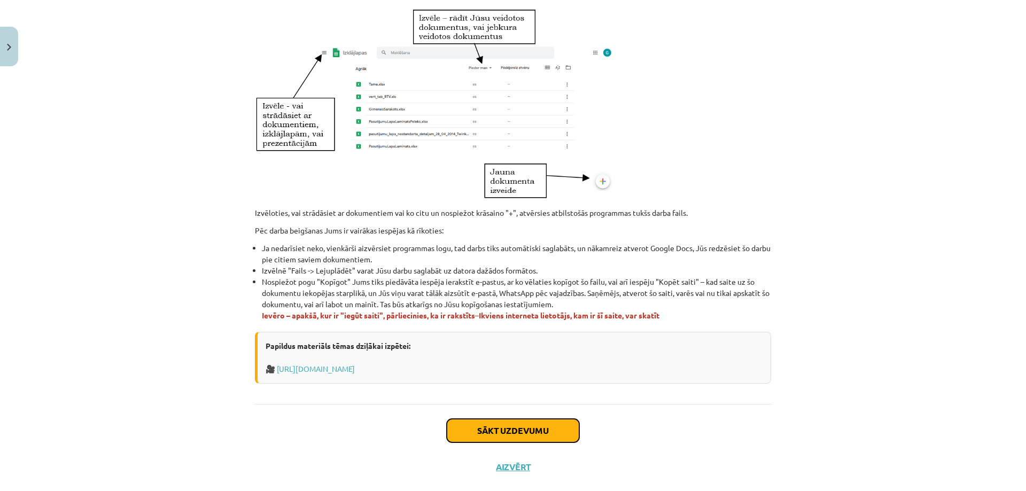
click at [529, 426] on button "Sākt uzdevumu" at bounding box center [513, 431] width 133 height 24
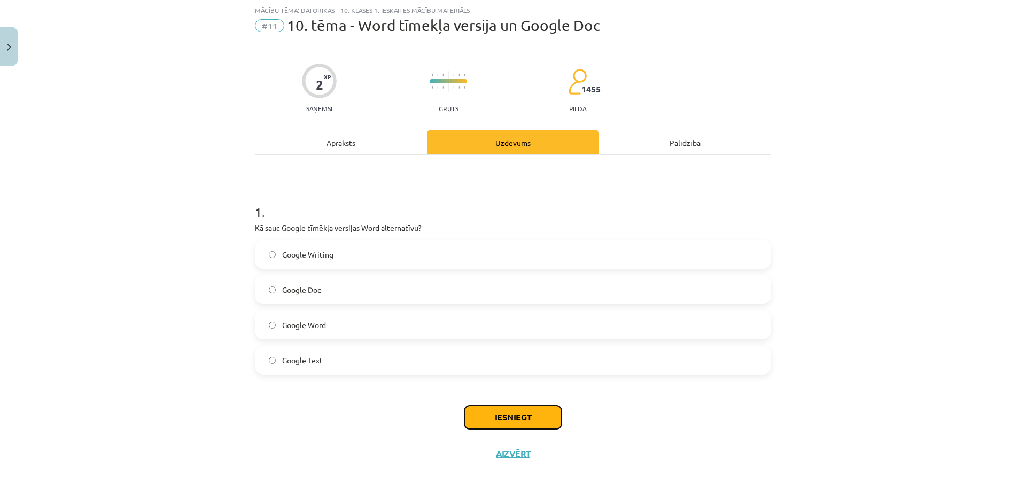
click at [513, 419] on button "Iesniegt" at bounding box center [513, 418] width 97 height 24
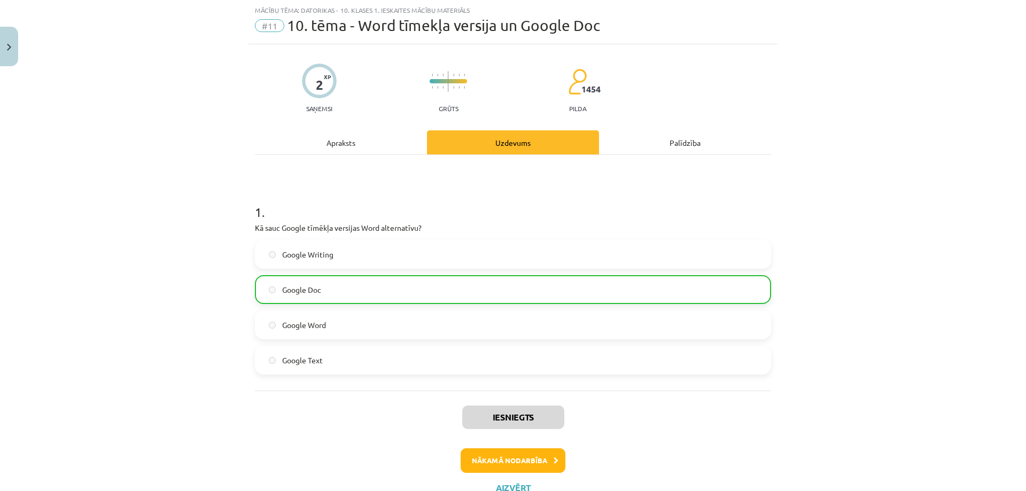
scroll to position [68, 0]
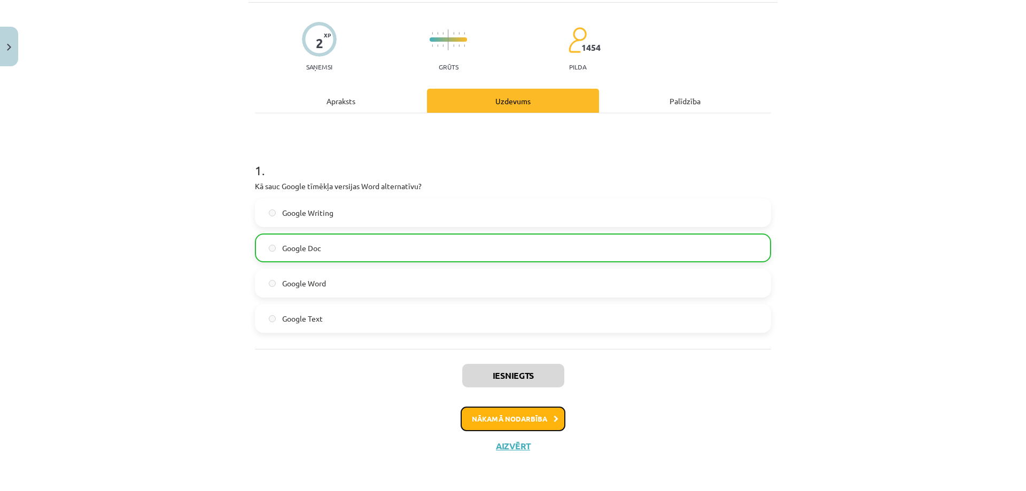
click at [521, 414] on button "Nākamā nodarbība" at bounding box center [513, 419] width 105 height 25
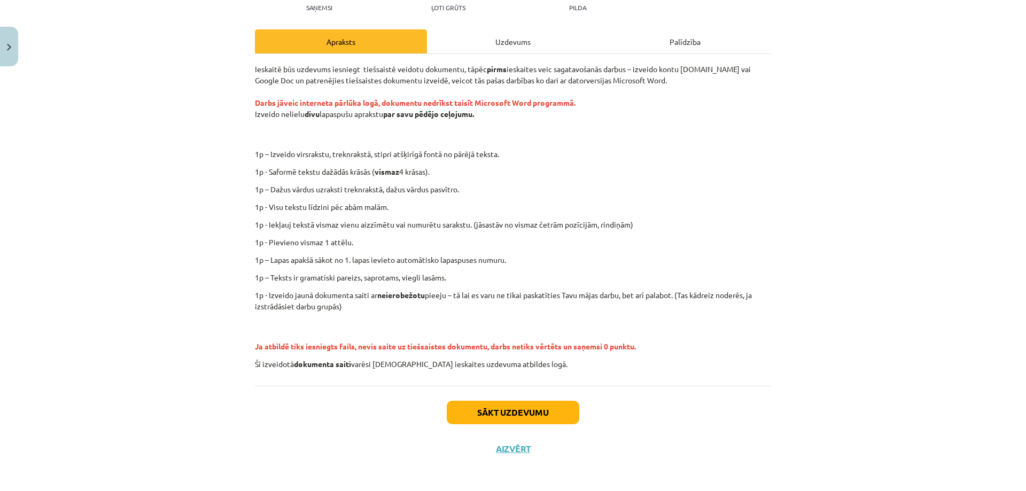
scroll to position [130, 0]
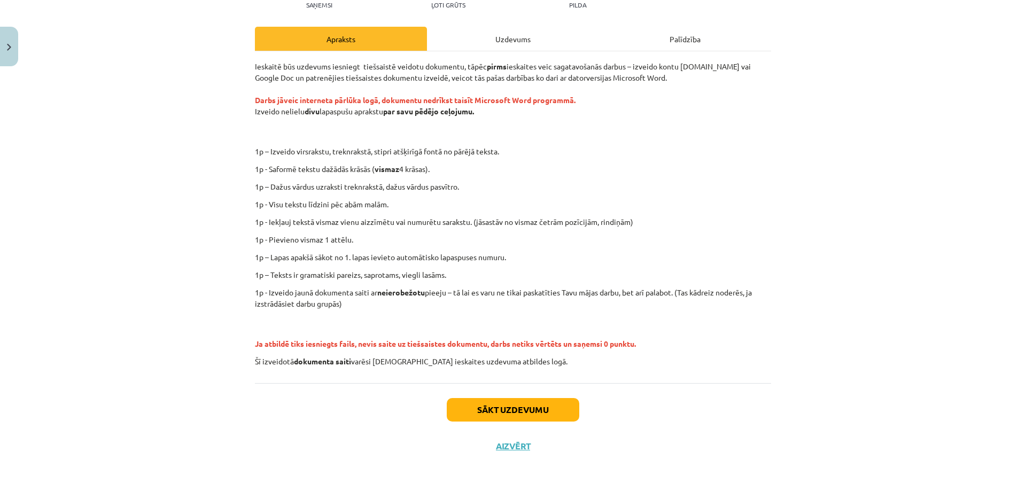
click at [513, 40] on div "Uzdevums" at bounding box center [513, 39] width 172 height 24
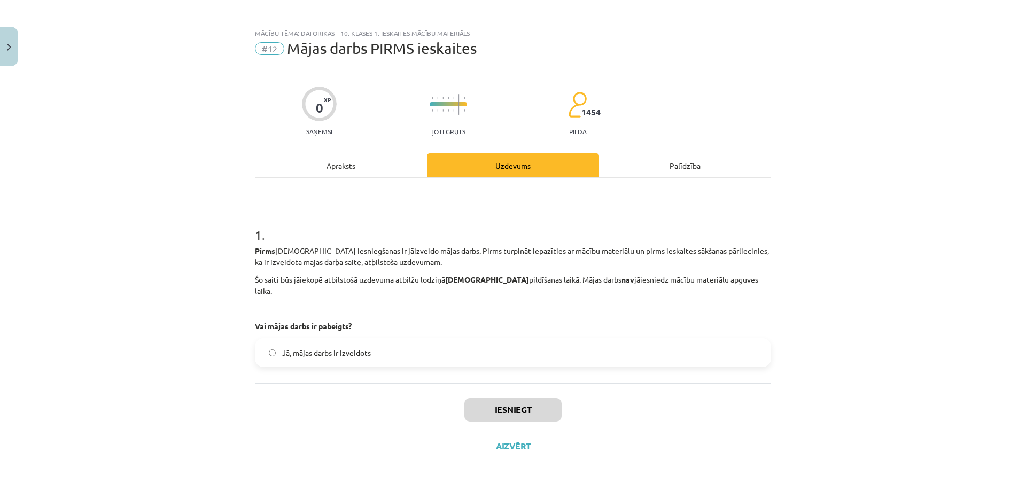
scroll to position [0, 0]
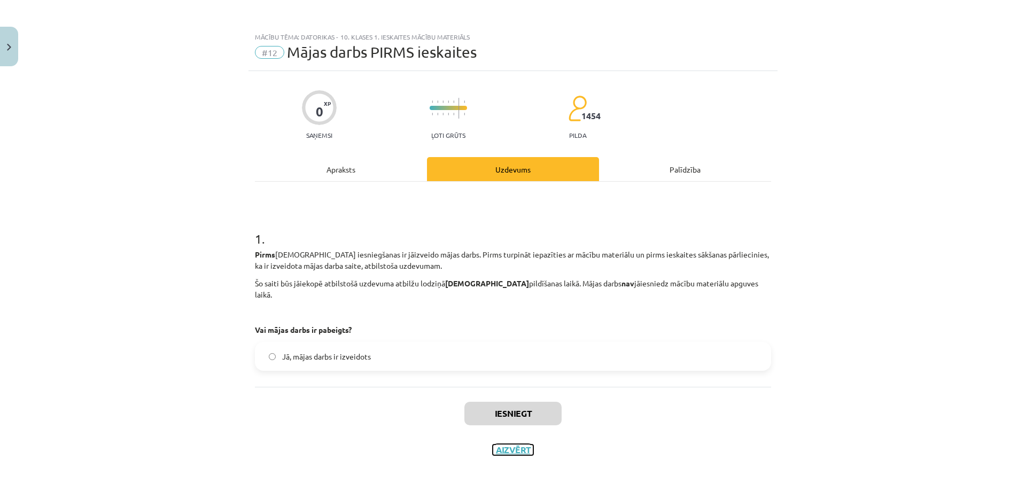
click at [505, 445] on button "Aizvērt" at bounding box center [513, 450] width 41 height 11
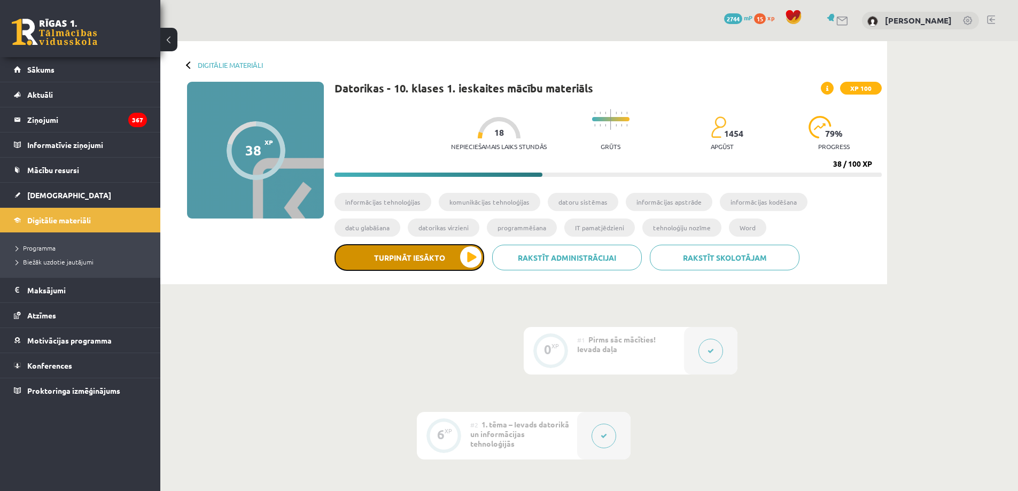
click at [401, 259] on button "Turpināt iesākto" at bounding box center [410, 257] width 150 height 27
